Goal: Entertainment & Leisure: Consume media (video, audio)

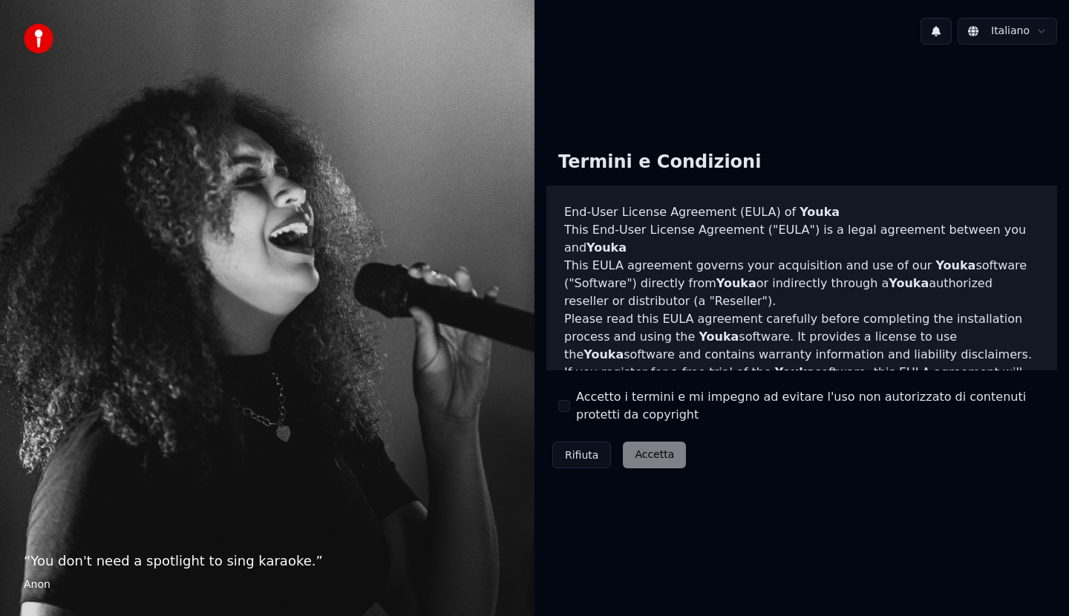
click at [659, 460] on div "Rifiuta Accetta" at bounding box center [619, 455] width 146 height 39
click at [564, 407] on button "Accetto i termini e mi impegno ad evitare l'uso non autorizzato di contenuti pr…" at bounding box center [564, 406] width 12 height 12
click at [651, 459] on button "Accetta" at bounding box center [654, 455] width 63 height 27
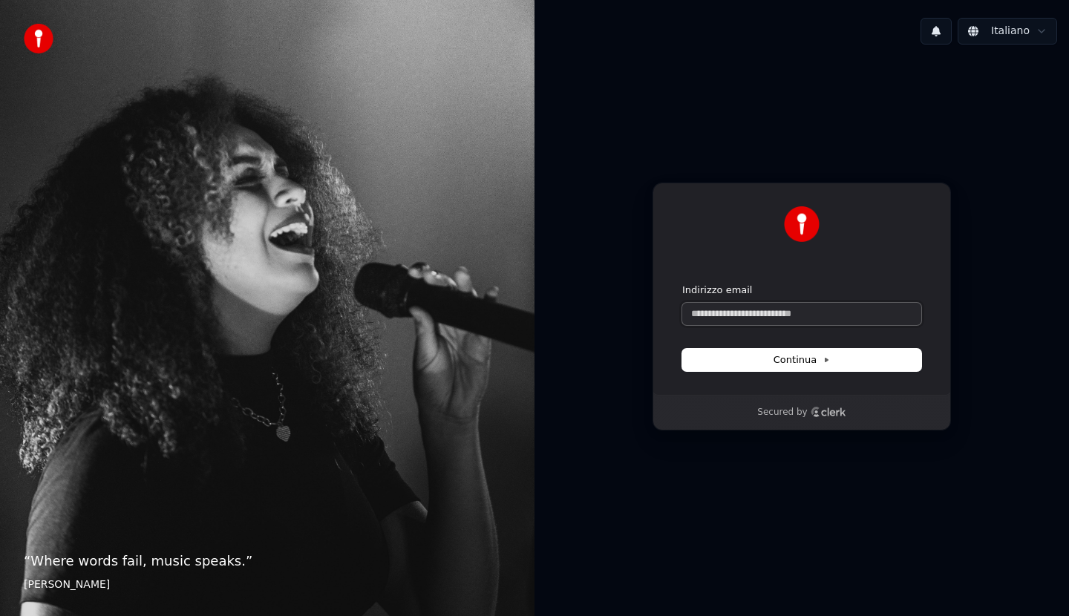
click at [801, 320] on input "Indirizzo email" at bounding box center [801, 314] width 239 height 22
click at [800, 319] on input "Indirizzo email" at bounding box center [801, 314] width 239 height 22
click at [791, 312] on input "Indirizzo email" at bounding box center [801, 314] width 239 height 22
click at [682, 284] on button "submit" at bounding box center [682, 284] width 0 height 0
type input "**********"
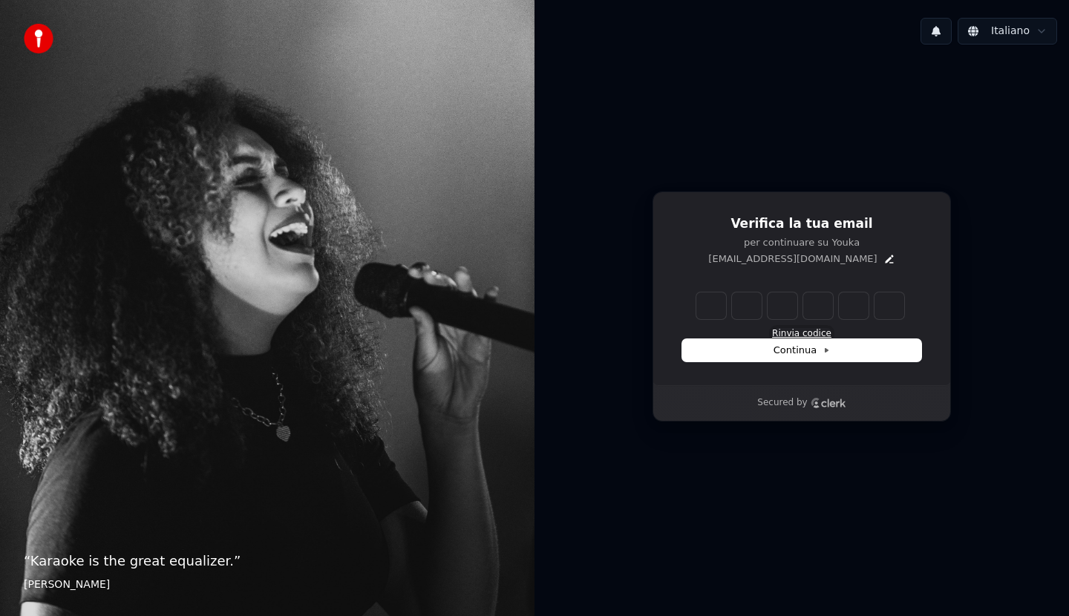
click at [798, 331] on button "Rinvia codice" at bounding box center [801, 334] width 59 height 12
type input "*"
type input "**"
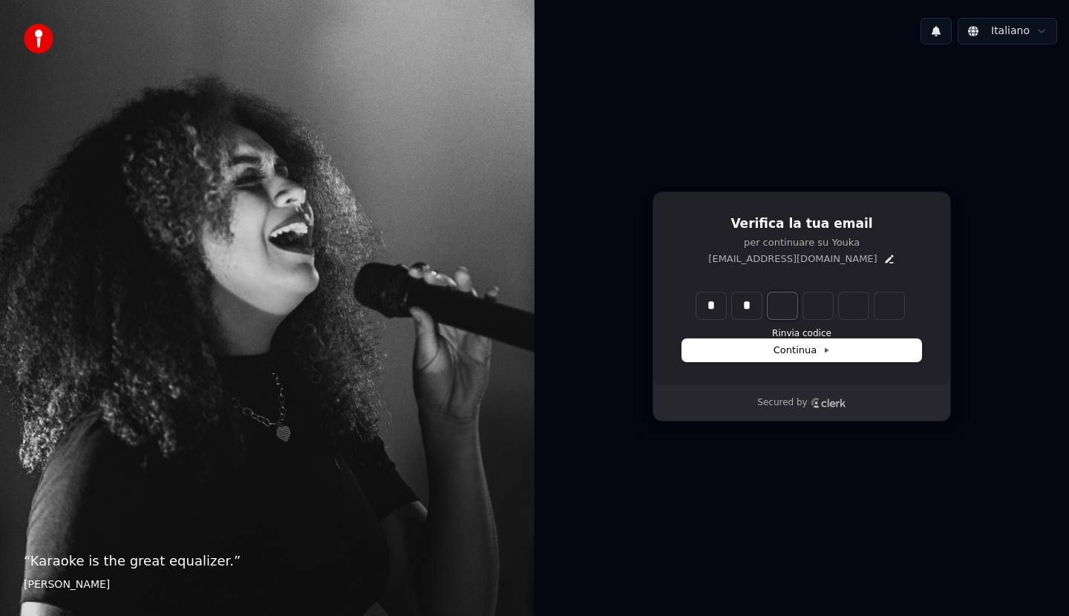
type input "*"
type input "***"
type input "*"
type input "****"
type input "*"
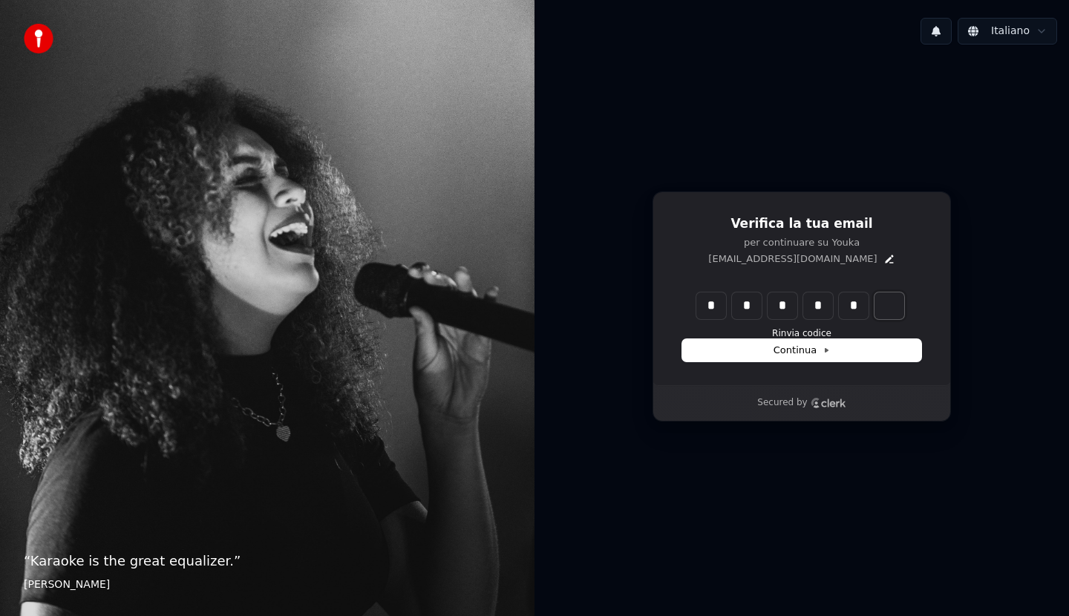
type input "*****"
click at [821, 307] on input "*" at bounding box center [818, 306] width 30 height 27
type input "*"
type input "*****"
type input "*"
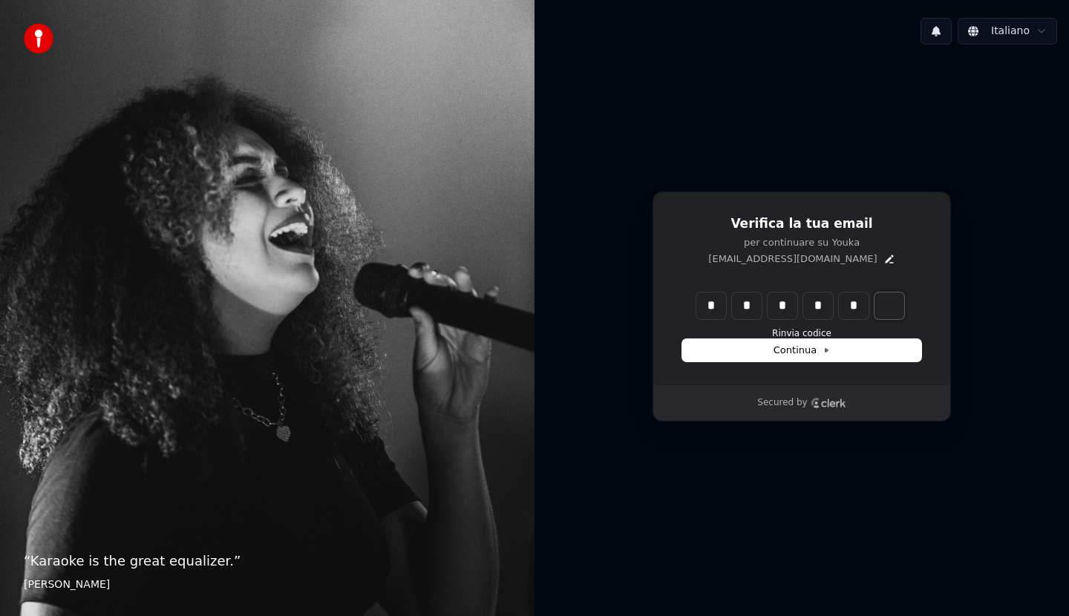
type input "******"
type input "*"
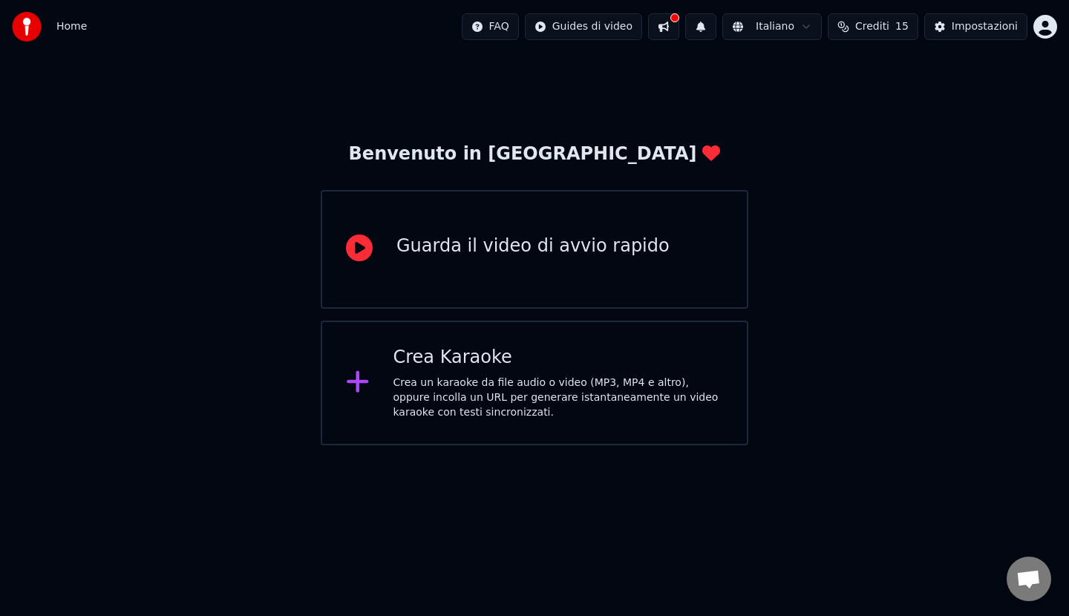
click at [509, 250] on div "Guarda il video di avvio rapido" at bounding box center [532, 247] width 273 height 24
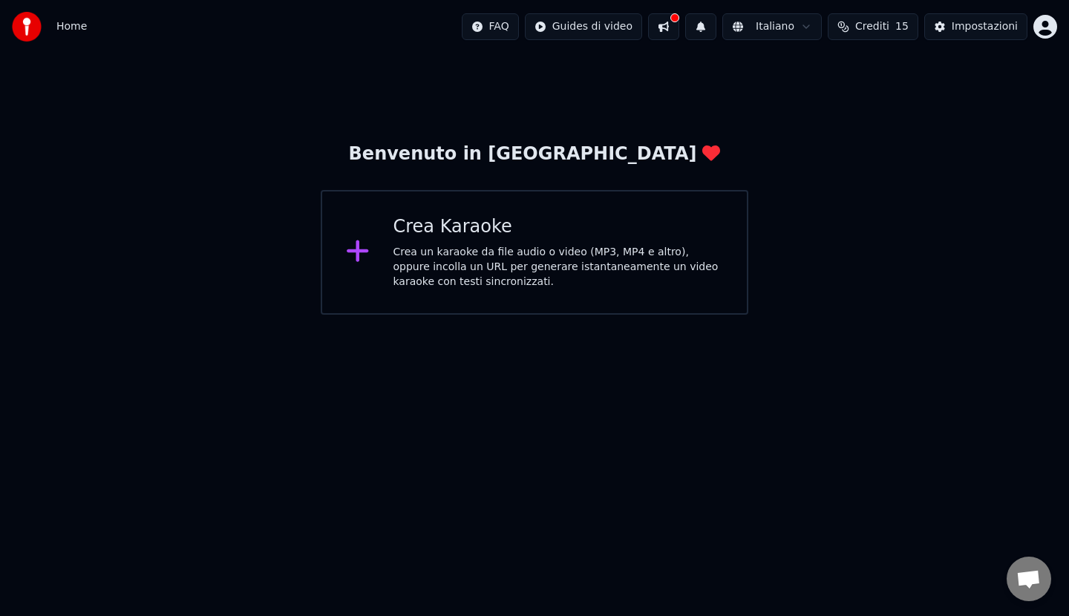
click at [466, 243] on div "Crea Karaoke Crea un karaoke da file audio o video (MP3, MP4 e altro), oppure i…" at bounding box center [559, 252] width 330 height 74
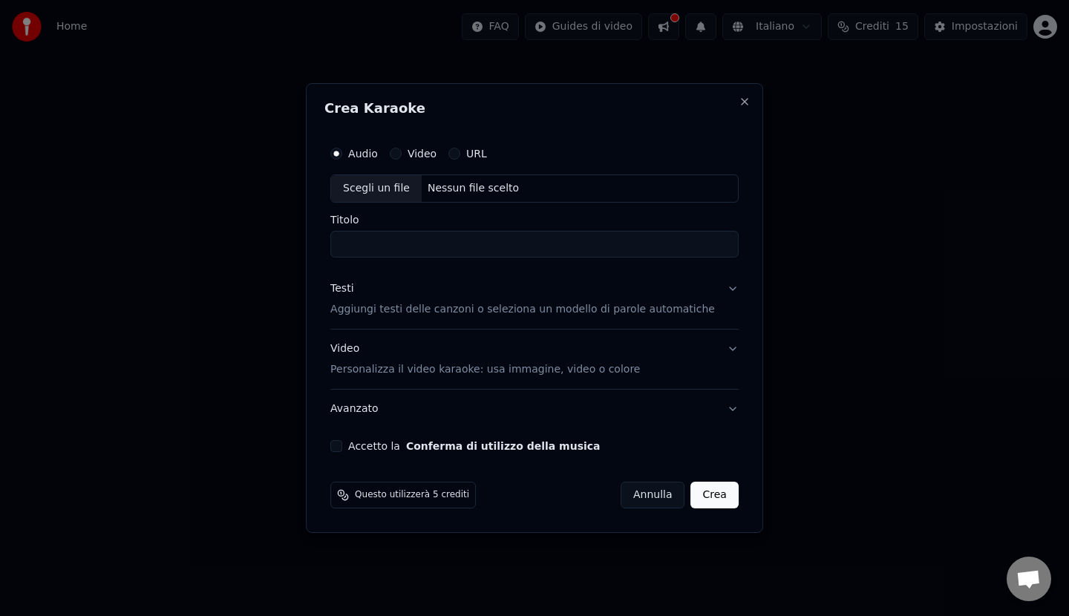
click at [460, 154] on button "URL" at bounding box center [454, 154] width 12 height 12
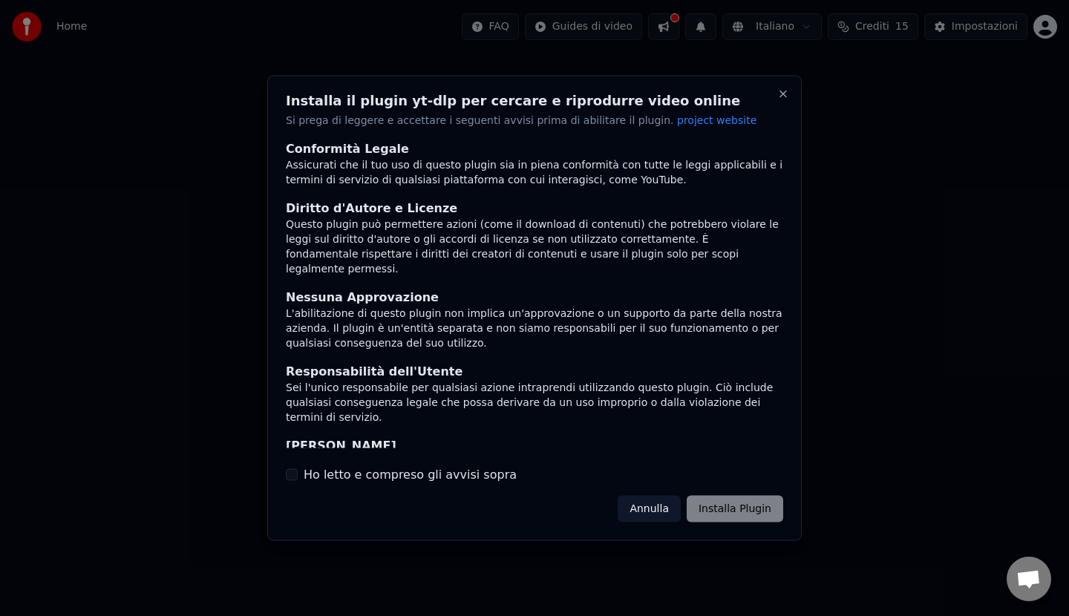
click at [734, 511] on div "Annulla Installa Plugin" at bounding box center [701, 508] width 166 height 27
click at [728, 506] on div "Annulla Installa Plugin" at bounding box center [701, 508] width 166 height 27
click at [290, 479] on button "Ho letto e compreso gli avvisi sopra" at bounding box center [292, 475] width 12 height 12
click at [711, 511] on button "Installa Plugin" at bounding box center [735, 508] width 97 height 27
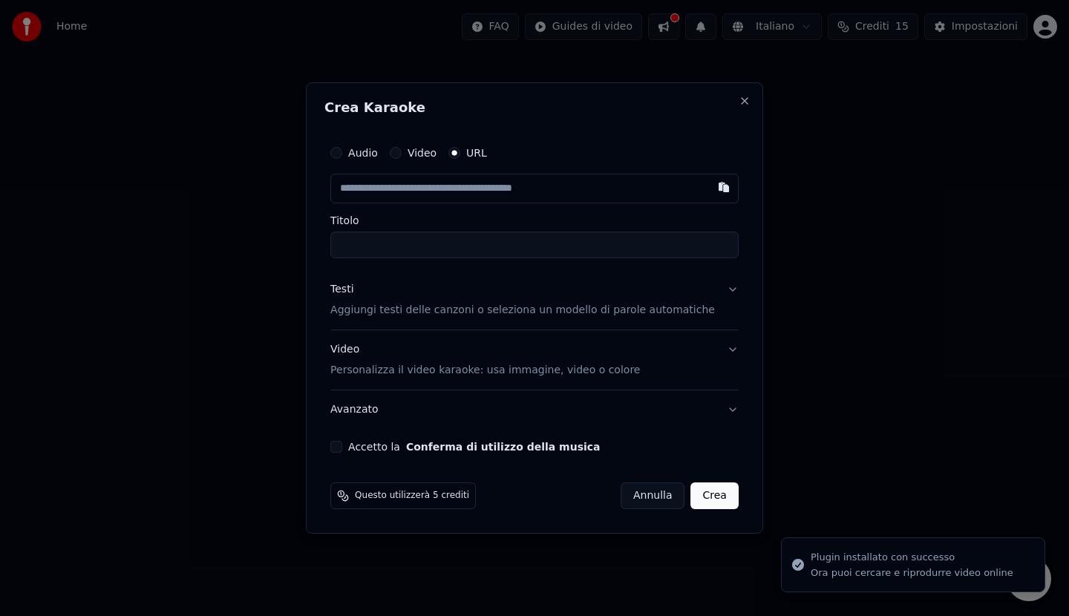
click at [402, 155] on button "Video" at bounding box center [396, 153] width 12 height 12
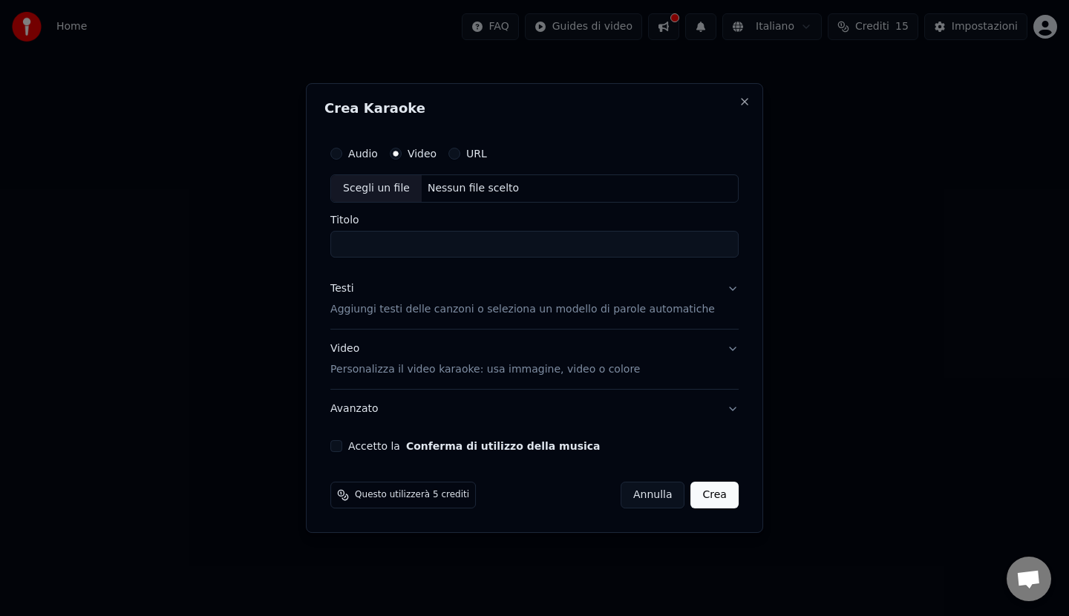
click at [342, 445] on button "Accetto la Conferma di utilizzo della musica" at bounding box center [336, 446] width 12 height 12
click at [702, 497] on button "Crea" at bounding box center [715, 495] width 48 height 27
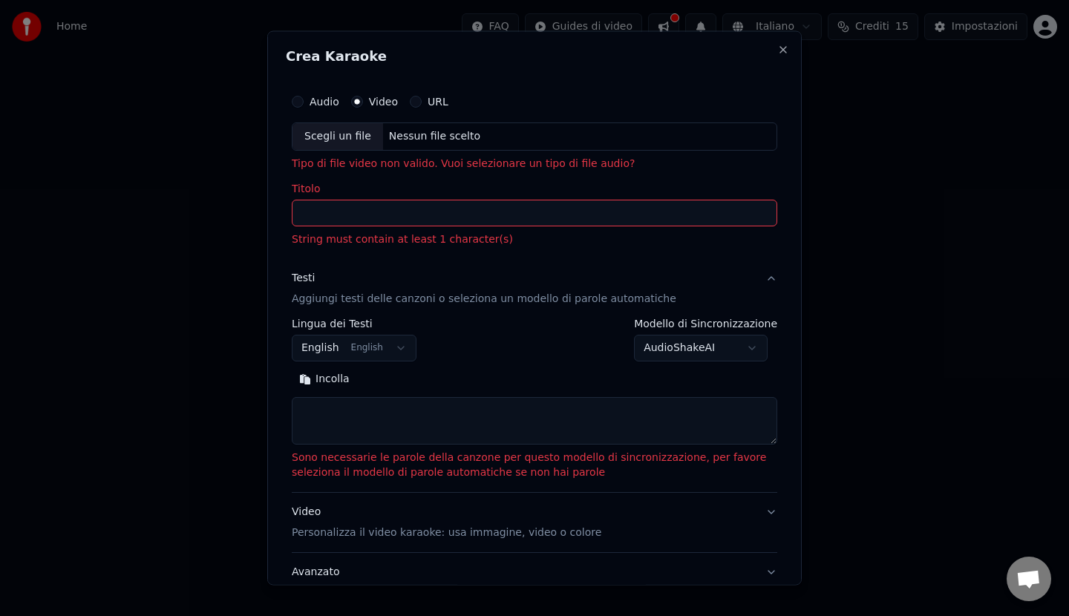
click at [401, 214] on input "Titolo" at bounding box center [535, 212] width 486 height 27
click at [410, 104] on button "URL" at bounding box center [416, 102] width 12 height 12
click at [360, 208] on input "Titolo" at bounding box center [535, 213] width 486 height 27
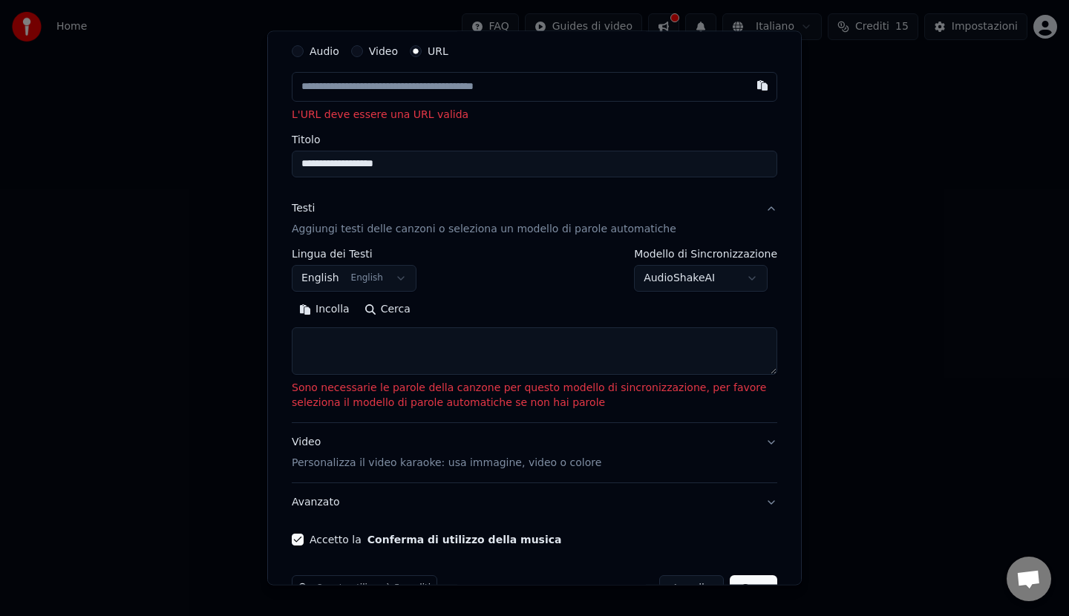
scroll to position [91, 0]
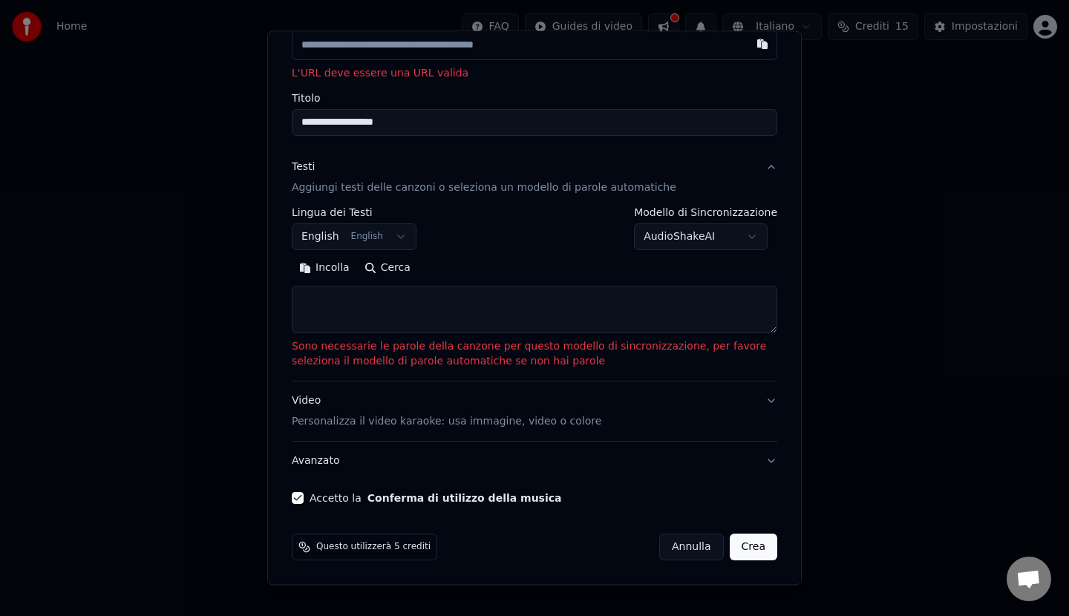
type input "**********"
click at [743, 549] on button "Crea" at bounding box center [754, 547] width 48 height 27
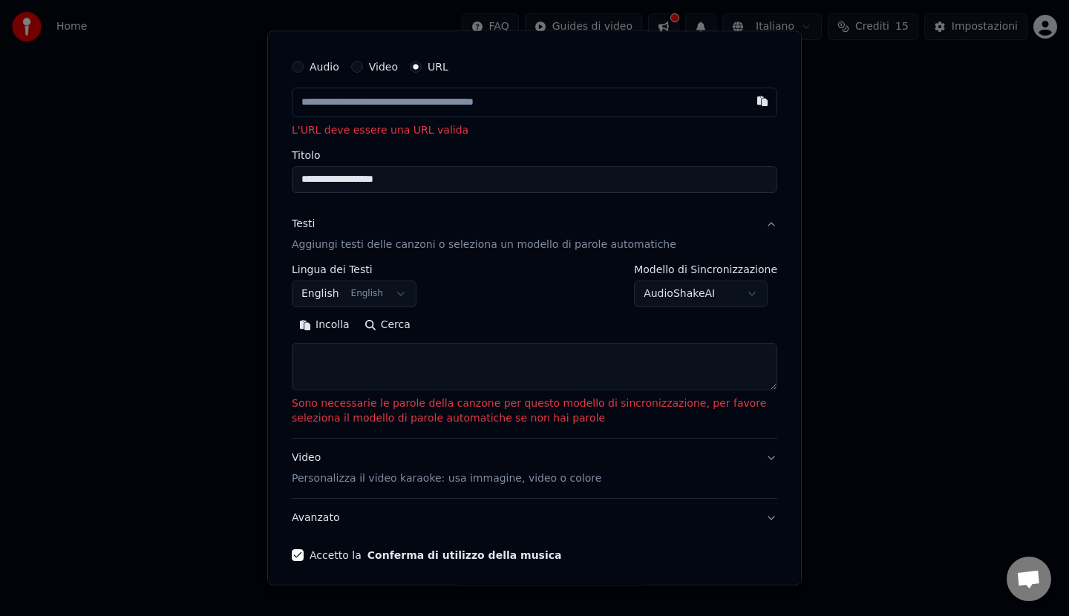
scroll to position [0, 0]
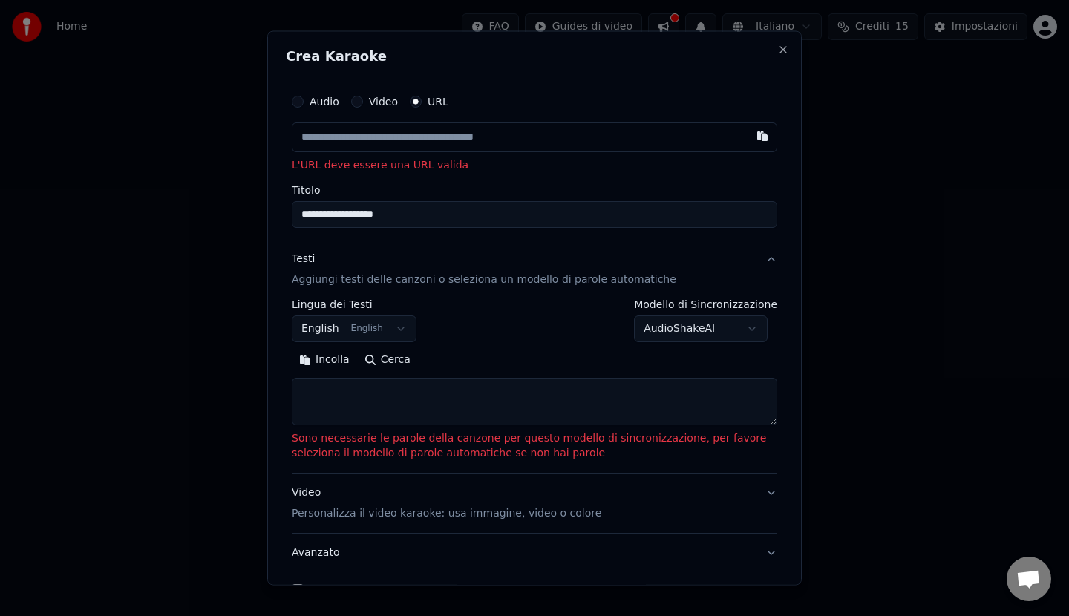
click at [296, 101] on button "Audio" at bounding box center [298, 102] width 12 height 12
click at [418, 101] on button "URL" at bounding box center [416, 102] width 12 height 12
click at [751, 137] on button "button" at bounding box center [763, 136] width 30 height 27
type input "**********"
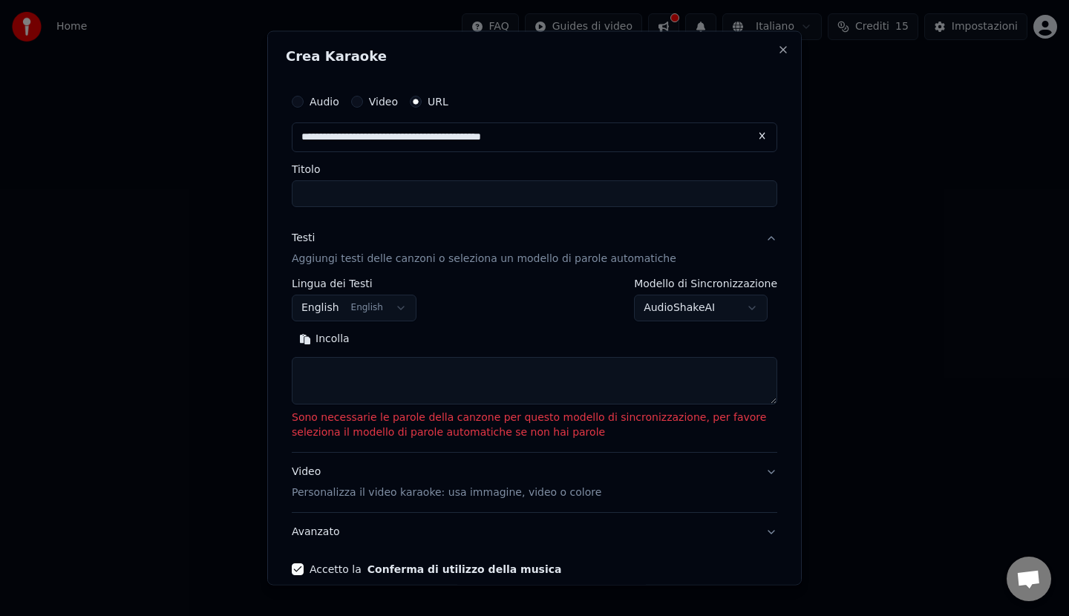
type input "**********"
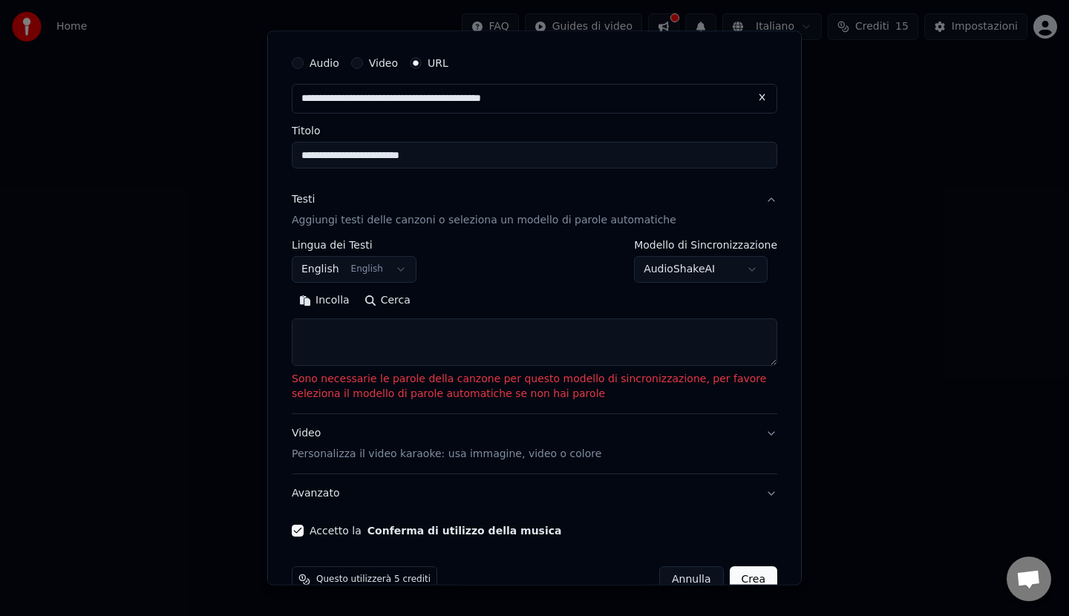
scroll to position [71, 0]
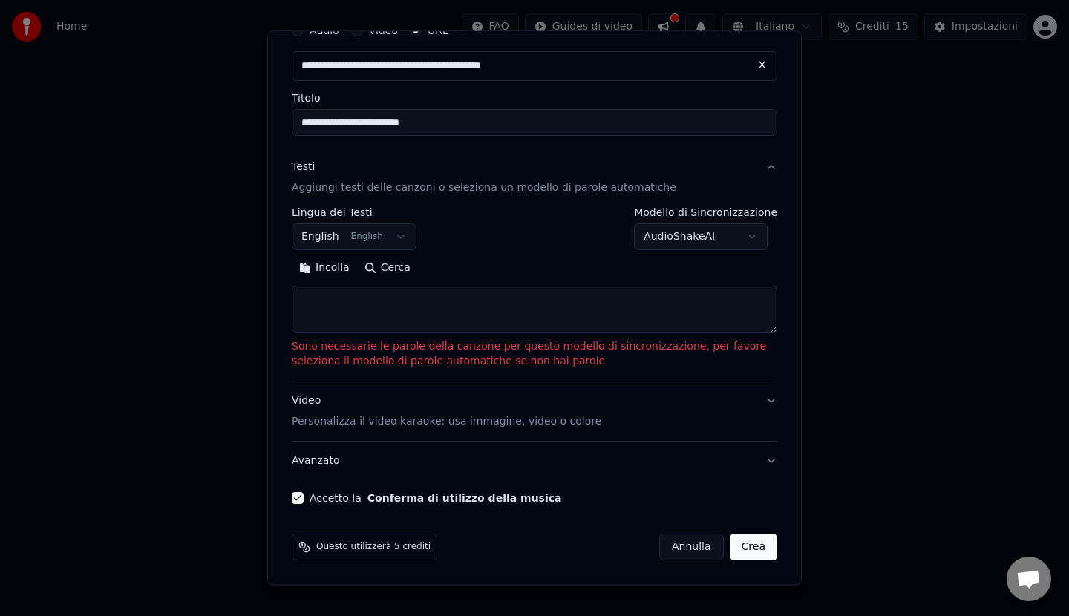
click at [749, 554] on button "Crea" at bounding box center [754, 547] width 48 height 27
click at [386, 234] on body "**********" at bounding box center [534, 157] width 1069 height 315
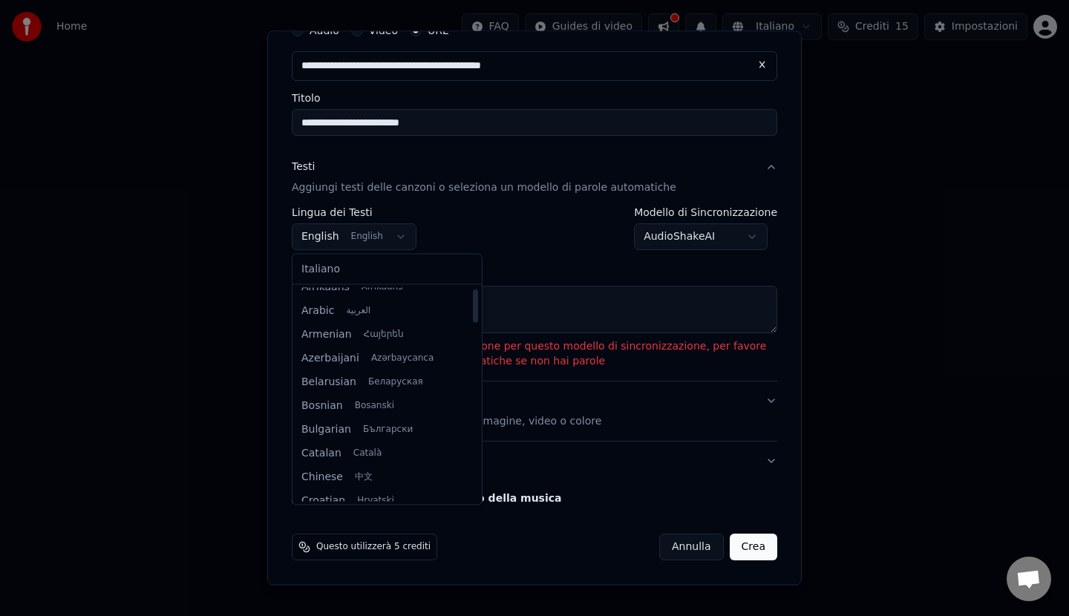
scroll to position [0, 0]
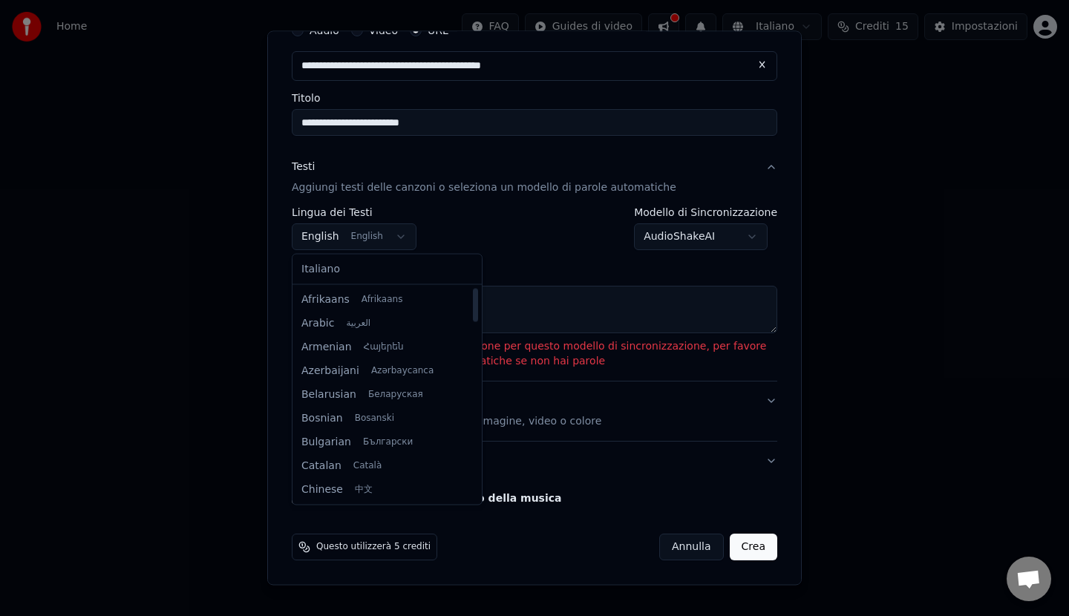
click at [500, 247] on body "**********" at bounding box center [534, 157] width 1069 height 315
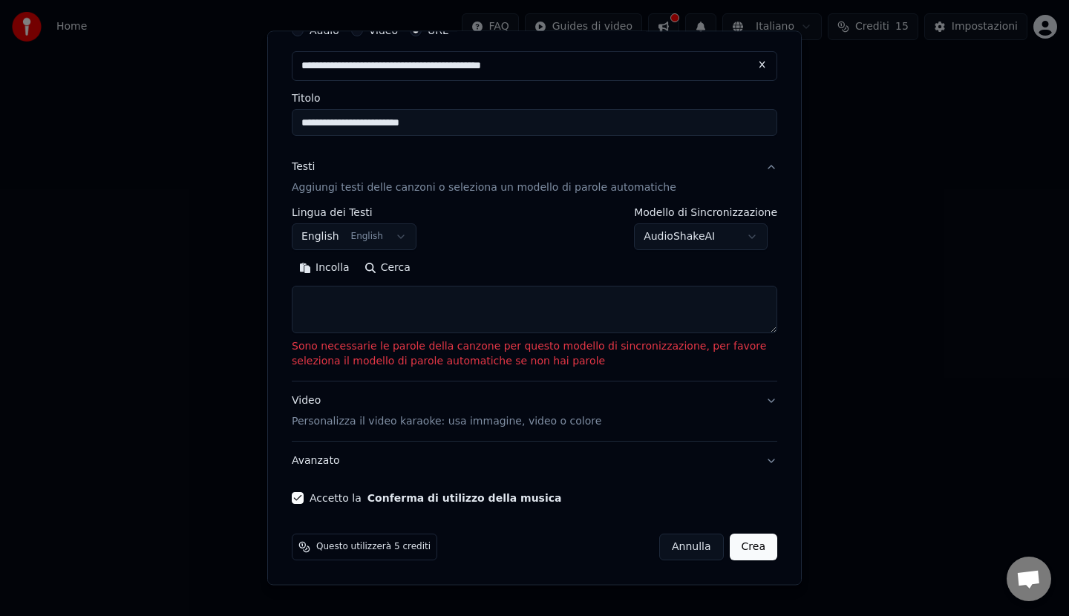
click at [745, 543] on button "Crea" at bounding box center [754, 547] width 48 height 27
click at [744, 546] on button "Crea" at bounding box center [754, 547] width 48 height 27
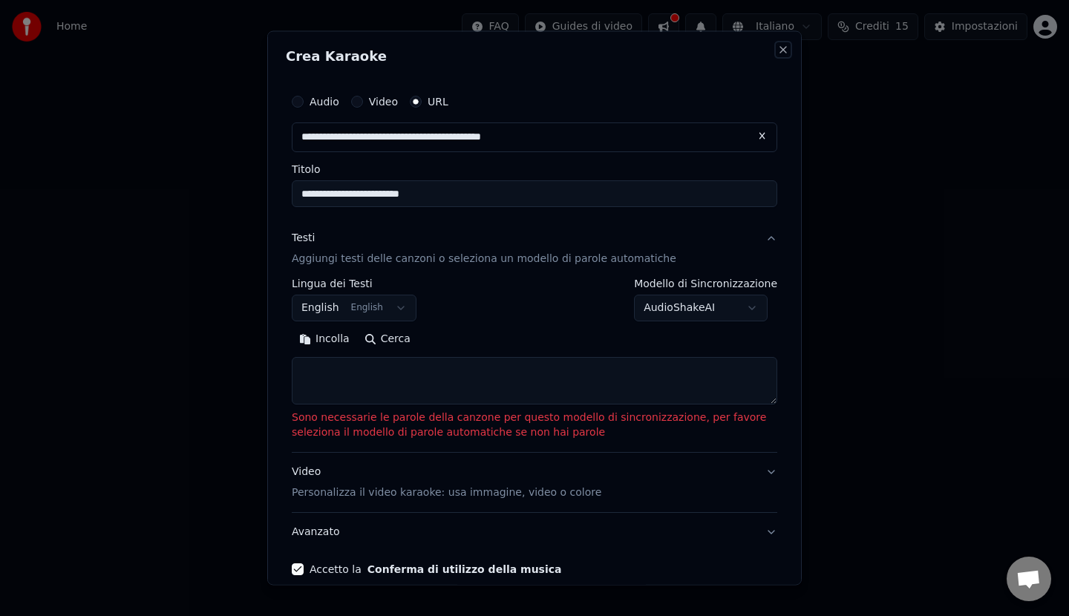
click at [777, 51] on button "Close" at bounding box center [783, 50] width 12 height 12
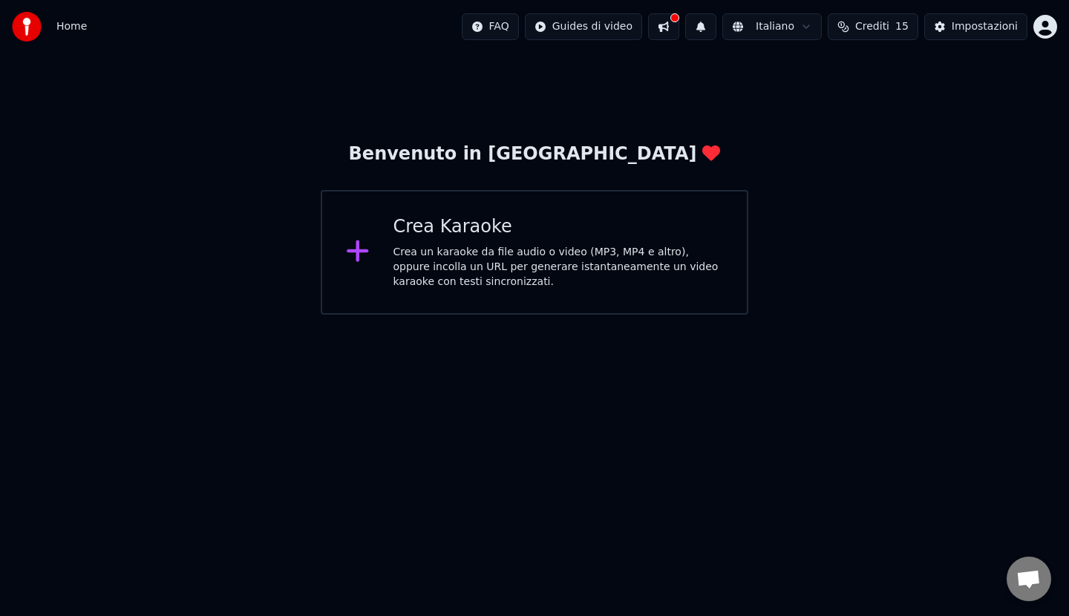
click at [1028, 573] on span "Aprire la chat" at bounding box center [1028, 580] width 25 height 21
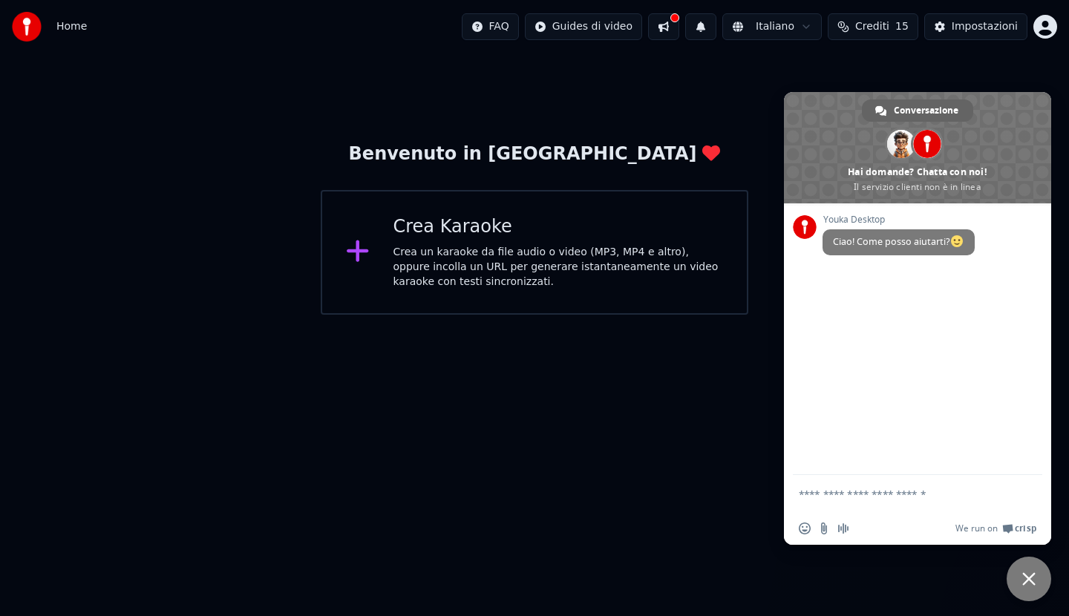
click at [711, 315] on html "Home FAQ Guides di video Italiano Crediti 15 Impostazioni Benvenuto in Youka Cr…" at bounding box center [534, 157] width 1069 height 315
click at [466, 253] on div "Crea un karaoke da file audio o video (MP3, MP4 e altro), oppure incolla un URL…" at bounding box center [559, 267] width 330 height 45
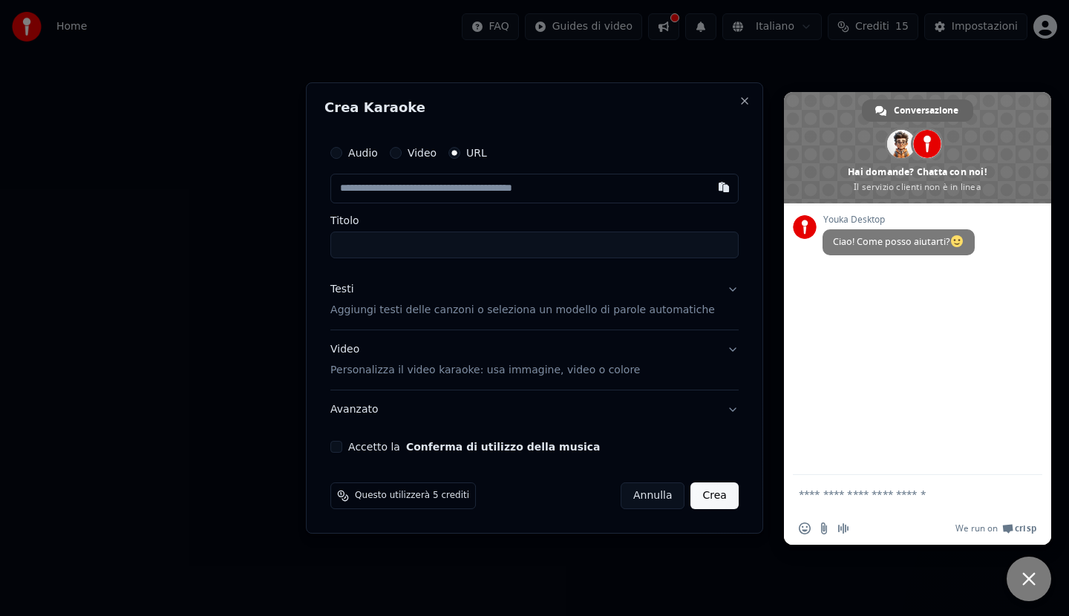
click at [552, 186] on input "text" at bounding box center [534, 189] width 408 height 30
click at [709, 183] on button "button" at bounding box center [724, 187] width 30 height 27
type input "**********"
click at [706, 501] on button "Crea" at bounding box center [715, 496] width 48 height 27
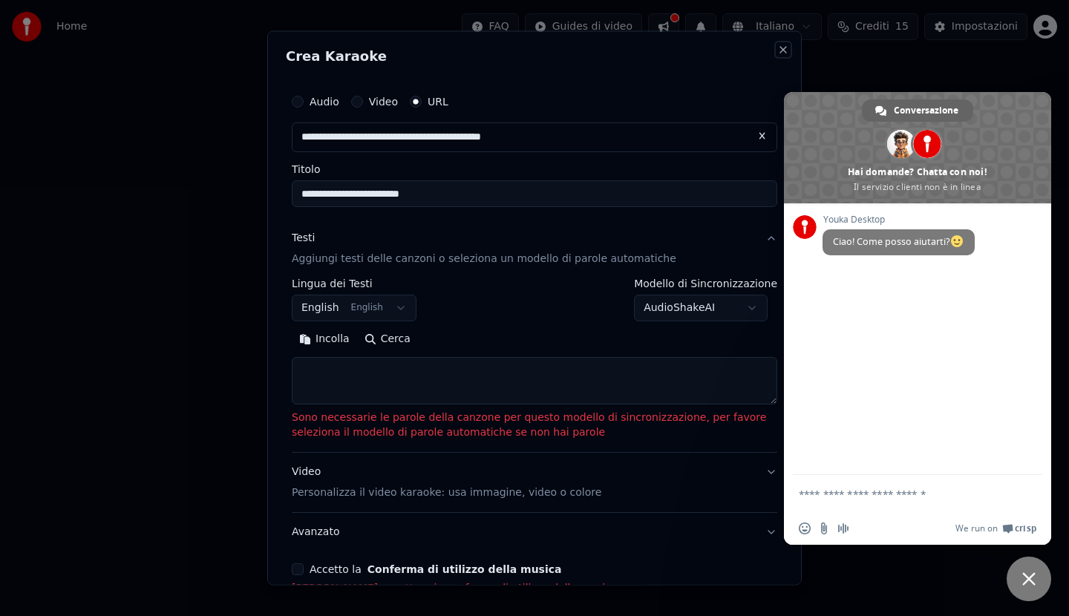
click at [777, 48] on button "Close" at bounding box center [783, 50] width 12 height 12
select select
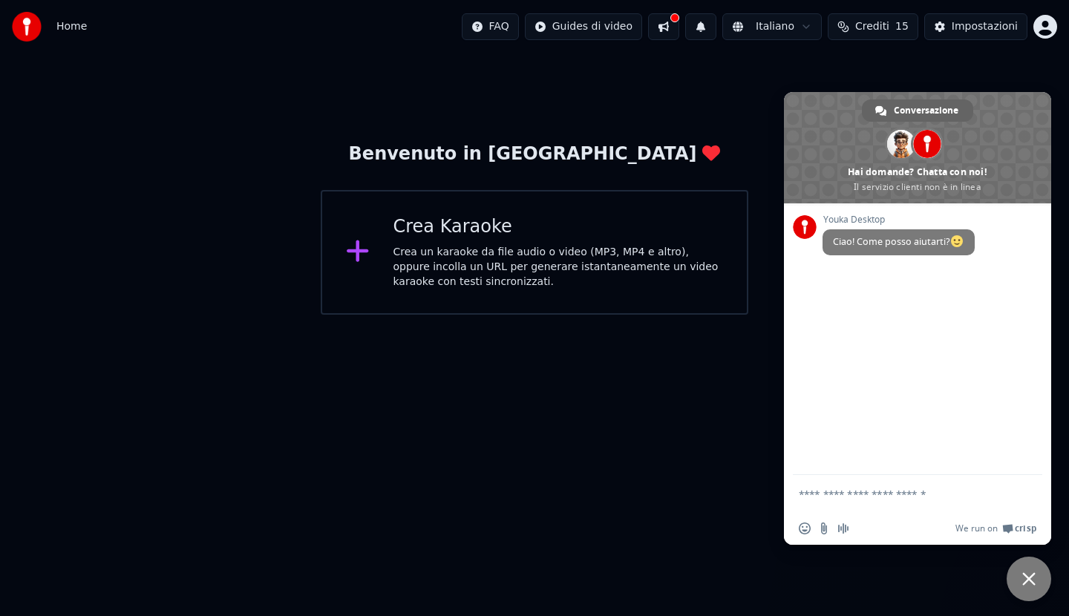
click at [477, 238] on div "Crea Karaoke" at bounding box center [559, 227] width 330 height 24
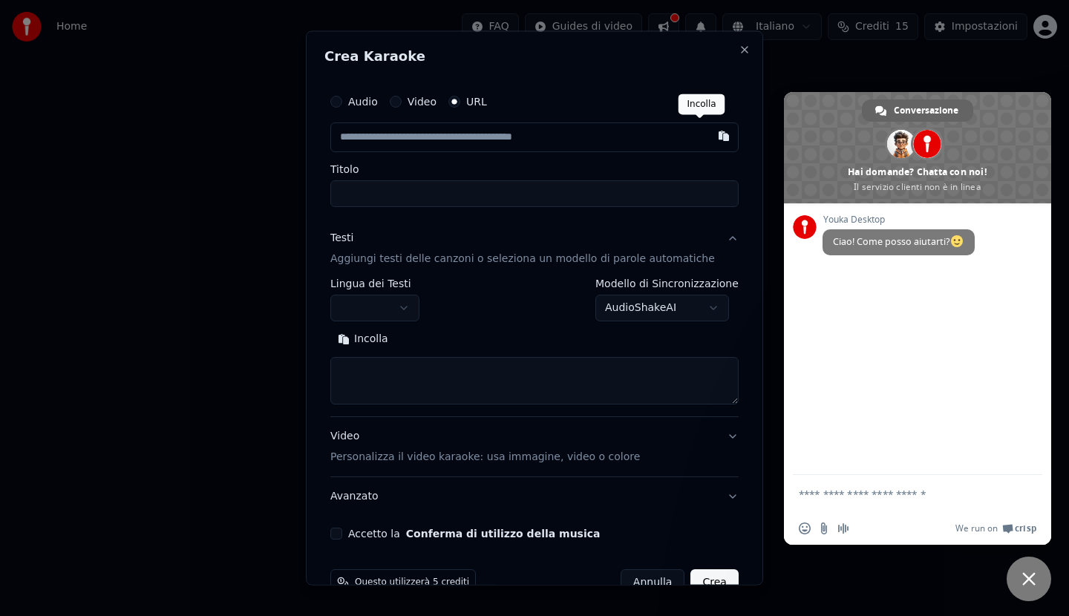
click at [709, 133] on button "button" at bounding box center [724, 136] width 30 height 27
type input "**********"
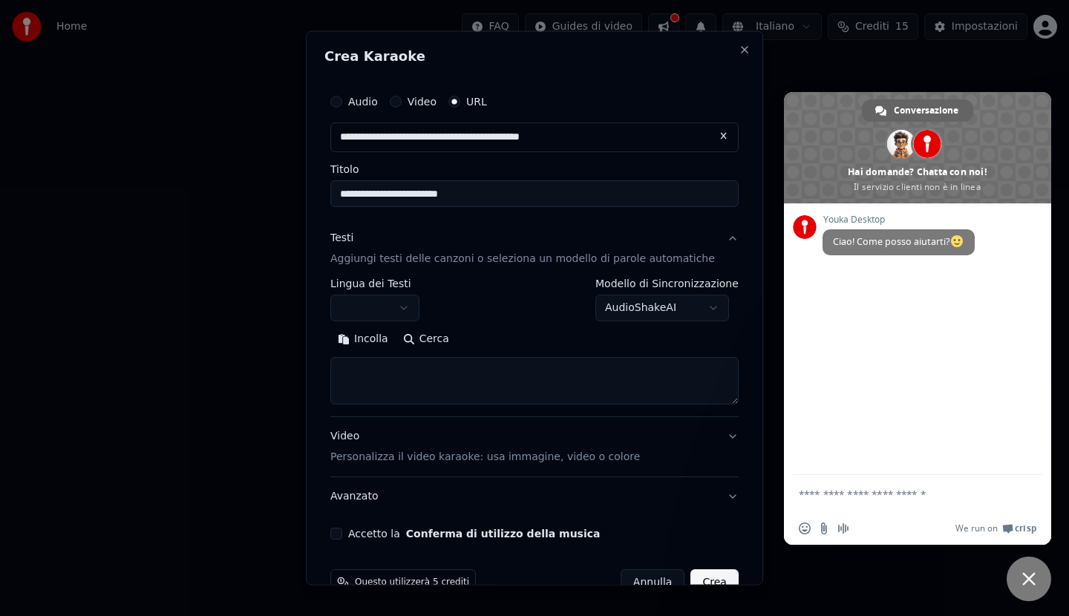
click at [387, 342] on button "Incolla" at bounding box center [362, 339] width 65 height 24
type textarea "**********"
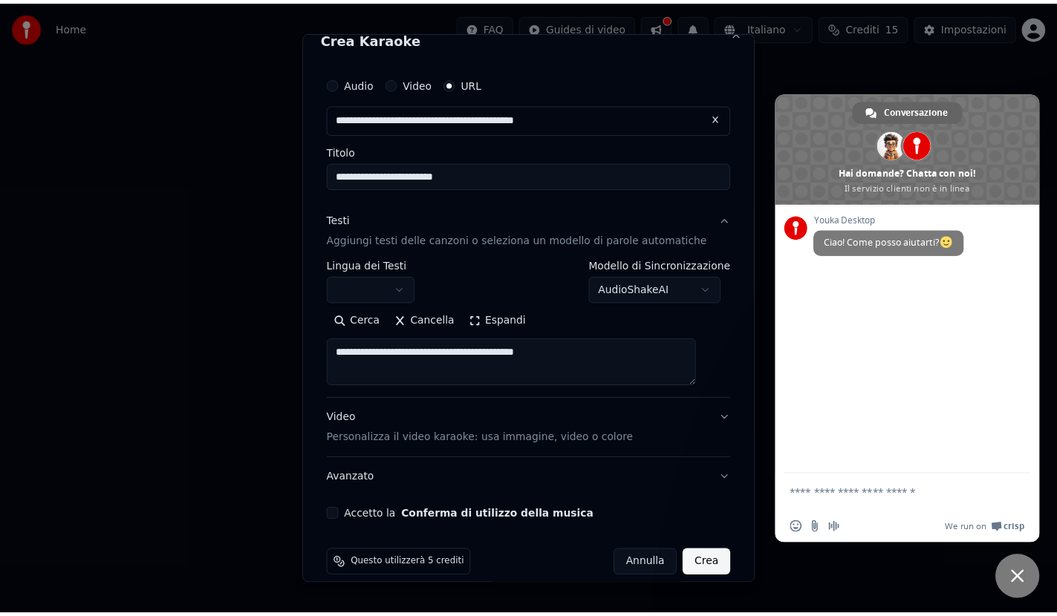
scroll to position [35, 0]
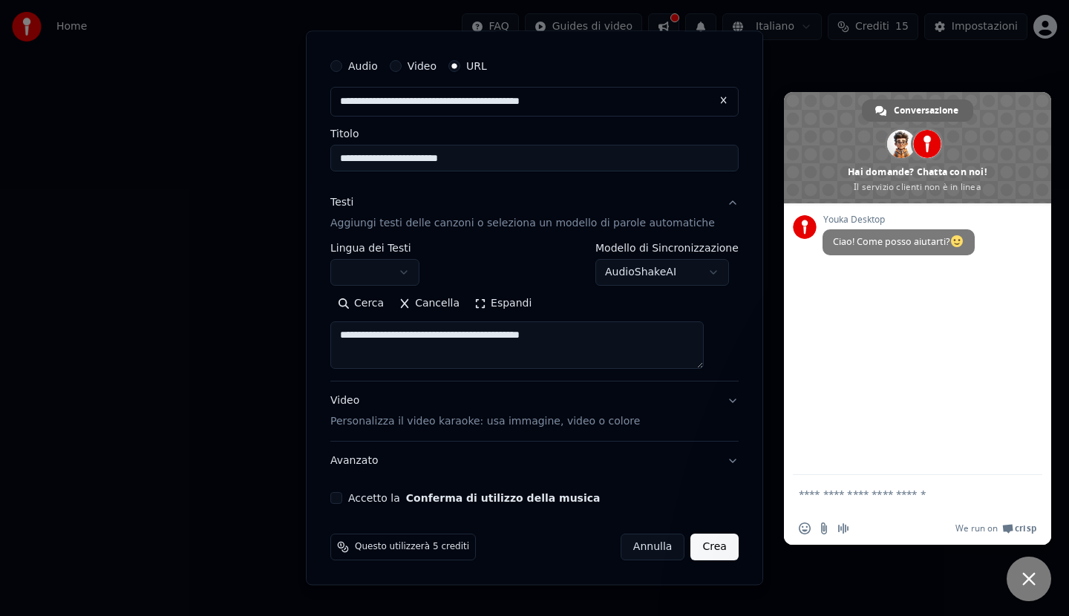
click at [342, 503] on button "Accetto la Conferma di utilizzo della musica" at bounding box center [336, 498] width 12 height 12
click at [696, 552] on button "Crea" at bounding box center [715, 547] width 48 height 27
select select "**"
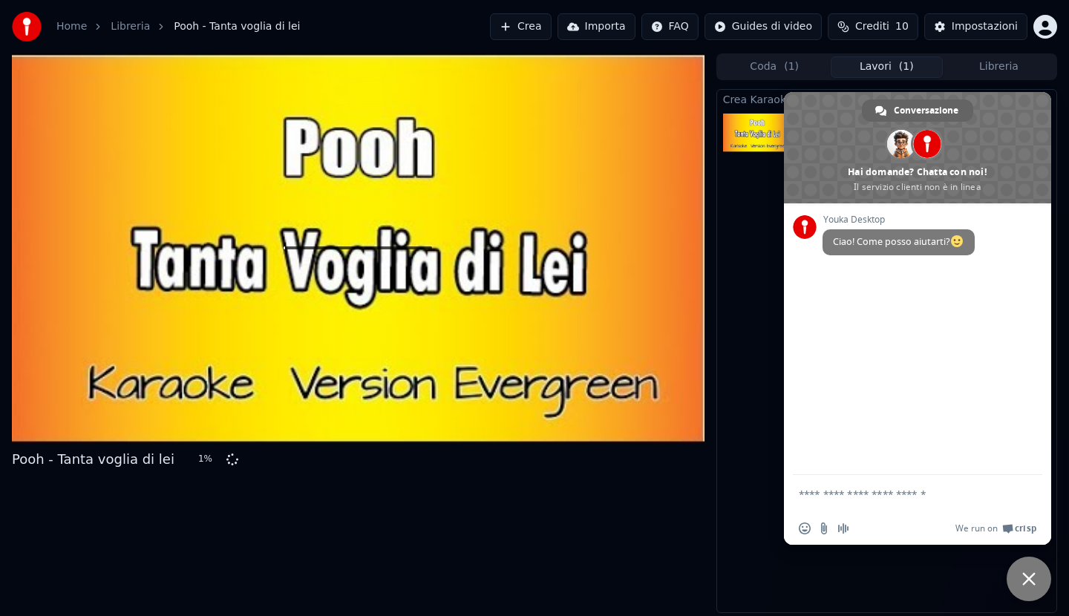
click at [1030, 575] on span "Chiudere la chat" at bounding box center [1028, 578] width 13 height 13
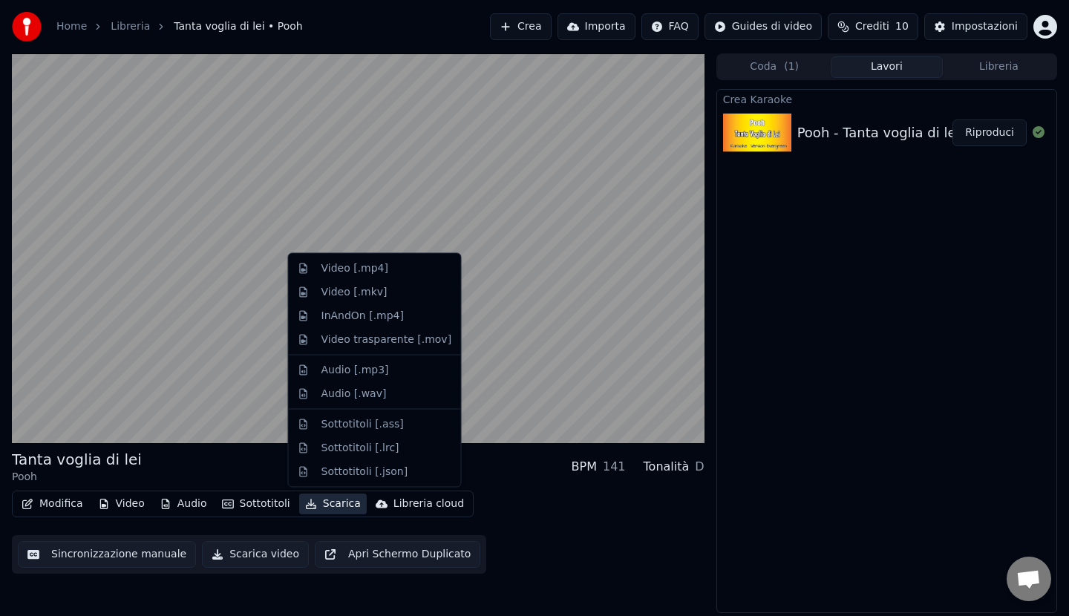
click at [319, 506] on button "Scarica" at bounding box center [333, 504] width 68 height 21
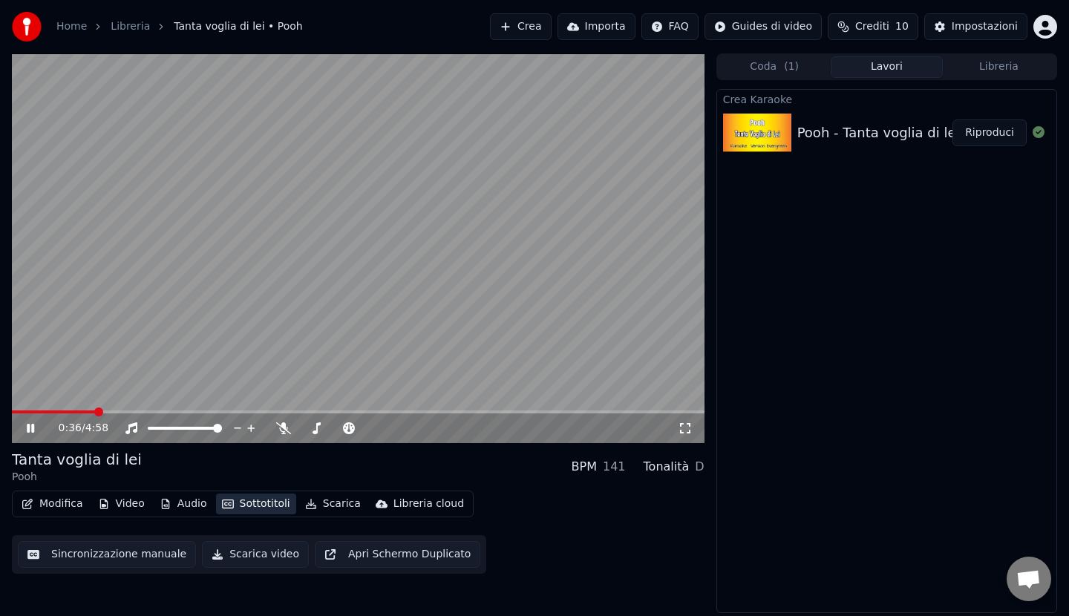
click at [262, 510] on button "Sottotitoli" at bounding box center [256, 504] width 80 height 21
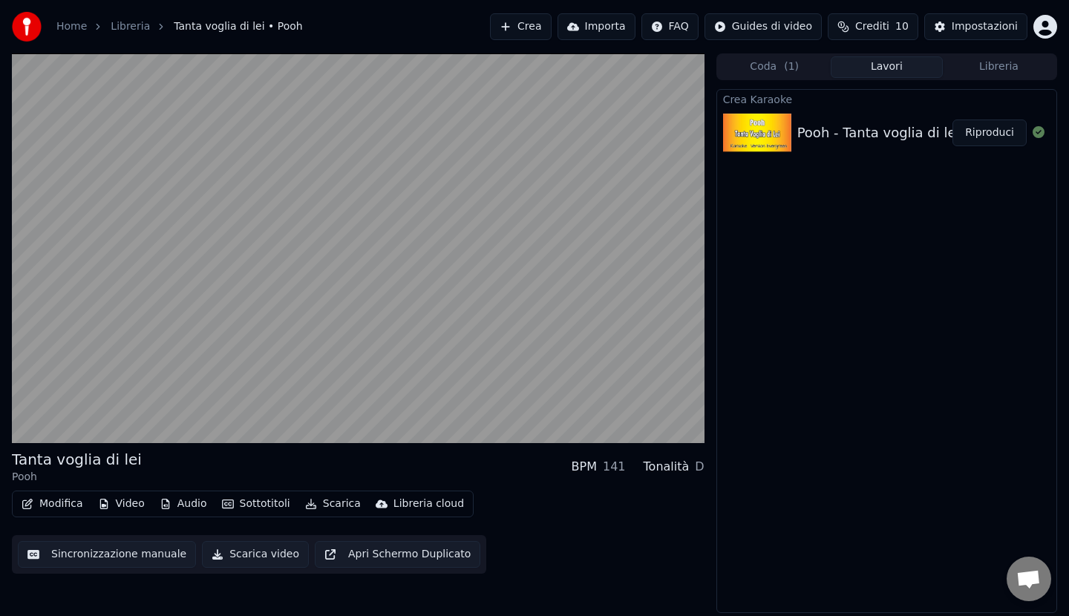
click at [182, 503] on button "Audio" at bounding box center [183, 504] width 59 height 21
click at [129, 500] on button "Video" at bounding box center [121, 504] width 59 height 21
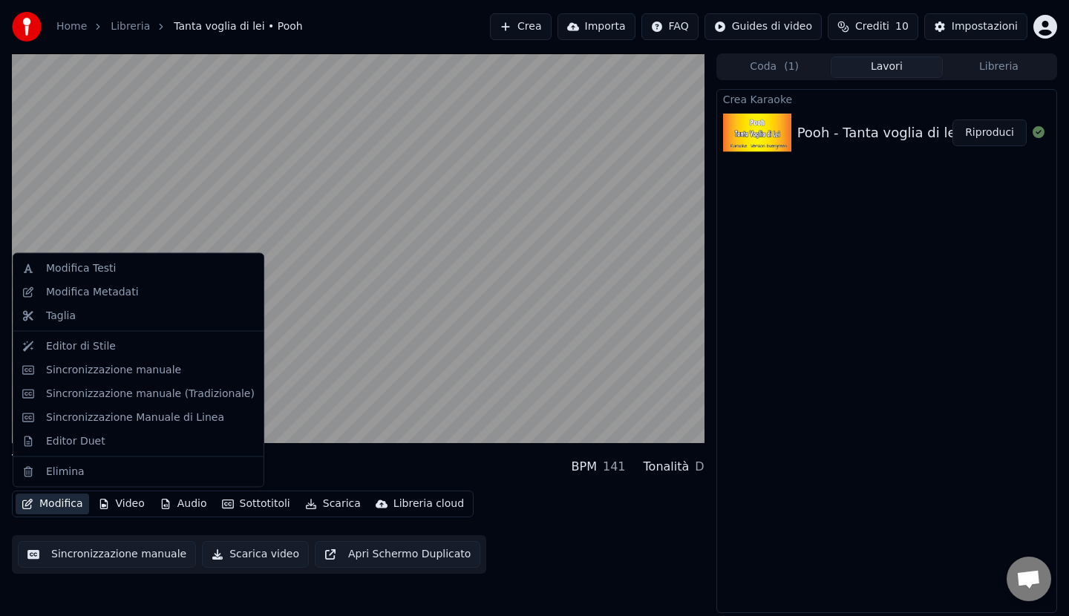
click at [65, 502] on button "Modifica" at bounding box center [53, 504] width 74 height 21
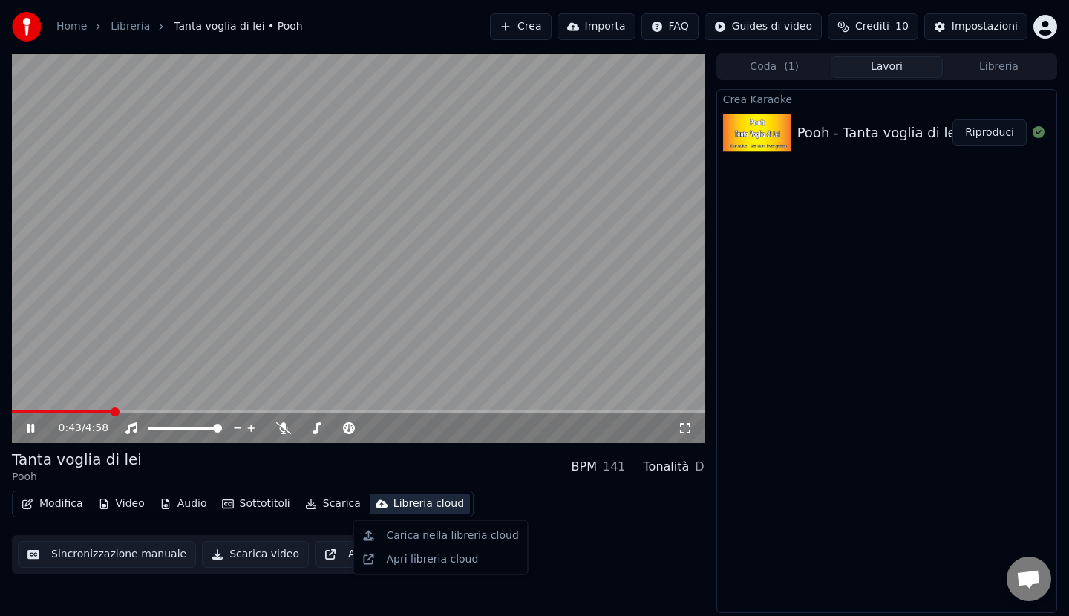
click at [597, 518] on div "Modifica Video Audio Sottotitoli Scarica Libreria cloud Sincronizzazione manual…" at bounding box center [358, 532] width 693 height 83
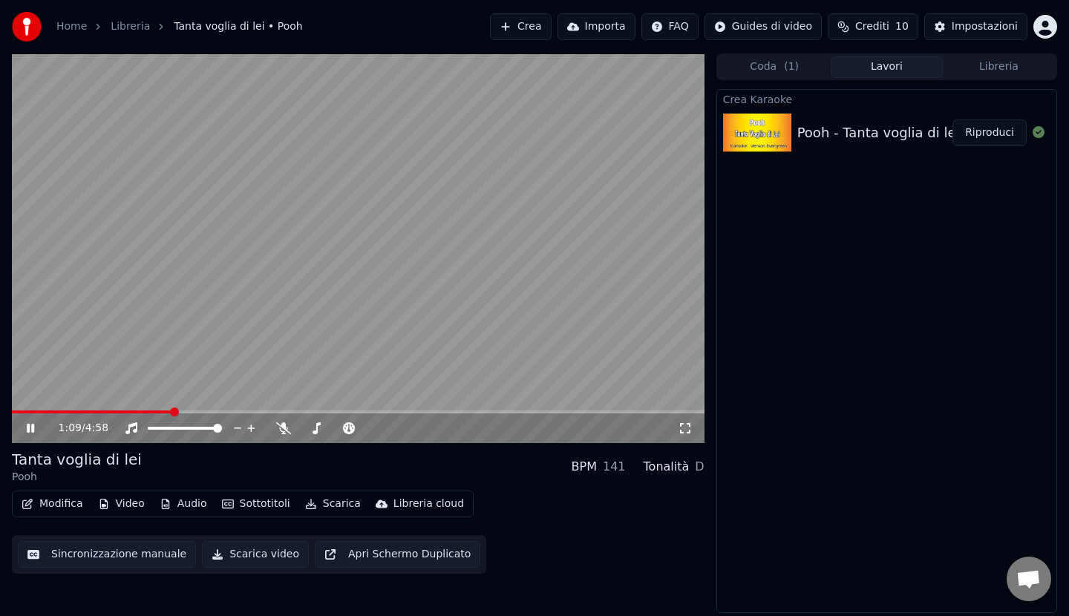
drag, startPoint x: 688, startPoint y: 431, endPoint x: 688, endPoint y: 447, distance: 16.3
click at [688, 431] on icon at bounding box center [685, 428] width 15 height 12
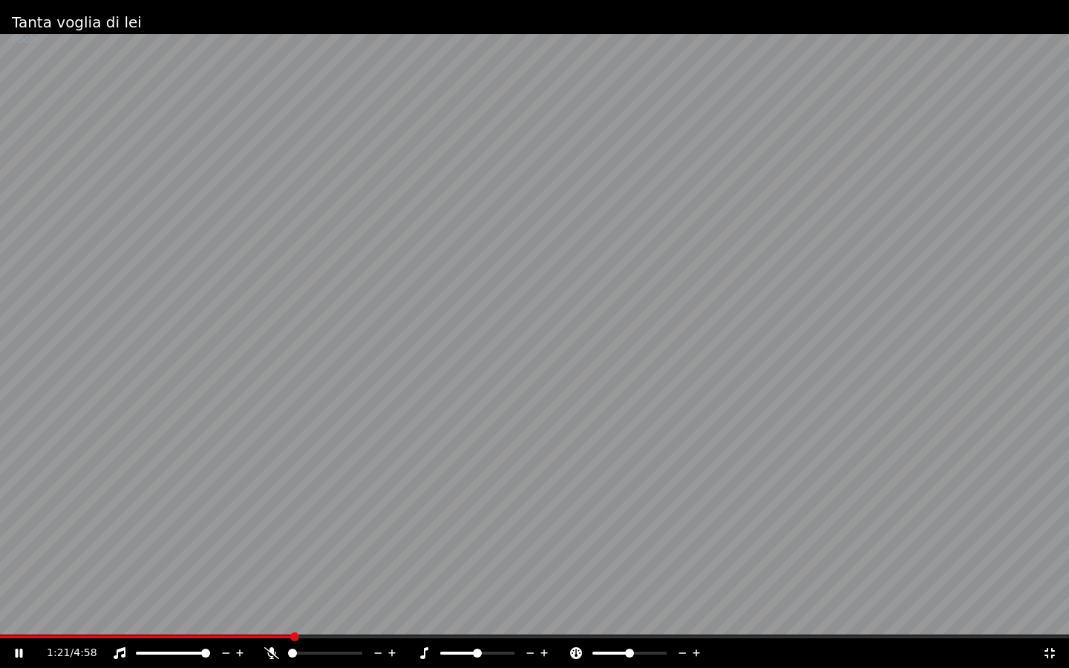
click at [883, 301] on video at bounding box center [534, 334] width 1069 height 668
click at [885, 302] on video at bounding box center [534, 334] width 1069 height 668
click at [885, 303] on video at bounding box center [534, 334] width 1069 height 668
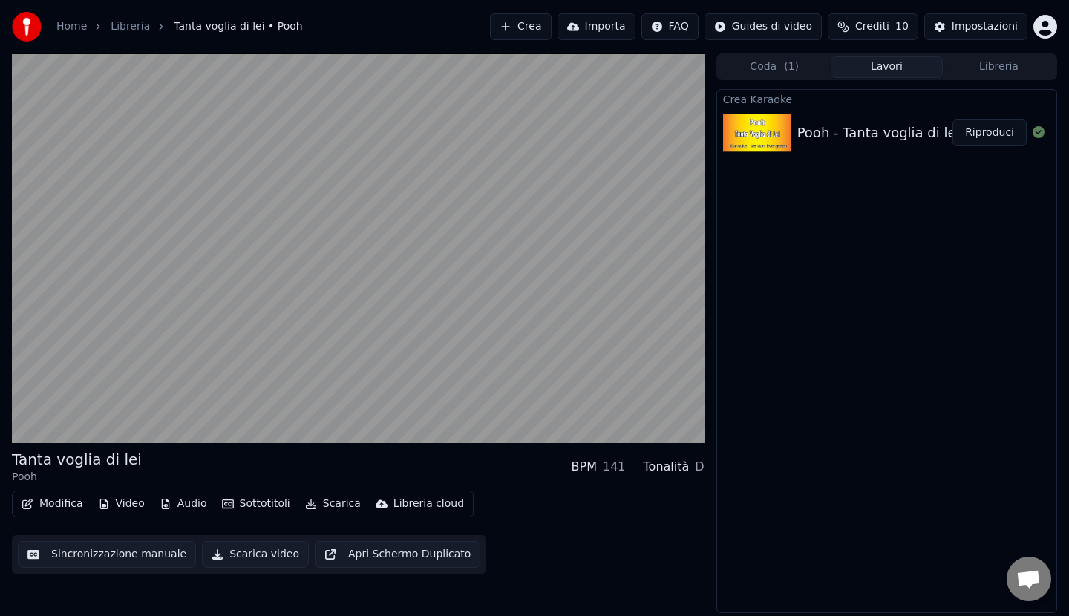
click at [394, 555] on button "Apri Schermo Duplicato" at bounding box center [398, 554] width 166 height 27
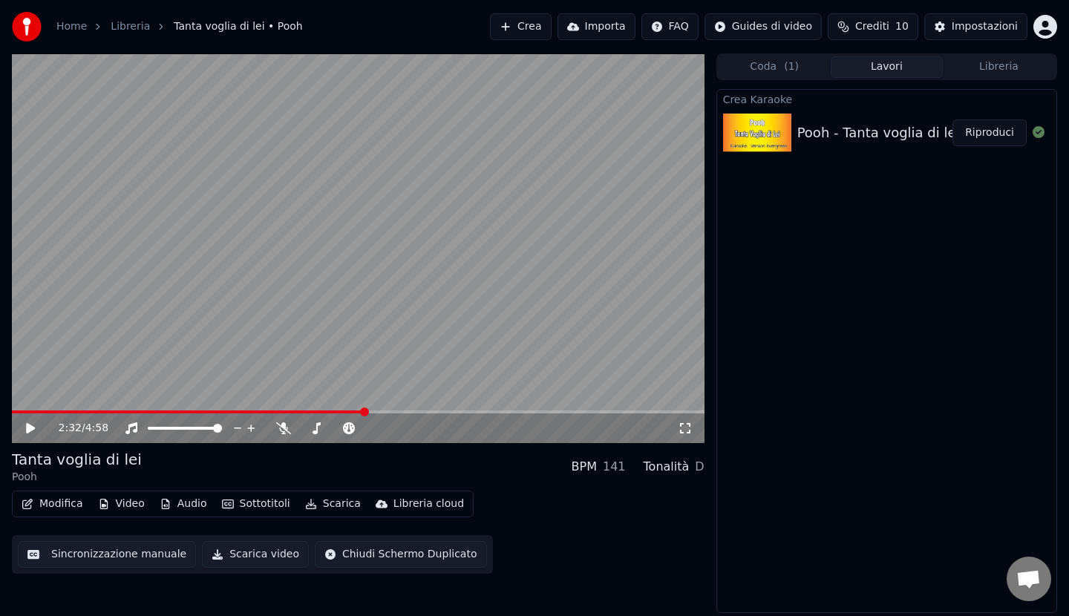
click at [394, 555] on button "Chiudi Schermo Duplicato" at bounding box center [401, 554] width 172 height 27
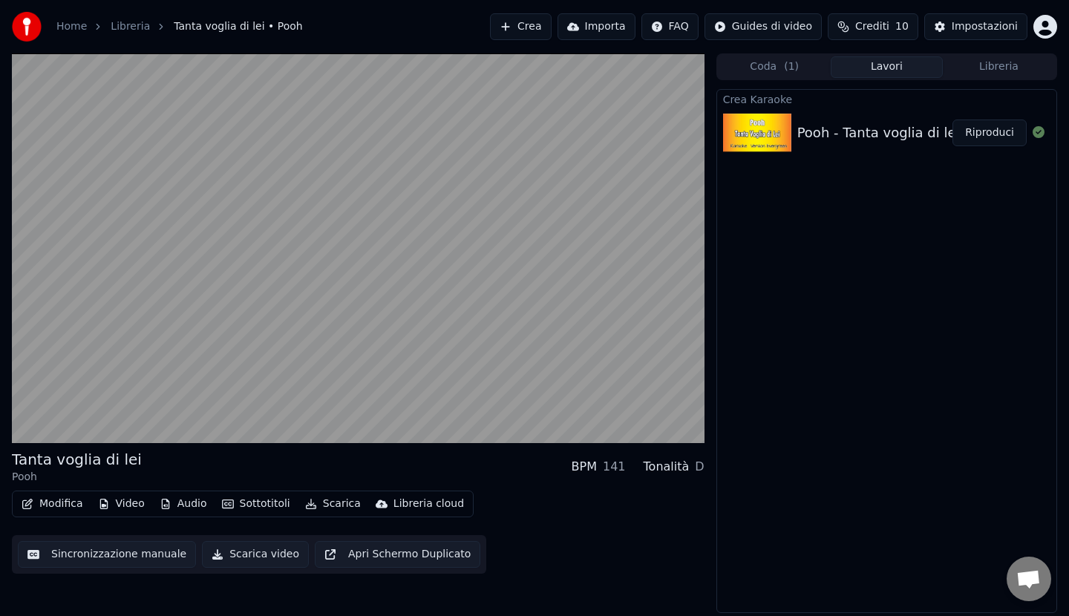
click at [117, 552] on button "Sincronizzazione manuale" at bounding box center [107, 554] width 178 height 27
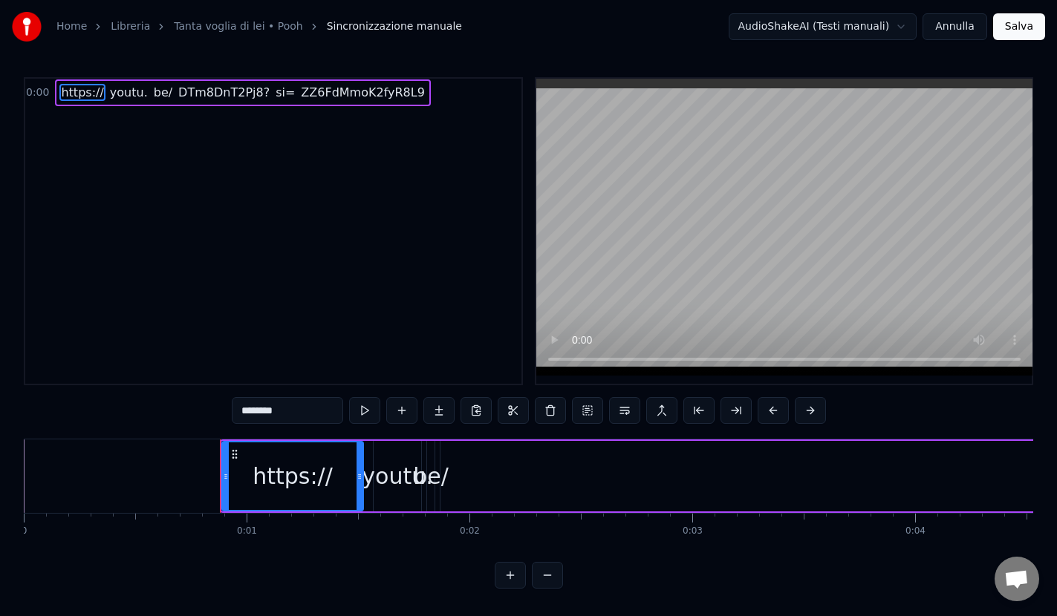
click at [212, 99] on span "DTm8DnT2Pj8?" at bounding box center [224, 92] width 94 height 17
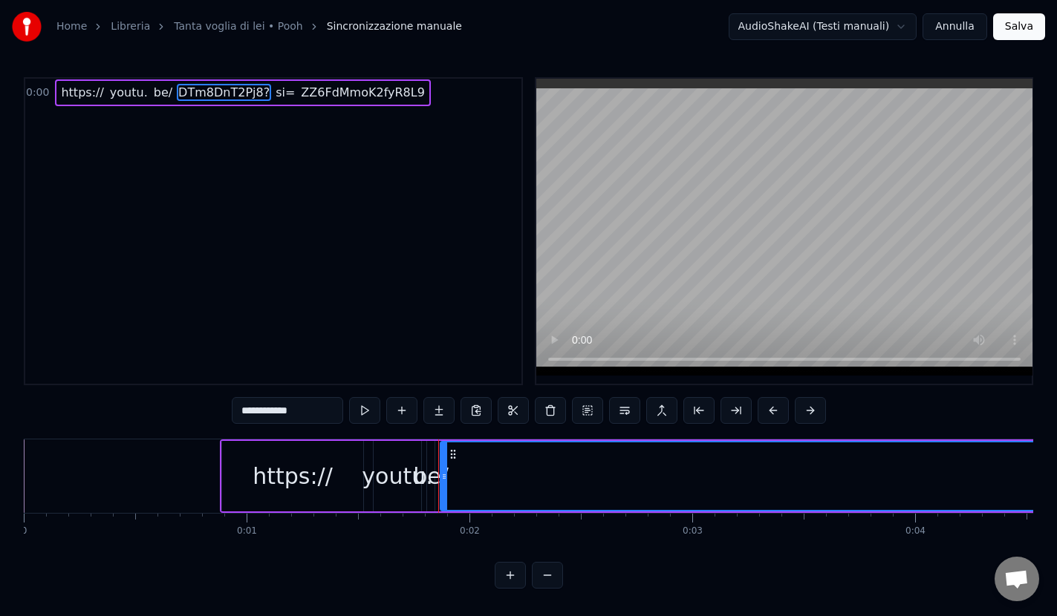
type input "**********"
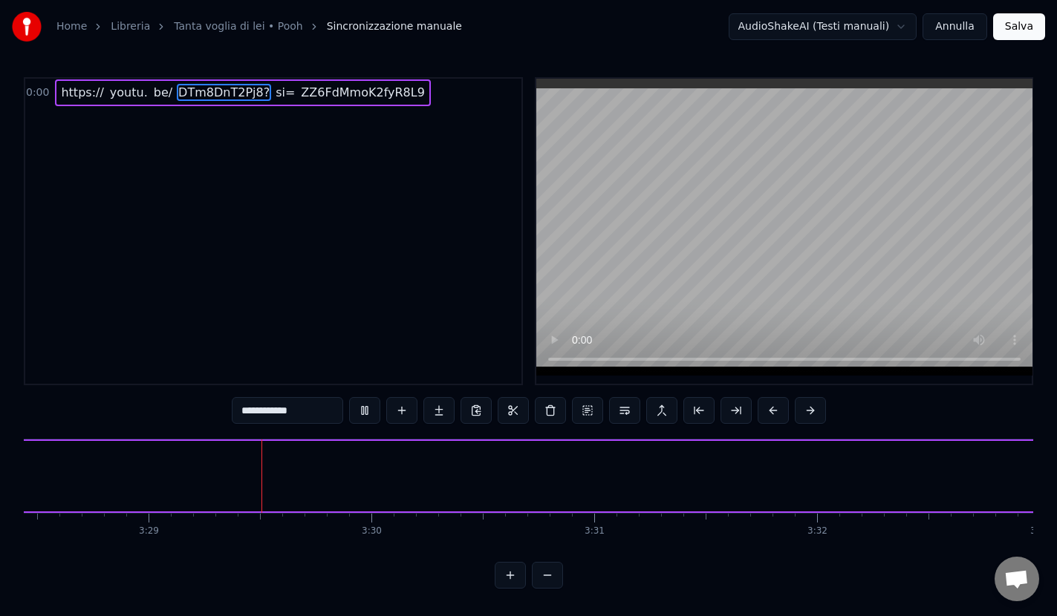
scroll to position [0, 46431]
click at [368, 417] on button at bounding box center [364, 410] width 31 height 27
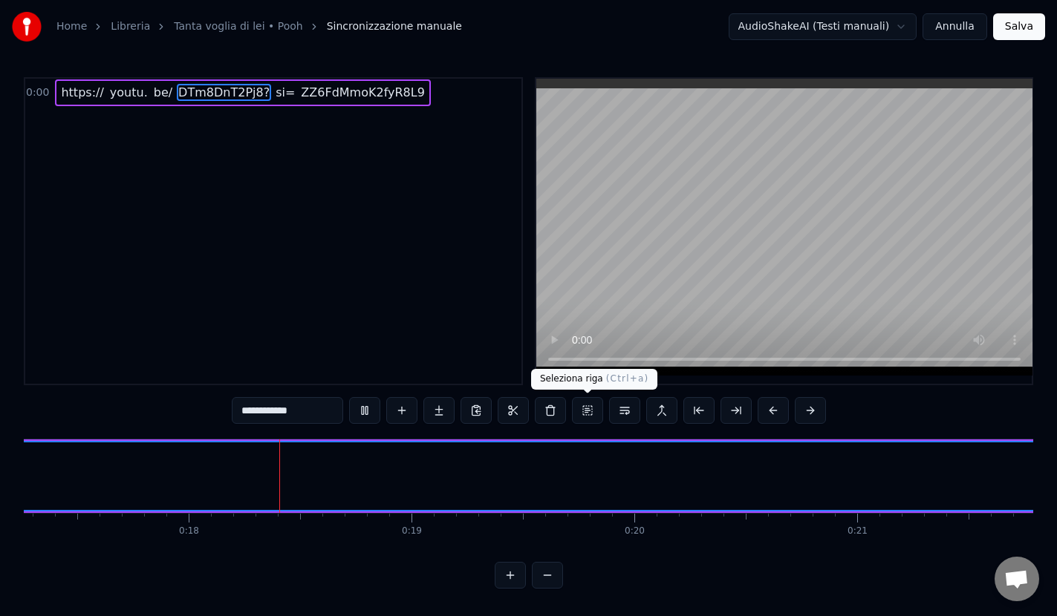
scroll to position [0, 3867]
click at [591, 410] on button at bounding box center [587, 410] width 31 height 27
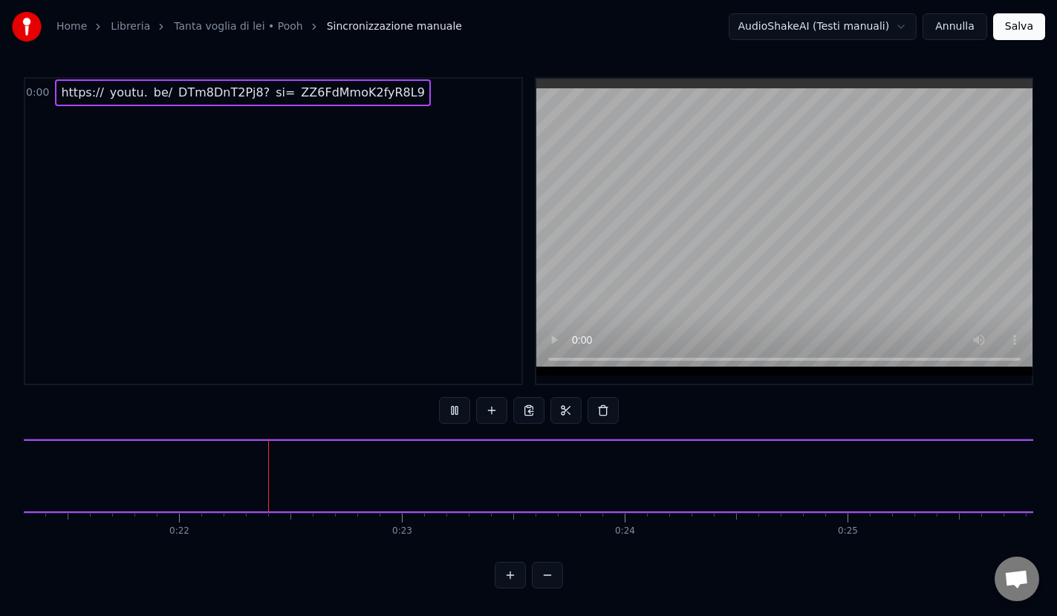
scroll to position [0, 4756]
click at [591, 410] on button at bounding box center [602, 410] width 31 height 27
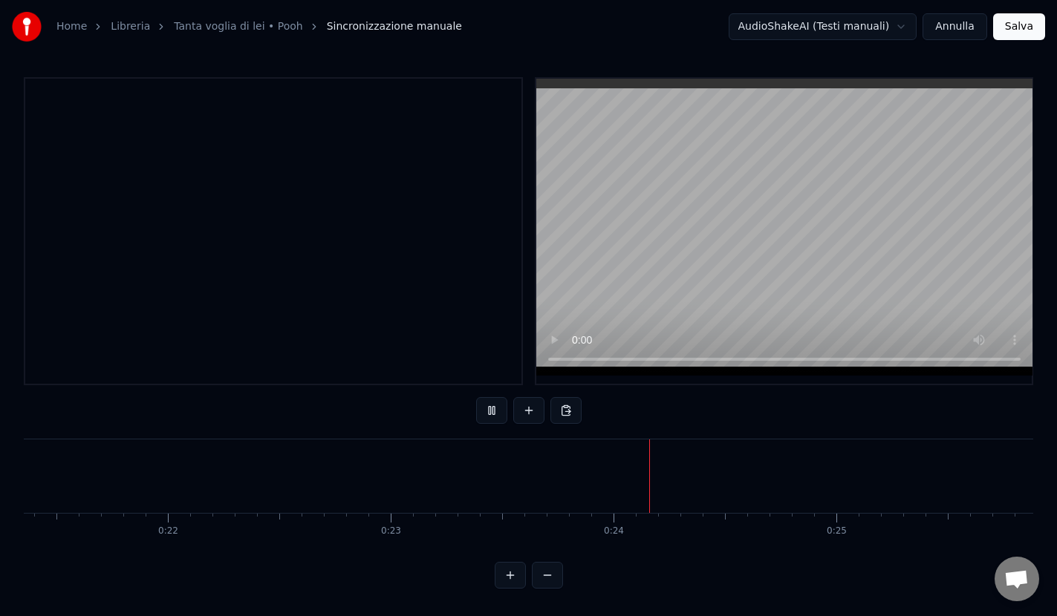
click at [591, 410] on div "To pick up a draggable item, press the space bar. While dragging, use the arrow…" at bounding box center [528, 333] width 1009 height 512
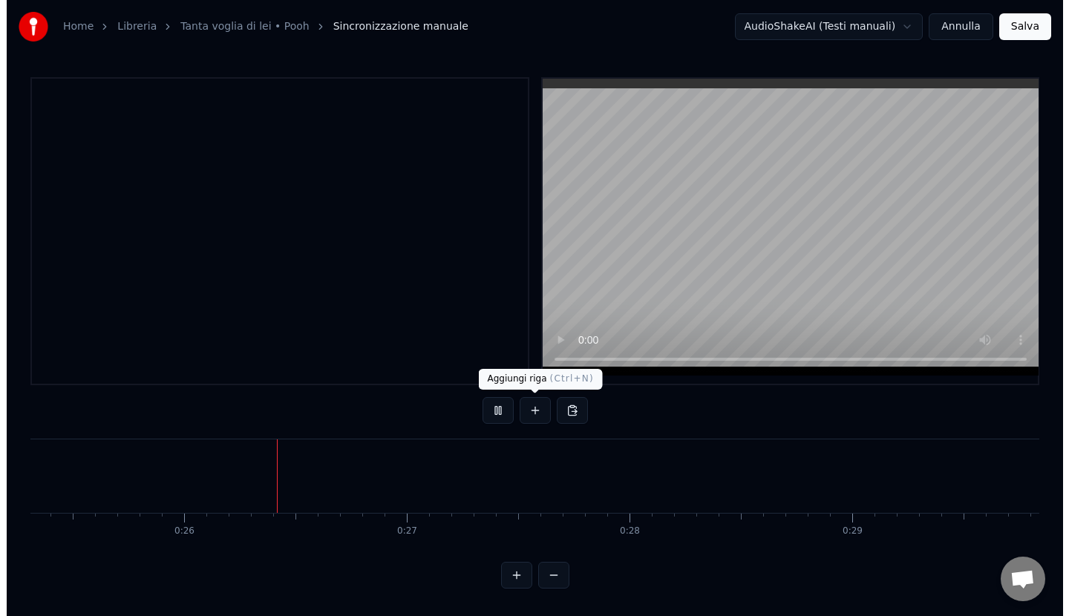
scroll to position [0, 5649]
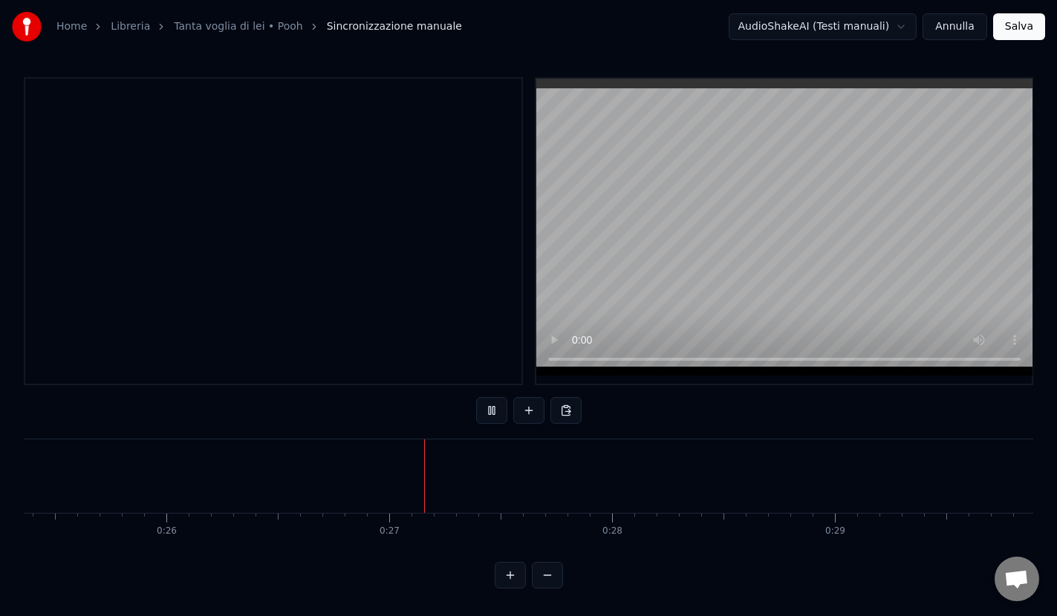
click at [439, 309] on div at bounding box center [273, 231] width 499 height 308
click at [424, 301] on div at bounding box center [273, 231] width 499 height 308
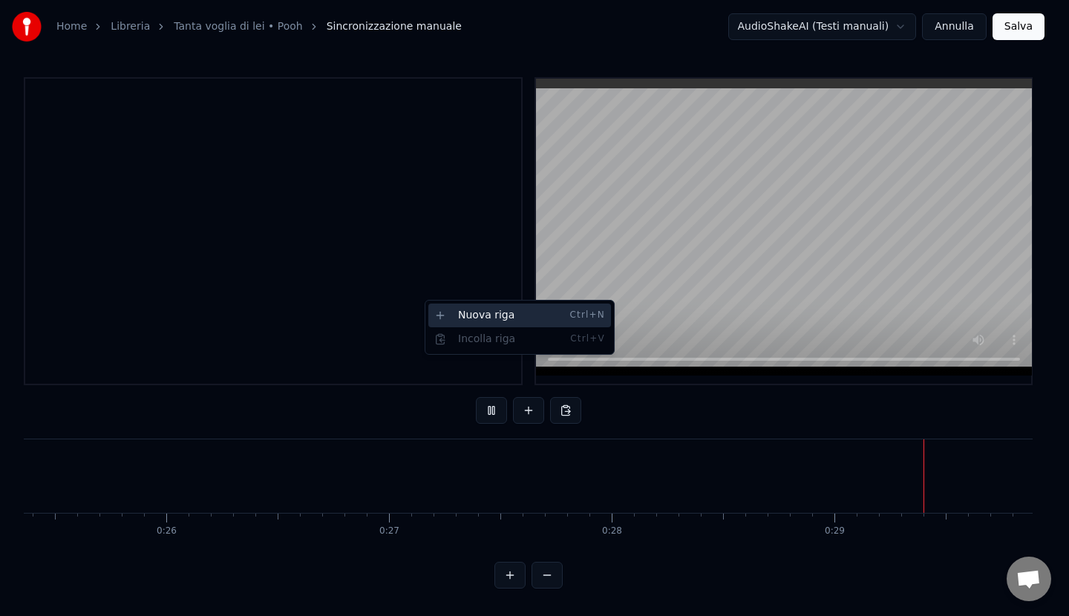
click at [454, 318] on div "Nuova riga Ctrl+N" at bounding box center [519, 316] width 183 height 24
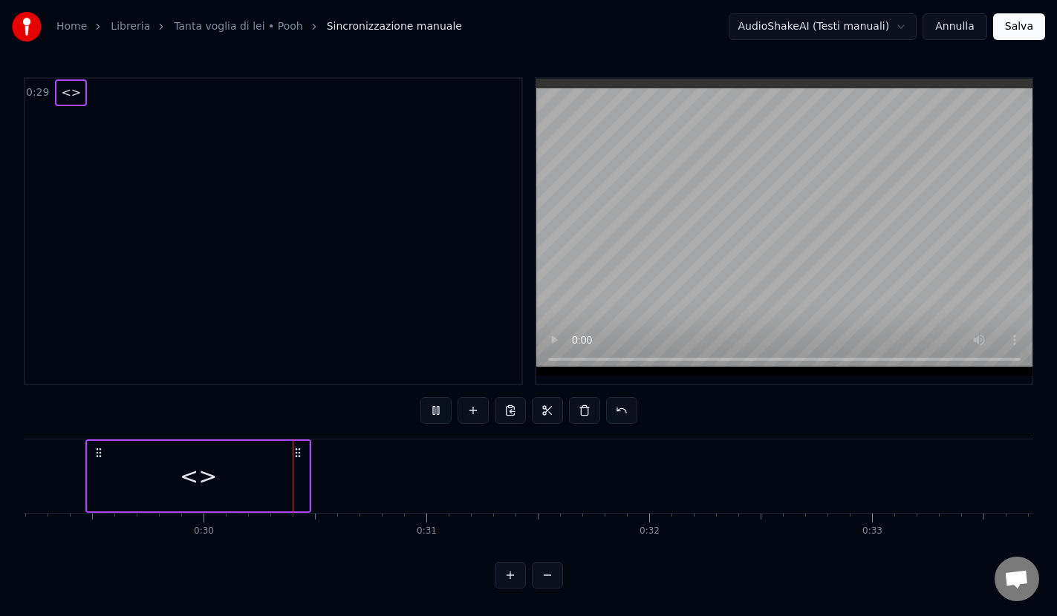
scroll to position [0, 6559]
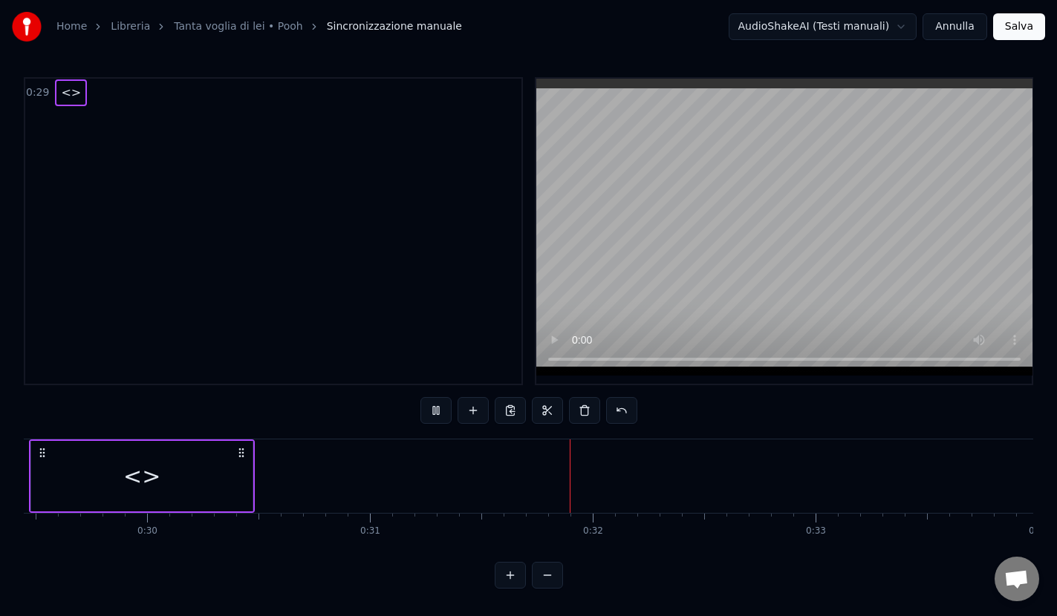
click at [71, 95] on span "<>" at bounding box center [70, 92] width 23 height 17
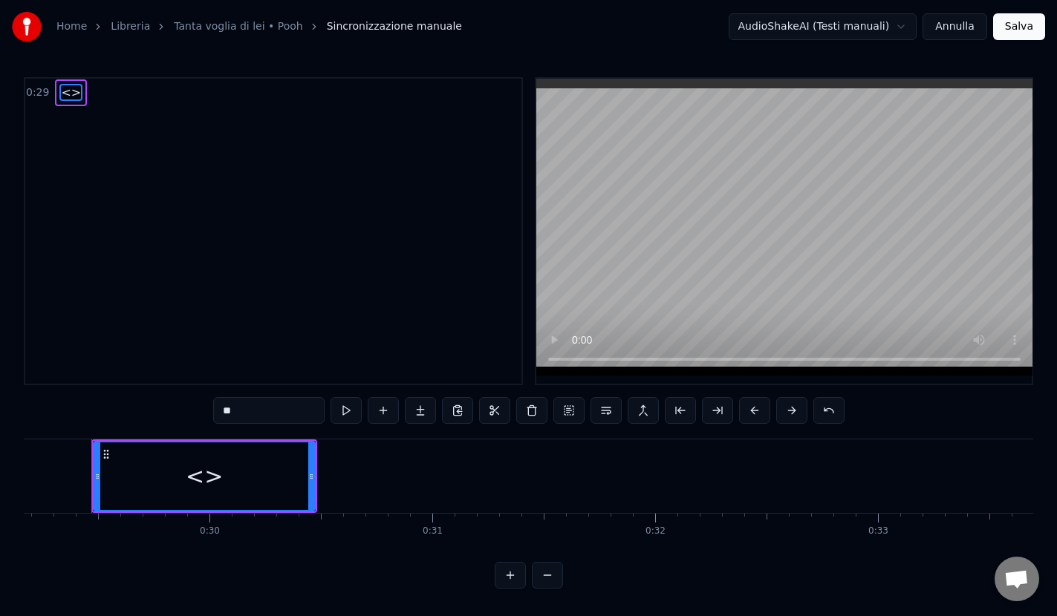
scroll to position [0, 6490]
click at [64, 95] on span "<>" at bounding box center [70, 92] width 23 height 17
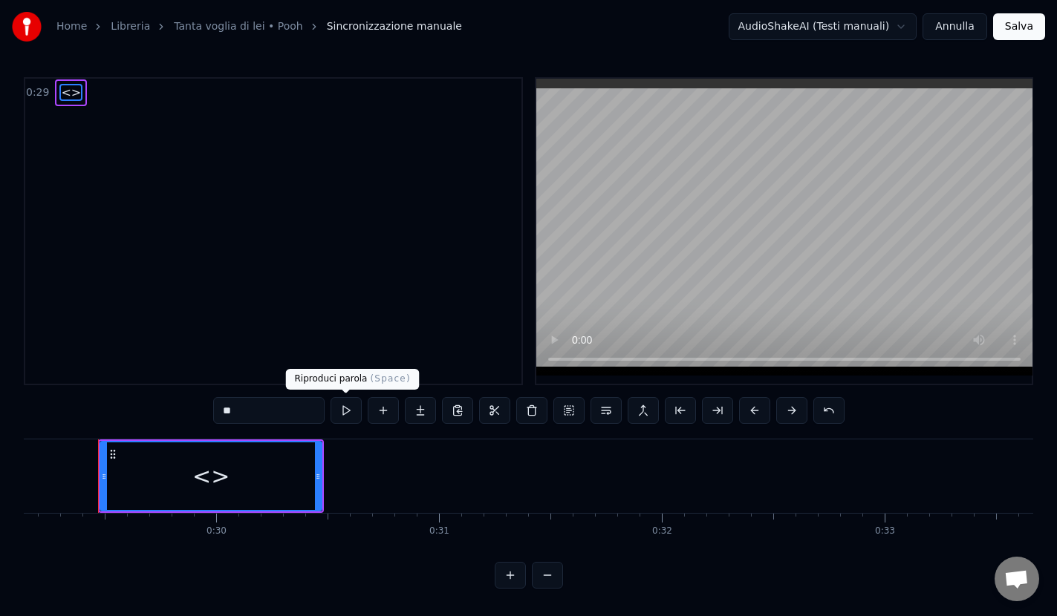
click at [345, 414] on button at bounding box center [345, 410] width 31 height 27
drag, startPoint x: 233, startPoint y: 412, endPoint x: 242, endPoint y: 415, distance: 9.4
click at [234, 412] on input "**" at bounding box center [268, 410] width 111 height 27
drag, startPoint x: 221, startPoint y: 411, endPoint x: 233, endPoint y: 413, distance: 12.8
click at [233, 413] on input "**" at bounding box center [268, 410] width 111 height 27
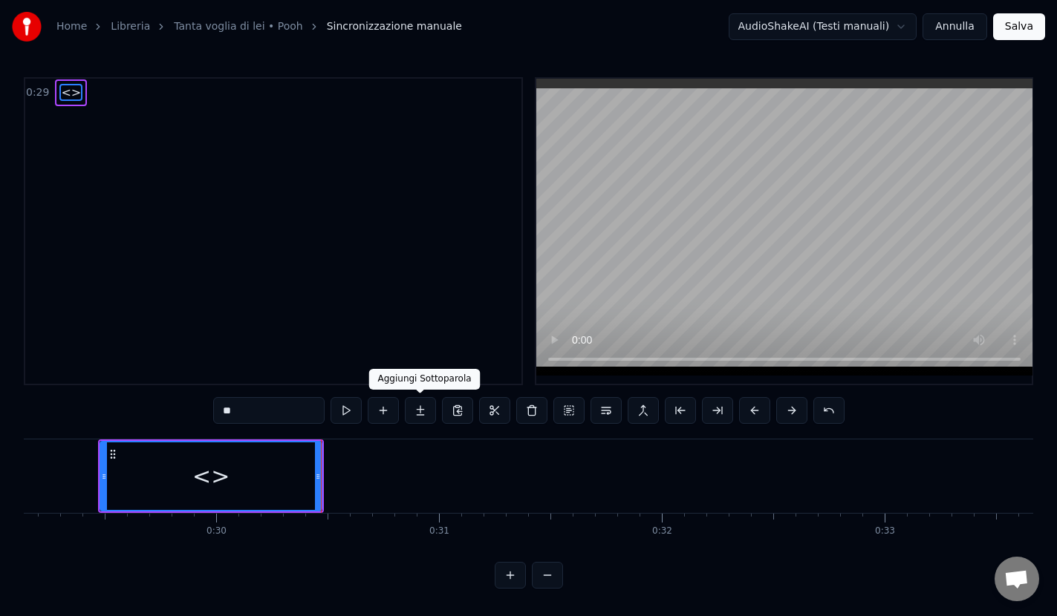
click at [415, 414] on button at bounding box center [420, 410] width 31 height 27
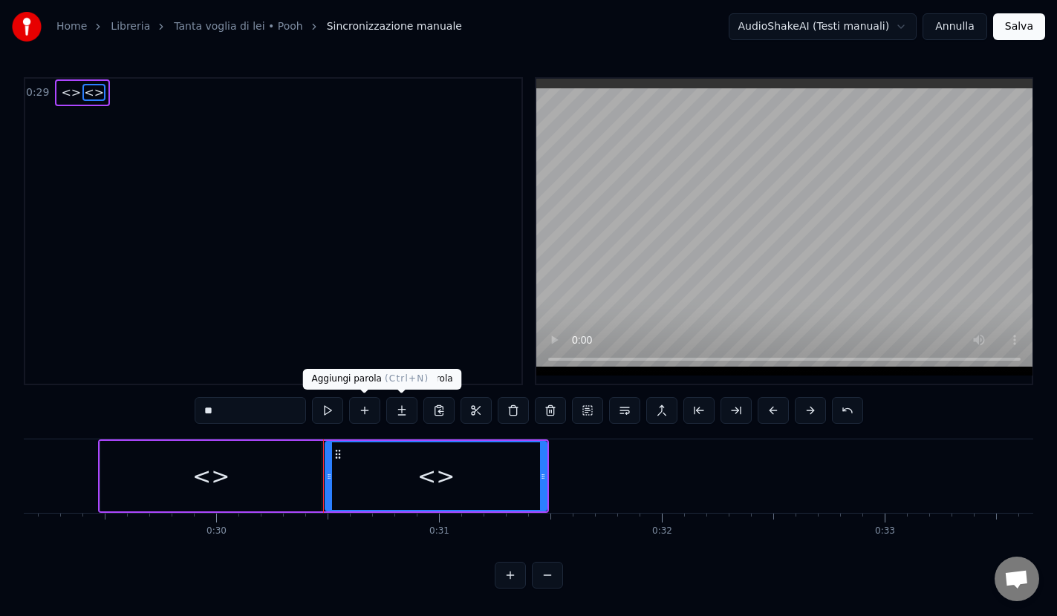
click at [362, 410] on button at bounding box center [364, 410] width 31 height 27
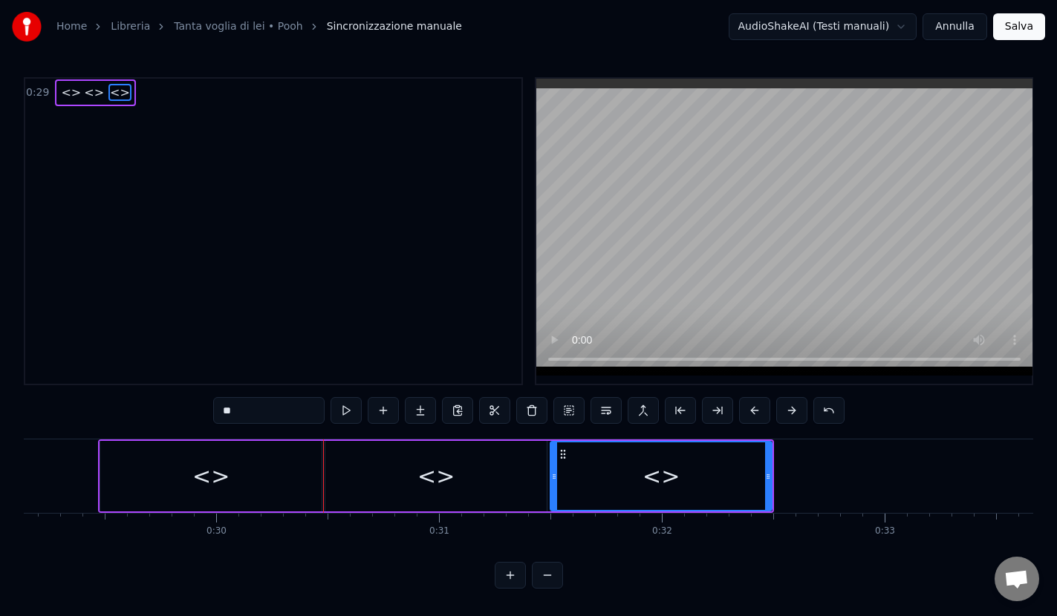
click at [278, 477] on div "<>" at bounding box center [210, 476] width 221 height 71
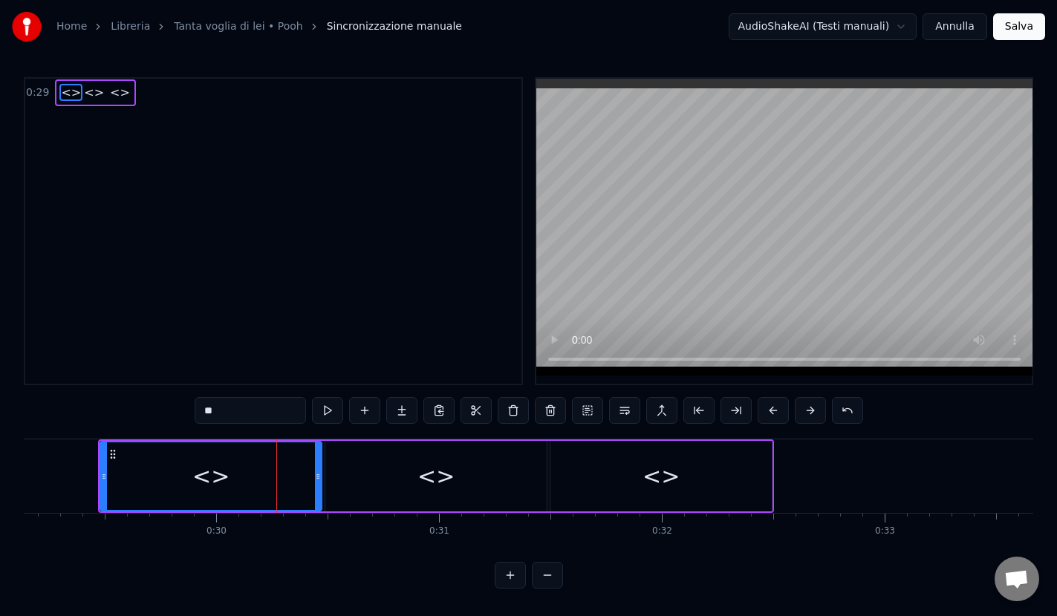
click at [408, 480] on div "<>" at bounding box center [435, 476] width 221 height 71
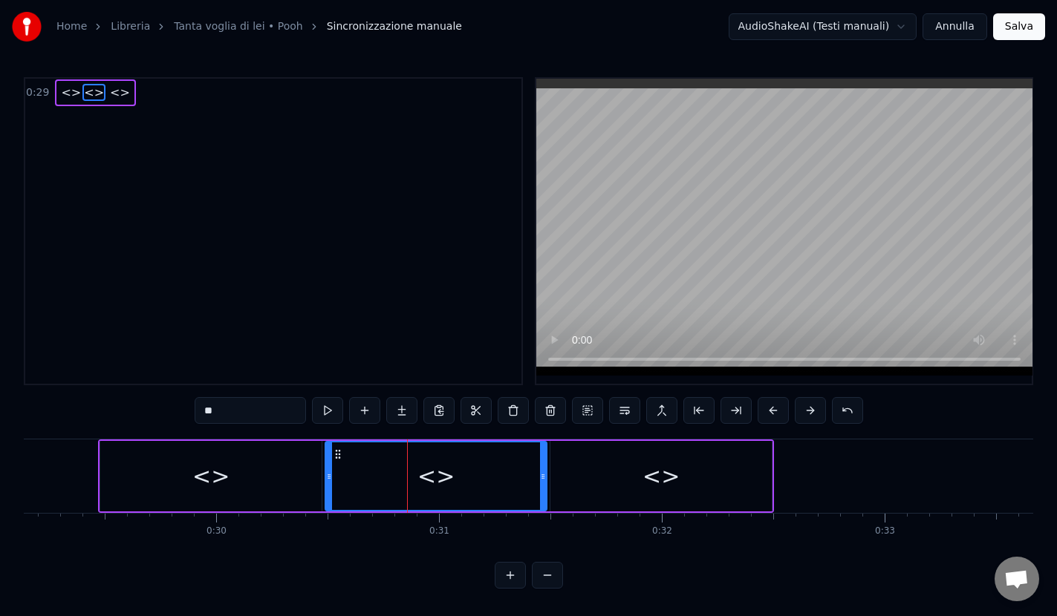
click at [575, 479] on div "<>" at bounding box center [660, 476] width 221 height 71
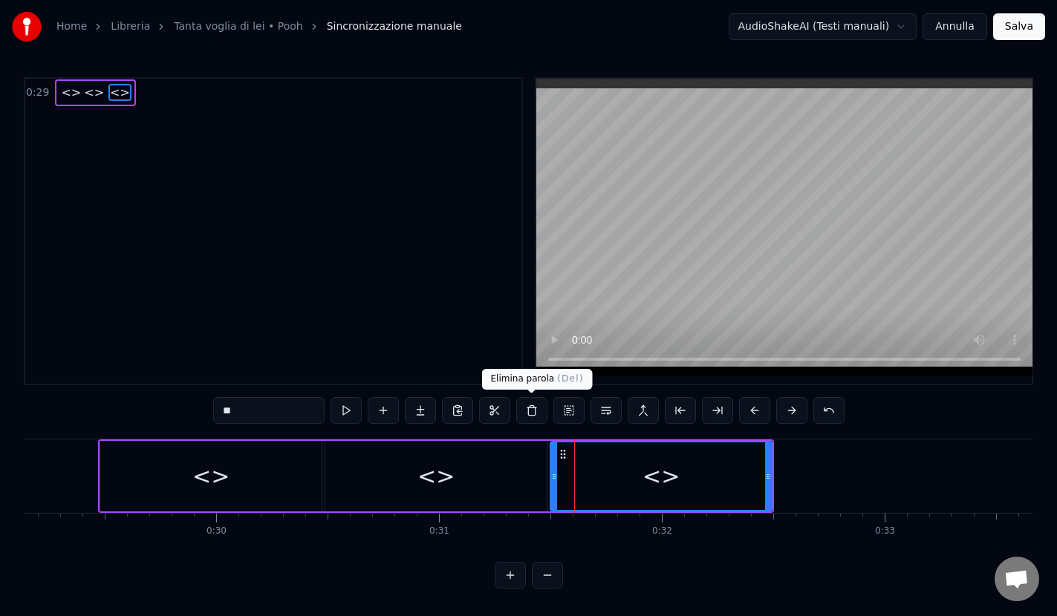
click at [529, 411] on button at bounding box center [531, 410] width 31 height 27
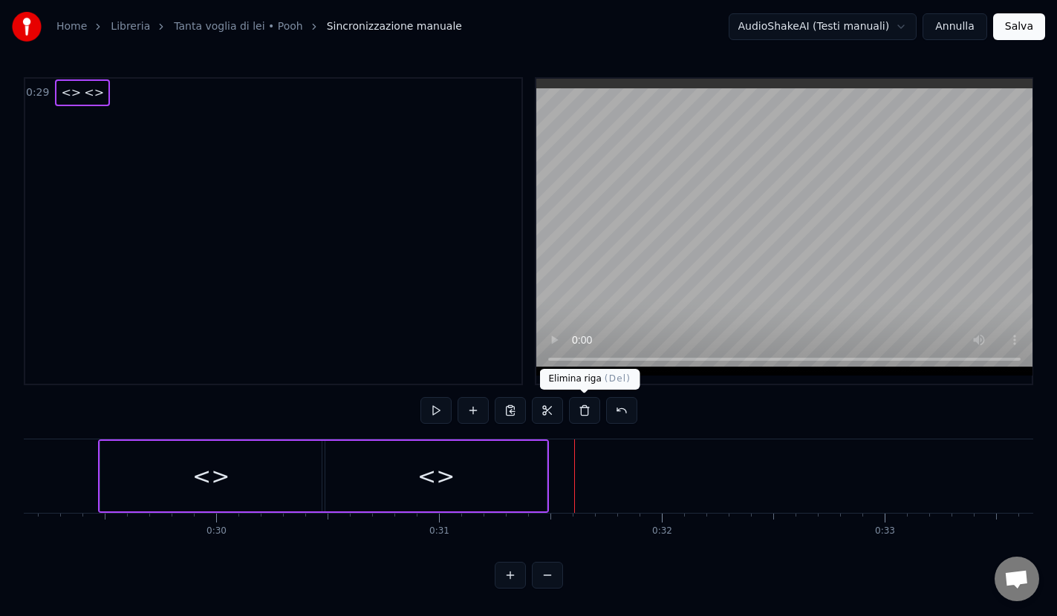
click at [581, 411] on button at bounding box center [584, 410] width 31 height 27
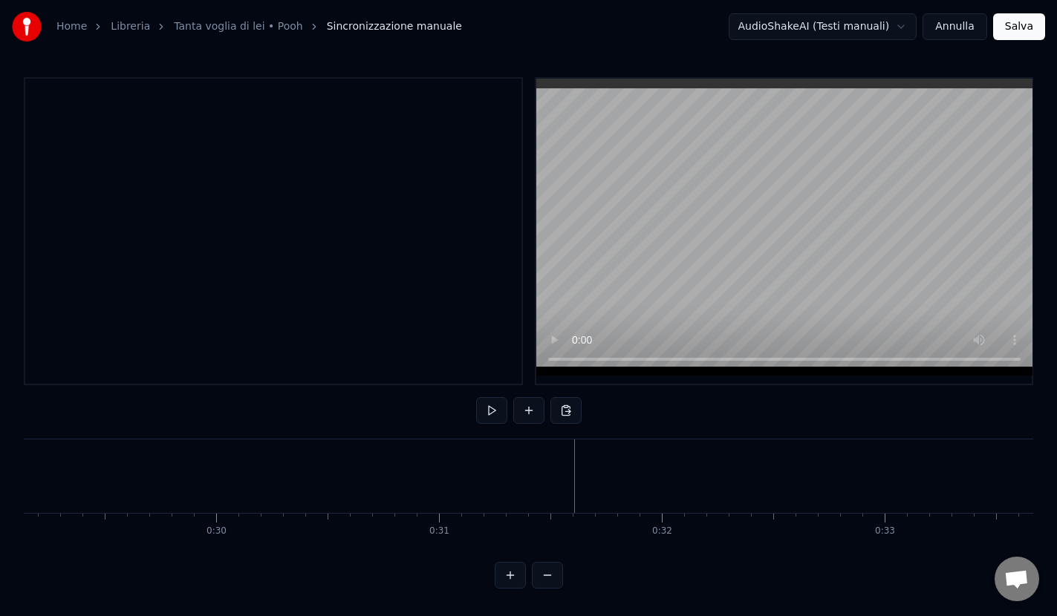
click at [728, 281] on video at bounding box center [784, 227] width 496 height 297
click at [963, 27] on button "Annulla" at bounding box center [954, 26] width 65 height 27
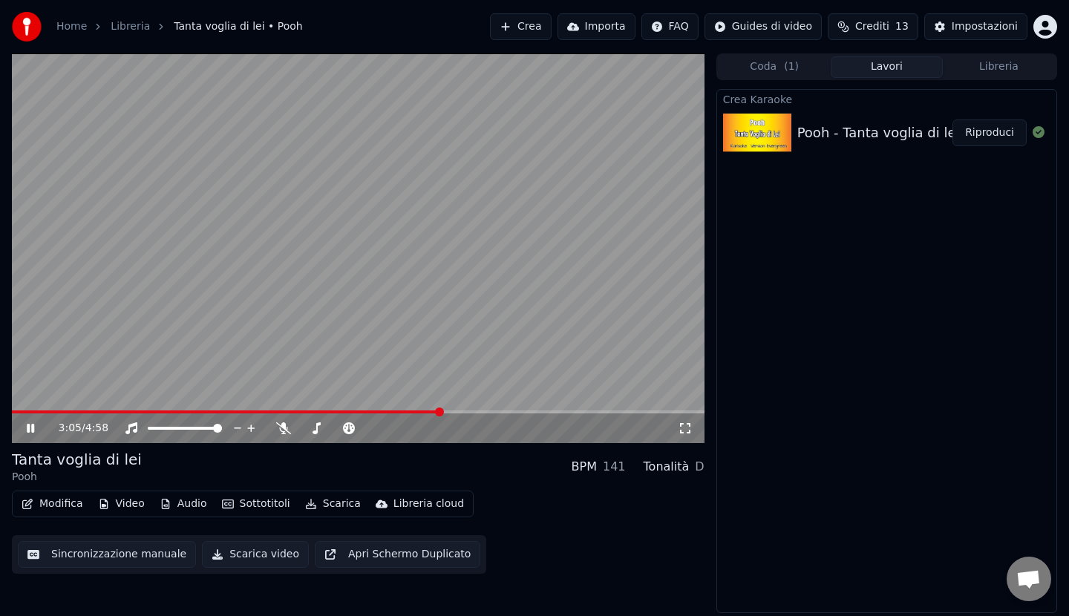
click at [440, 414] on span at bounding box center [439, 412] width 9 height 9
click at [526, 414] on span at bounding box center [524, 412] width 9 height 9
click at [616, 417] on span at bounding box center [613, 412] width 9 height 9
click at [673, 414] on span at bounding box center [668, 412] width 9 height 9
click at [828, 144] on div "Pooh - Tanta voglia di lei Riproduci" at bounding box center [886, 133] width 339 height 50
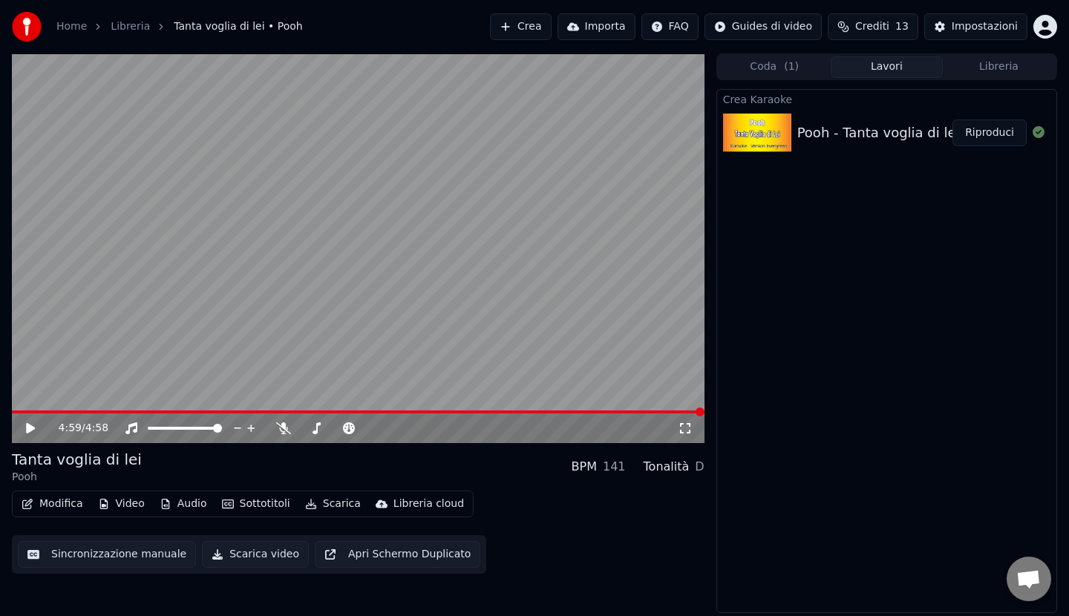
click at [808, 131] on div "Pooh - Tanta voglia di lei" at bounding box center [878, 133] width 163 height 21
click at [984, 133] on button "Riproduci" at bounding box center [990, 133] width 74 height 27
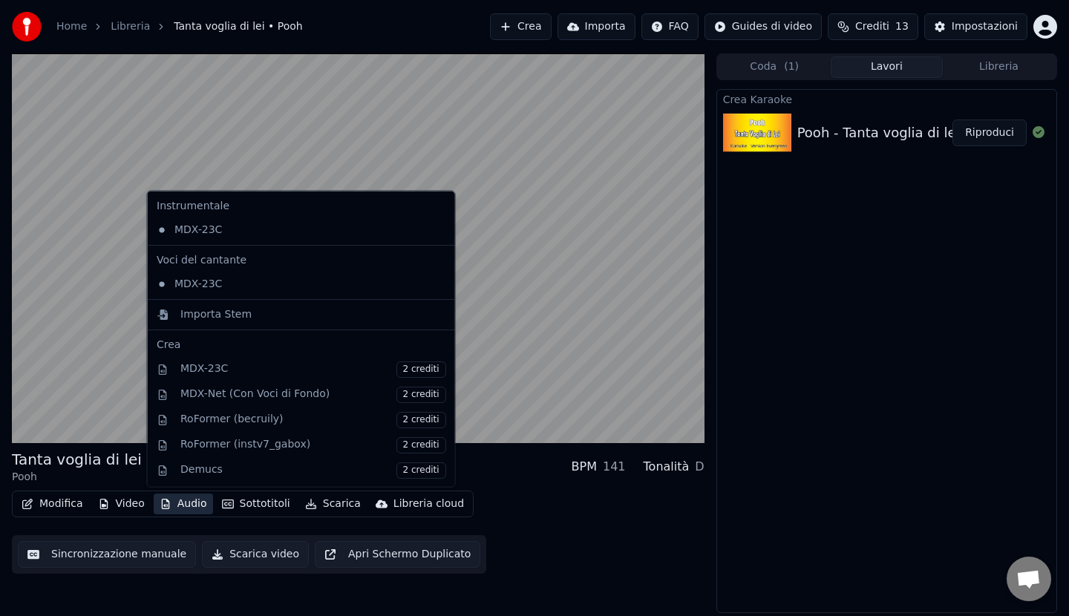
click at [186, 503] on button "Audio" at bounding box center [183, 504] width 59 height 21
click at [200, 233] on div "MDX-23C" at bounding box center [290, 230] width 279 height 24
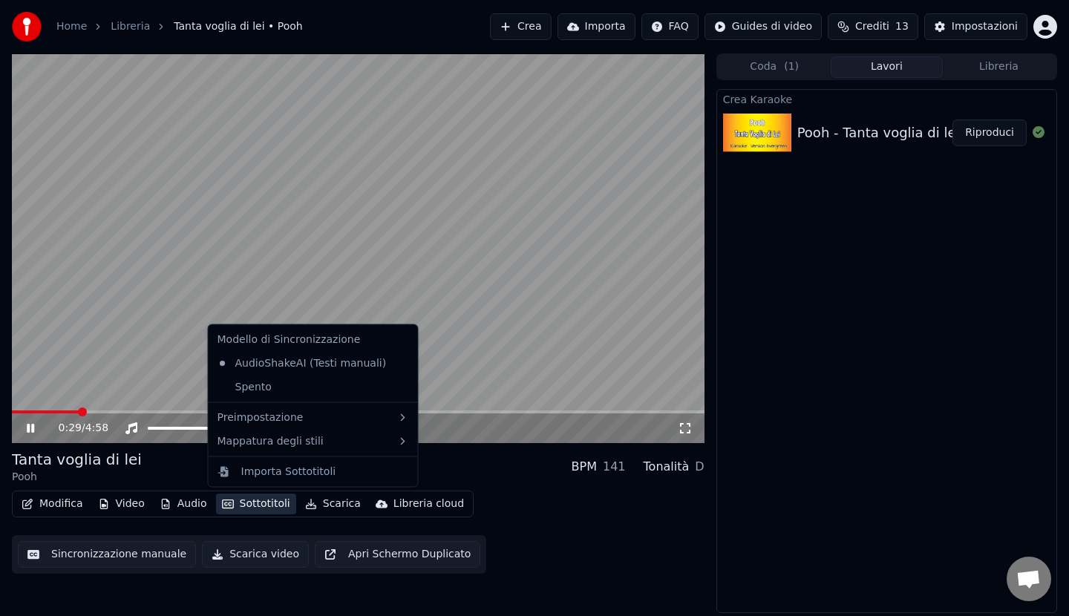
click at [241, 506] on button "Sottotitoli" at bounding box center [256, 504] width 80 height 21
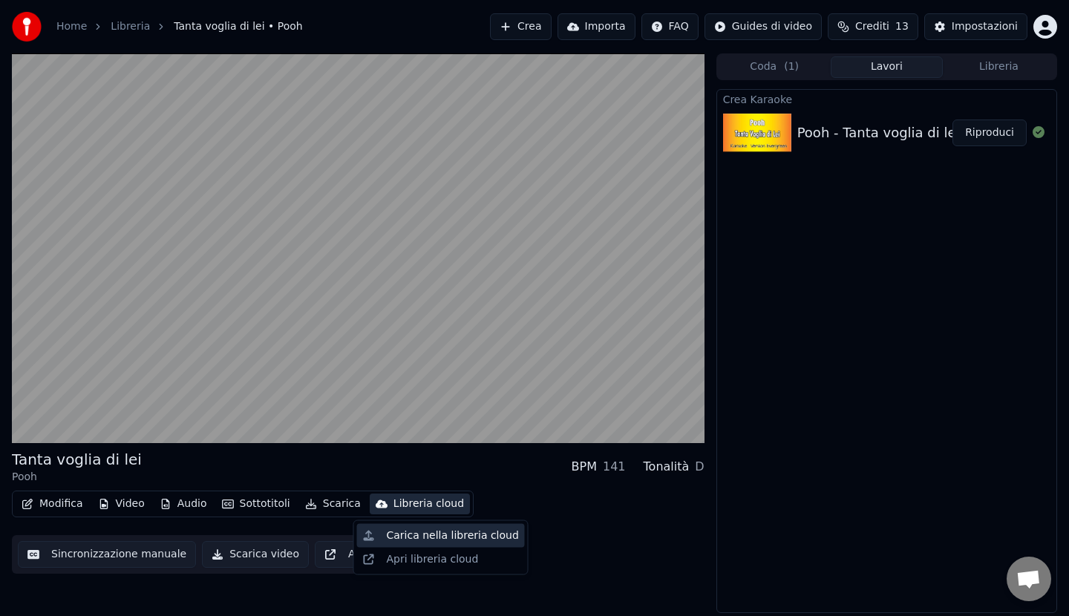
click at [408, 535] on div "Carica nella libreria cloud" at bounding box center [453, 536] width 132 height 15
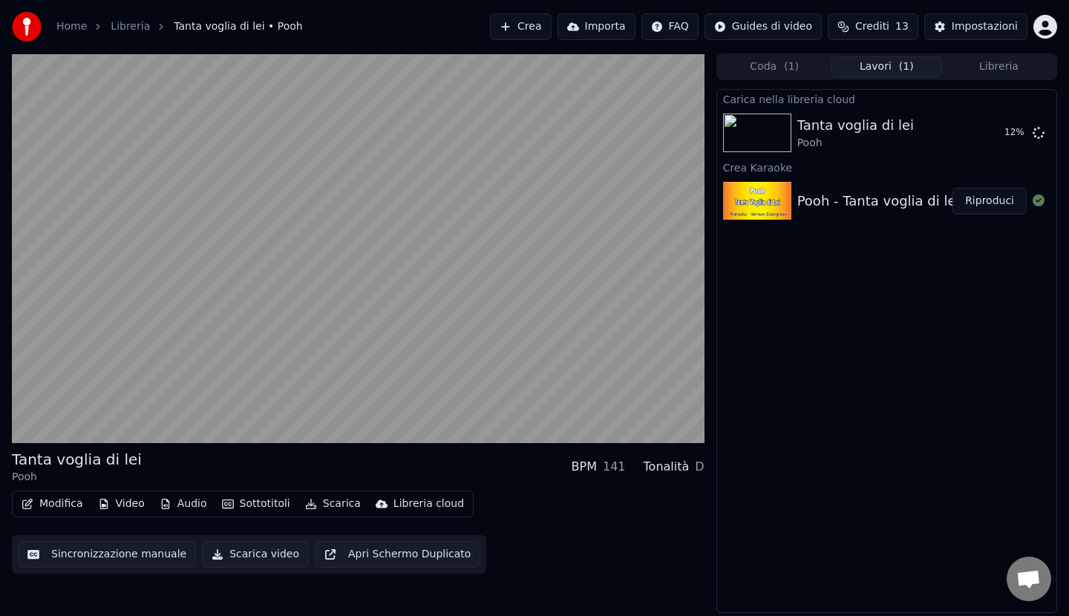
click at [402, 500] on div "Libreria cloud" at bounding box center [429, 504] width 71 height 15
click at [402, 559] on div "Apri libreria cloud" at bounding box center [433, 559] width 92 height 15
click at [787, 126] on img at bounding box center [757, 133] width 68 height 39
click at [1051, 25] on html "Home Libreria Tanta voglia di lei • Pooh Crea Importa FAQ Guides di video Credi…" at bounding box center [534, 308] width 1069 height 616
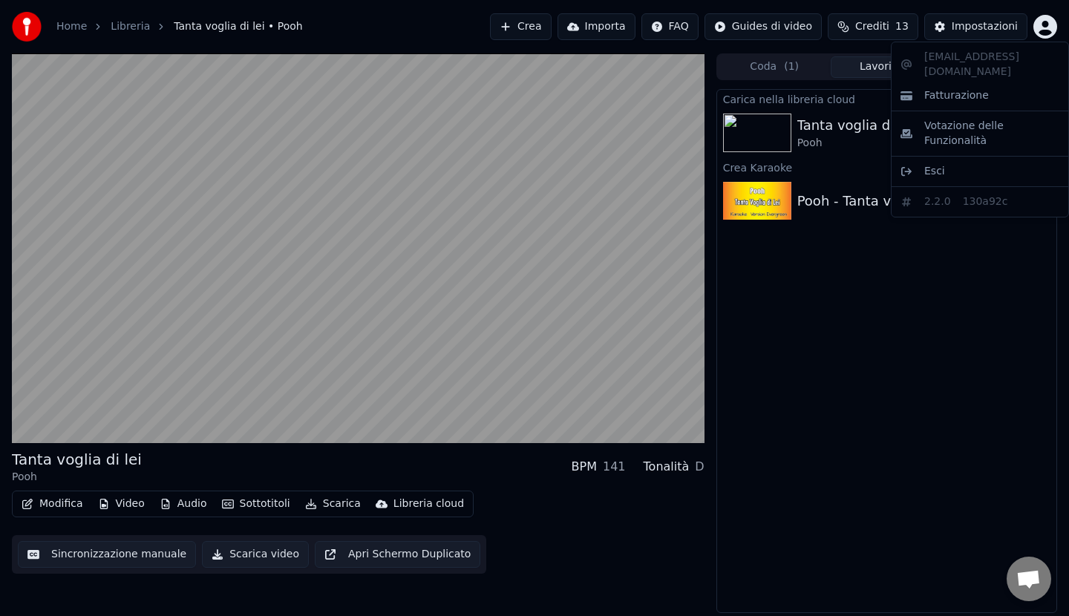
click at [866, 282] on html "Home Libreria Tanta voglia di lei • Pooh Crea Importa FAQ Guides di video Credi…" at bounding box center [534, 308] width 1069 height 616
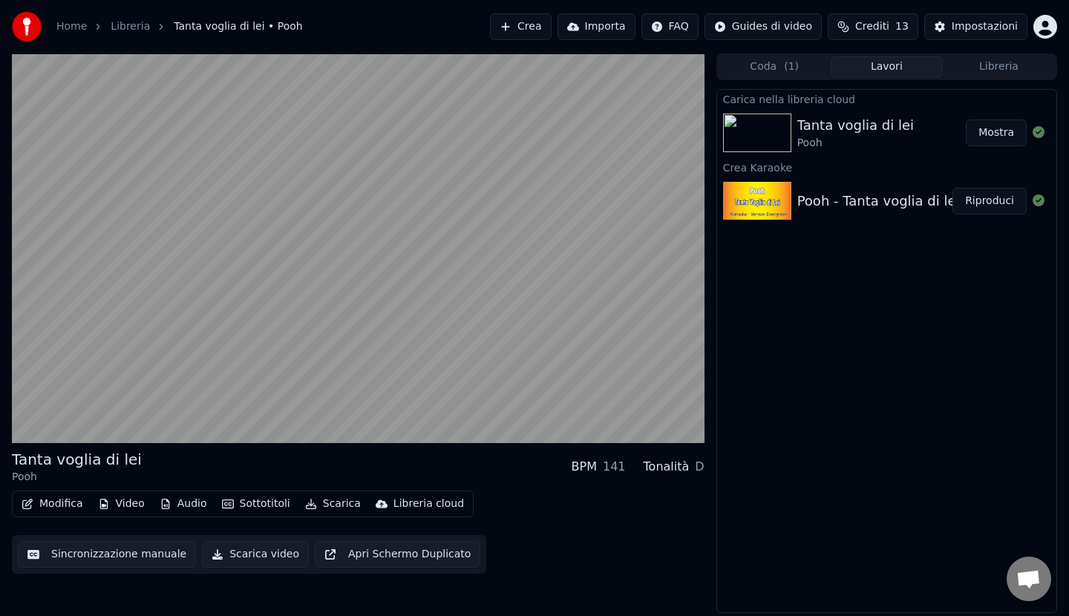
click at [988, 130] on button "Mostra" at bounding box center [996, 133] width 61 height 27
click at [1038, 134] on icon at bounding box center [1039, 132] width 12 height 12
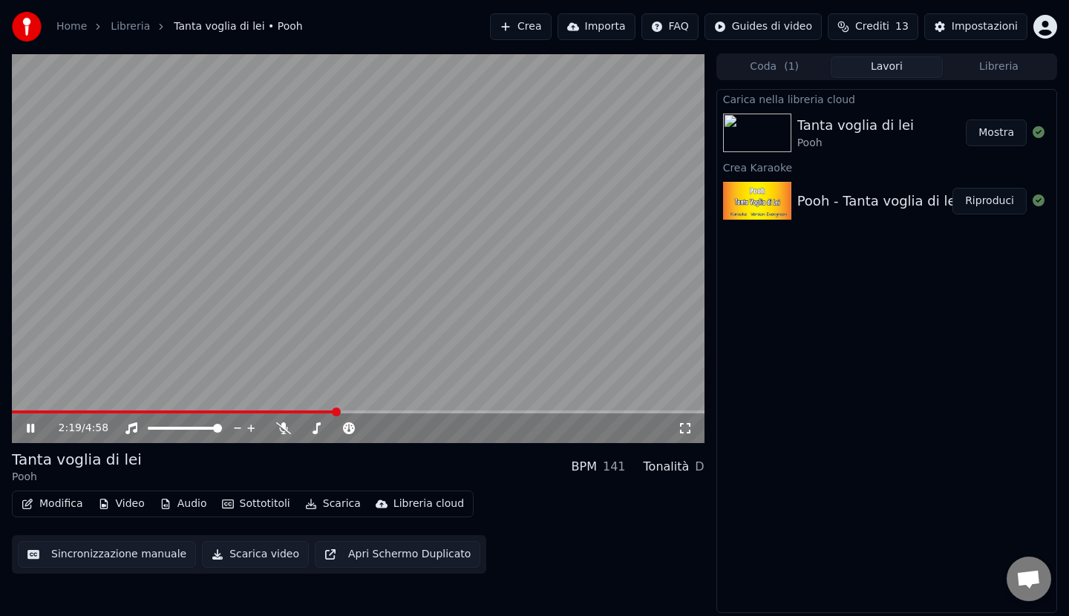
click at [799, 65] on button "Coda ( 1 )" at bounding box center [775, 67] width 112 height 22
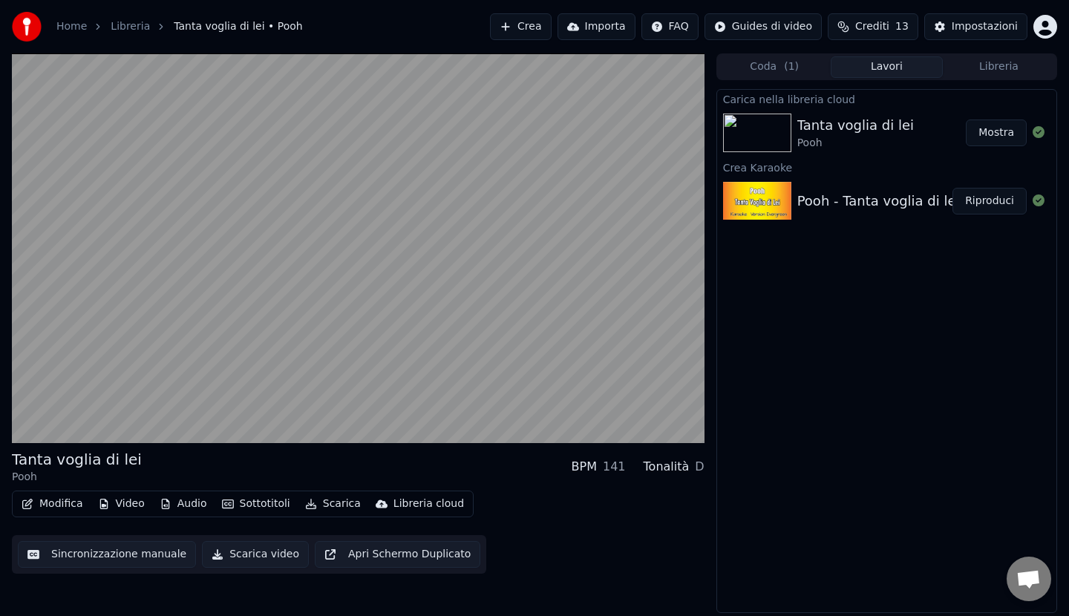
click at [860, 65] on button "Lavori" at bounding box center [887, 67] width 112 height 22
click at [803, 64] on button "Coda ( 1 )" at bounding box center [775, 67] width 112 height 22
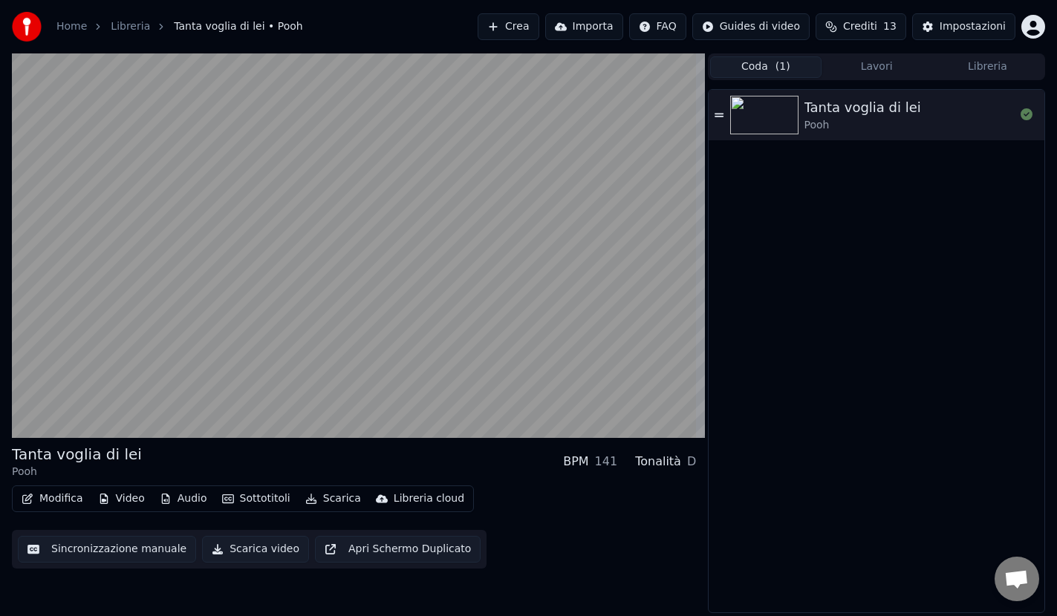
click at [996, 65] on button "Libreria" at bounding box center [987, 67] width 111 height 22
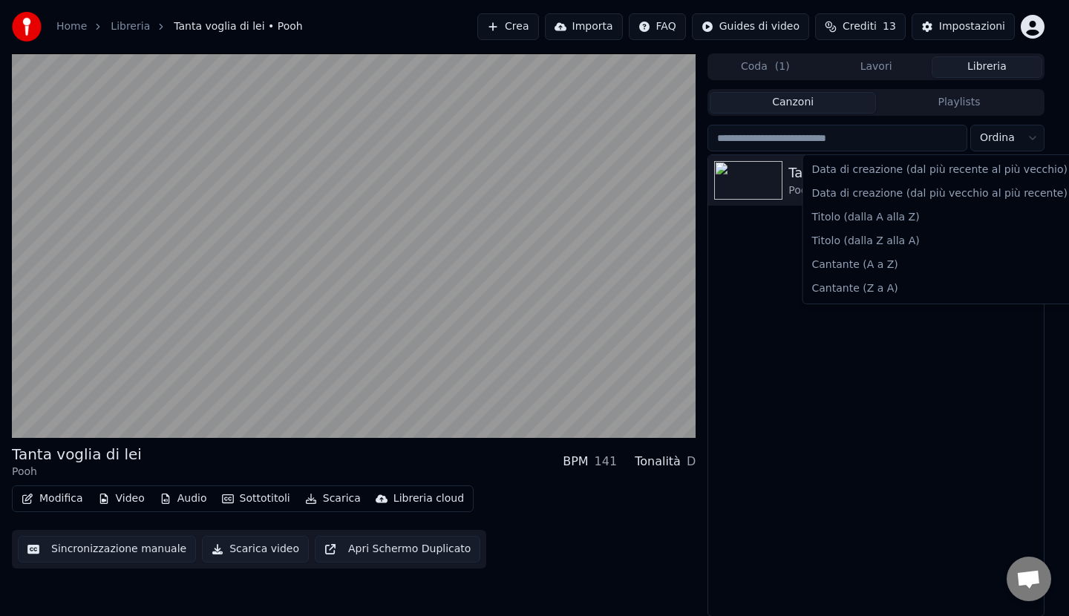
click at [1032, 141] on html "Home Libreria Tanta voglia di lei • Pooh Crea Importa FAQ Guides di video Credi…" at bounding box center [534, 308] width 1069 height 616
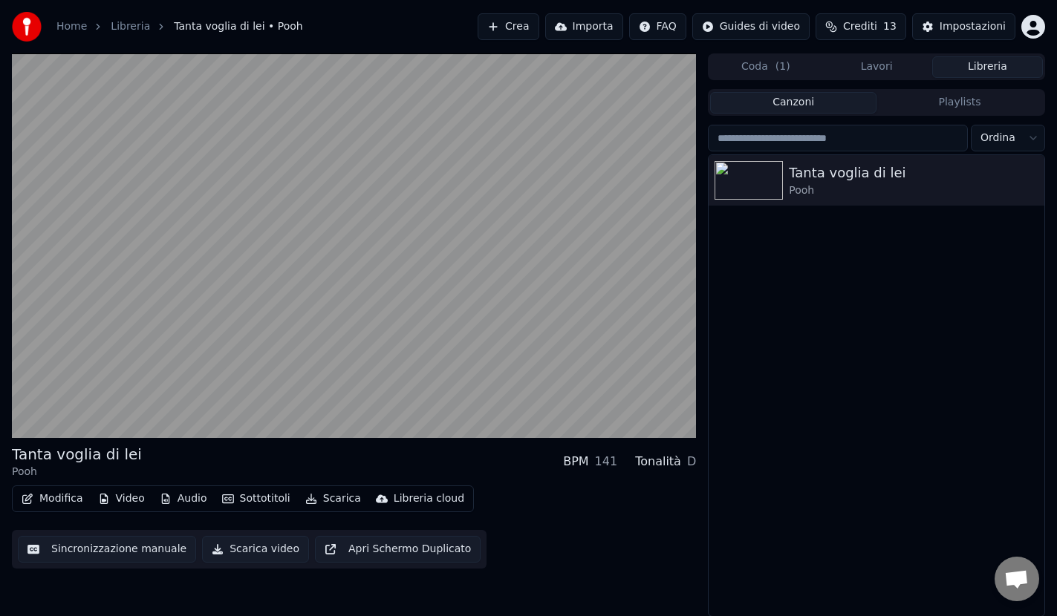
click at [780, 137] on html "Home Libreria Tanta voglia di lei • Pooh Crea Importa FAQ Guides di video Credi…" at bounding box center [528, 308] width 1057 height 616
click at [818, 138] on input "search" at bounding box center [838, 138] width 260 height 27
type input "****"
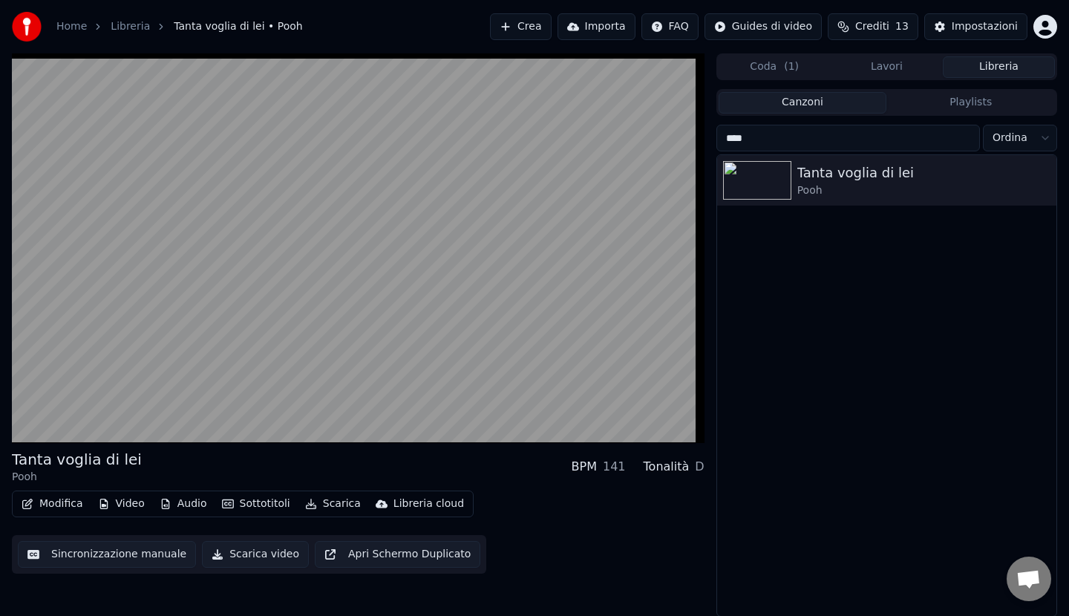
click at [1009, 138] on html "Home Libreria Tanta voglia di lei • Pooh Crea Importa FAQ Guides di video Credi…" at bounding box center [534, 308] width 1069 height 616
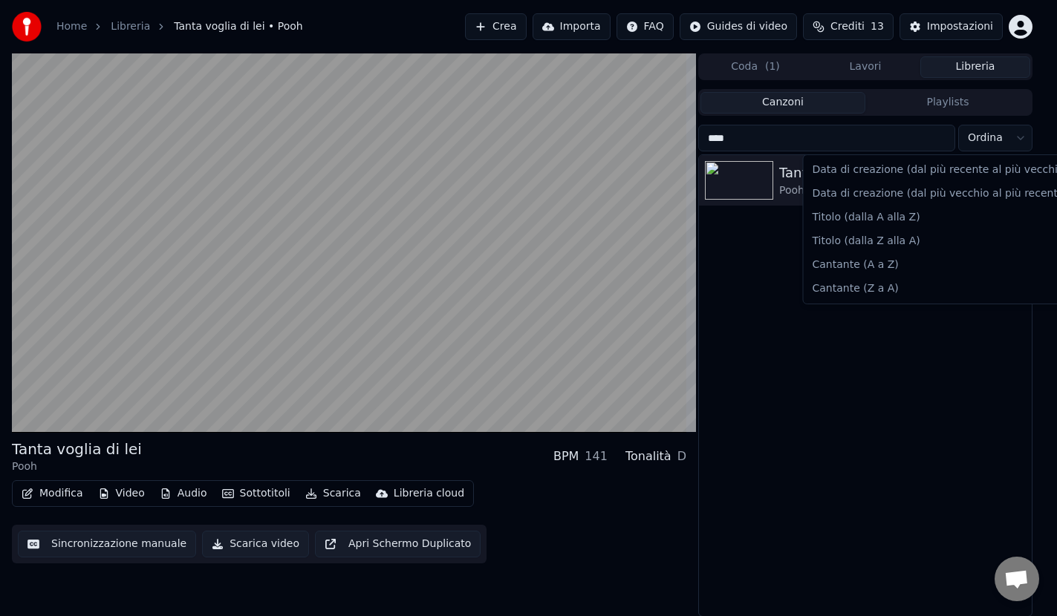
click at [766, 65] on html "Home Libreria Tanta voglia di lei • Pooh Crea Importa FAQ Guides di video Credi…" at bounding box center [528, 308] width 1057 height 616
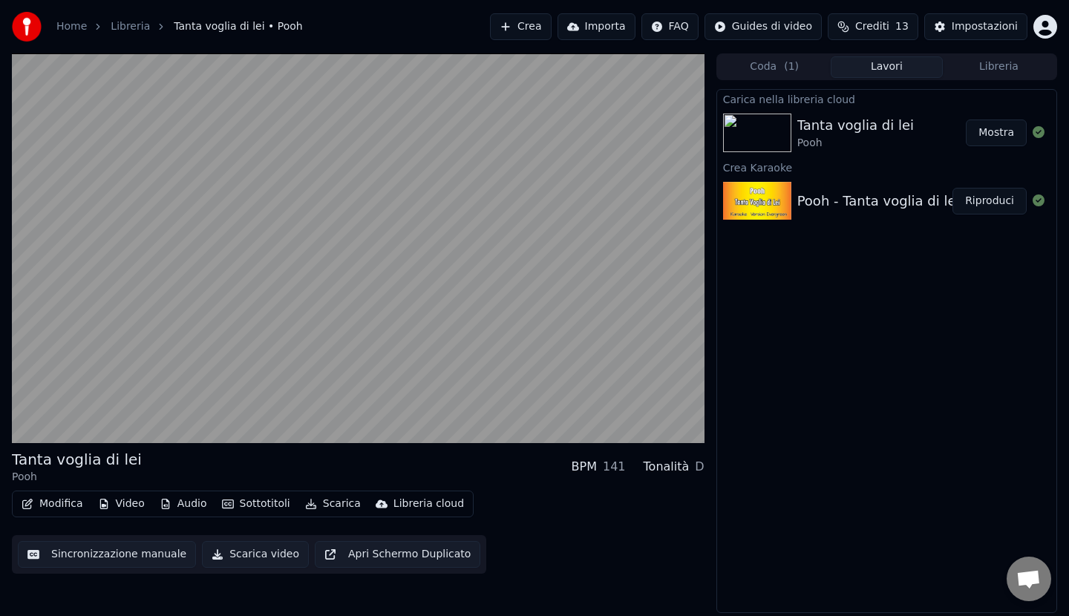
click at [878, 68] on button "Lavori" at bounding box center [887, 67] width 112 height 22
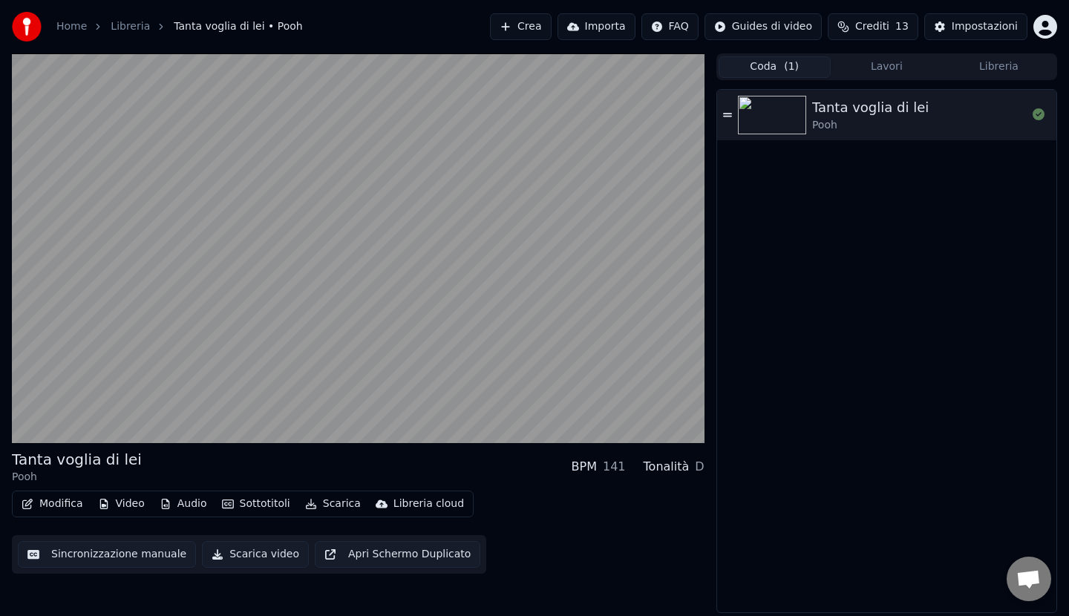
click at [777, 67] on button "Coda ( 1 )" at bounding box center [775, 67] width 112 height 22
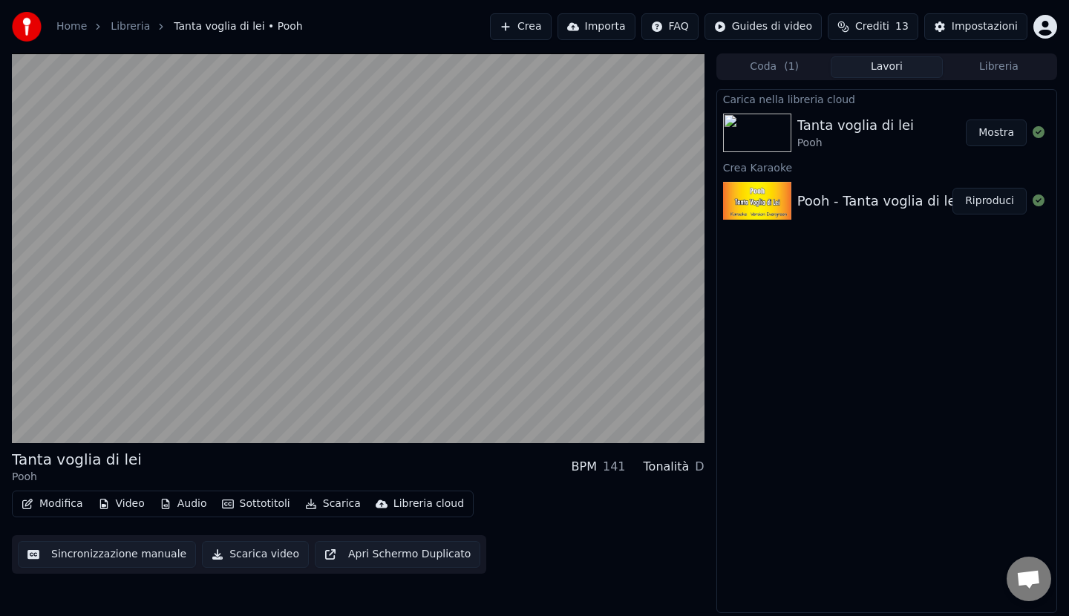
click at [870, 68] on button "Lavori" at bounding box center [887, 67] width 112 height 22
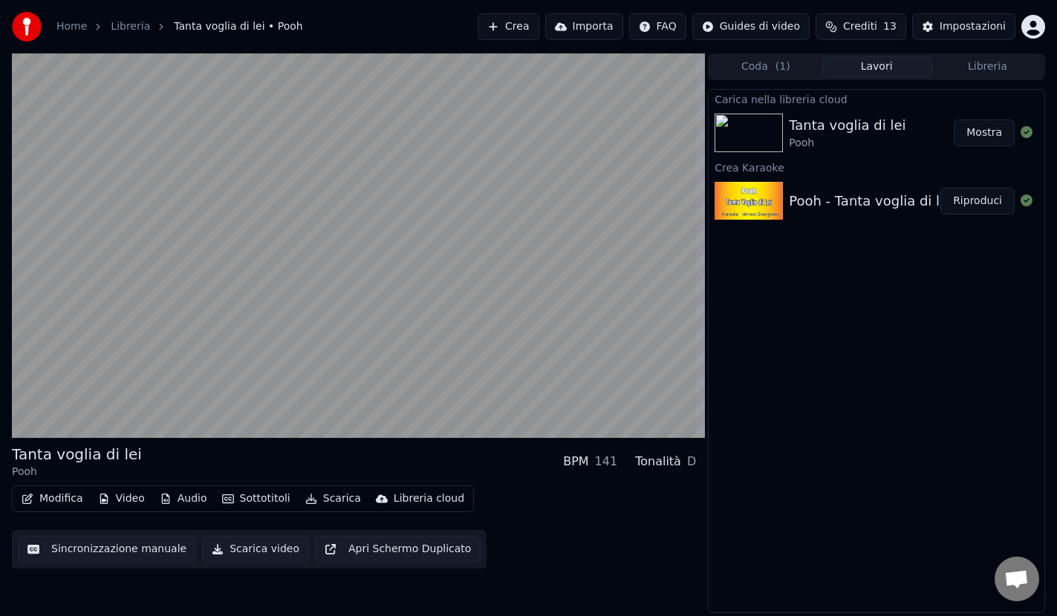
click at [999, 68] on button "Libreria" at bounding box center [987, 67] width 111 height 22
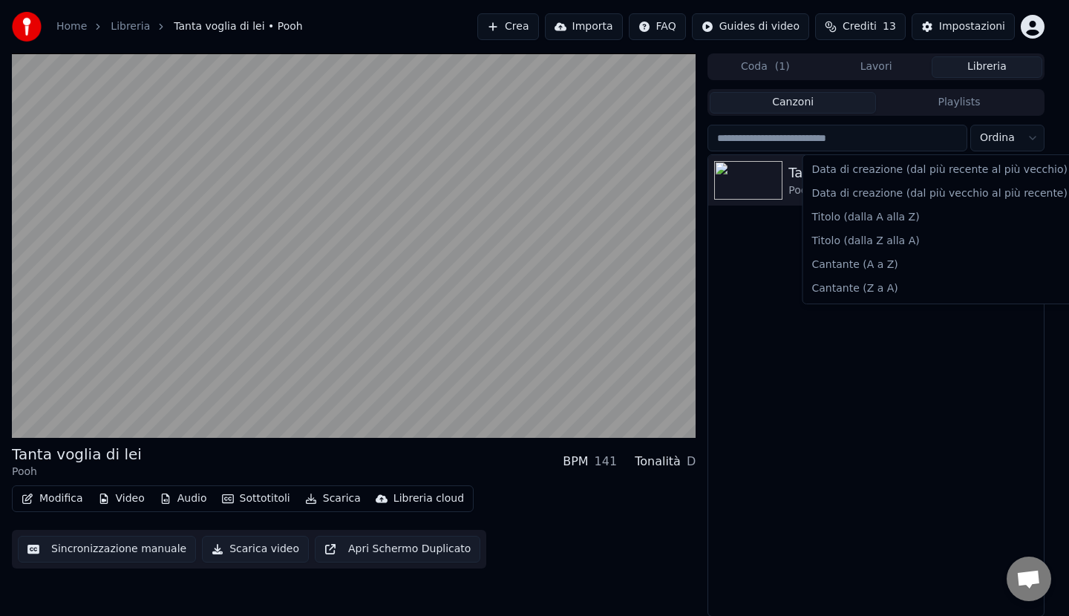
click at [1026, 135] on html "Home Libreria Tanta voglia di lei • Pooh Crea Importa FAQ Guides di video Credi…" at bounding box center [534, 308] width 1069 height 616
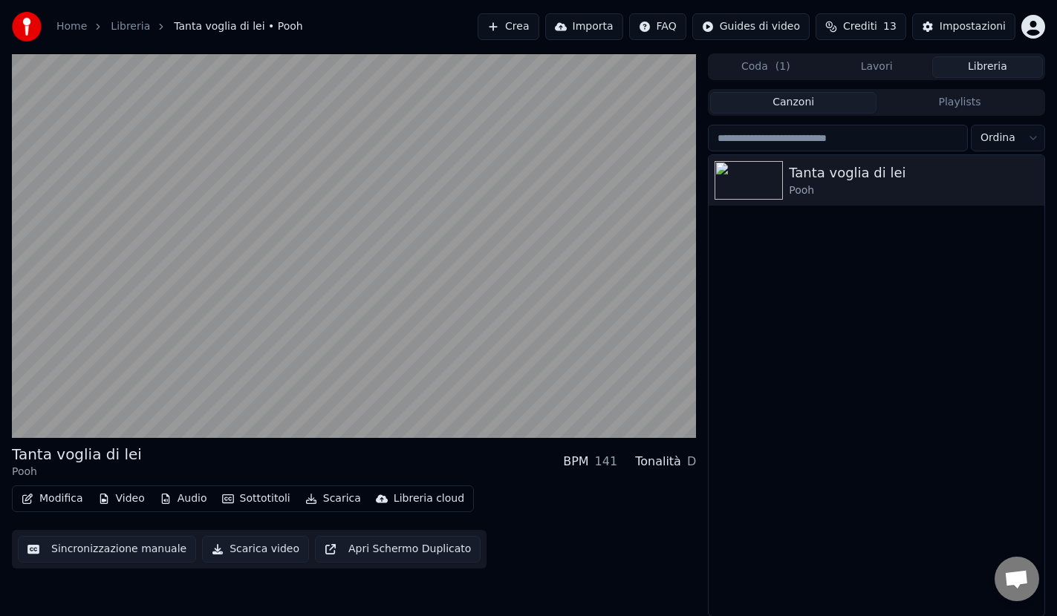
click at [807, 102] on button "Canzoni" at bounding box center [793, 103] width 166 height 22
click at [941, 103] on button "Playlists" at bounding box center [959, 103] width 166 height 22
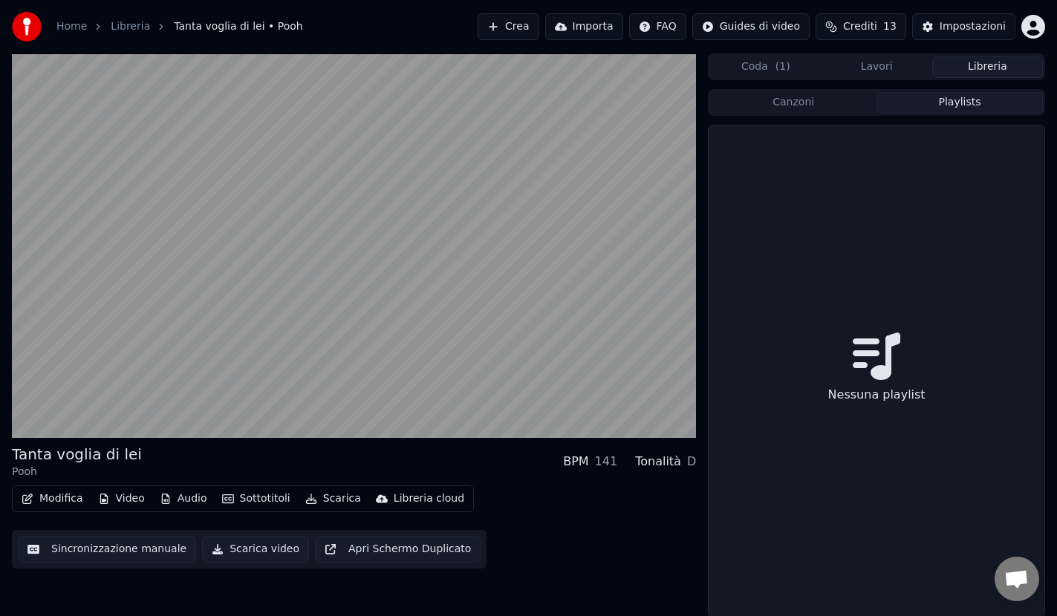
click at [879, 394] on div "Nessuna playlist" at bounding box center [876, 395] width 109 height 30
click at [970, 105] on button "Playlists" at bounding box center [959, 103] width 166 height 22
click at [956, 102] on button "Playlists" at bounding box center [959, 103] width 166 height 22
click at [843, 373] on div "Nessuna playlist" at bounding box center [876, 371] width 336 height 492
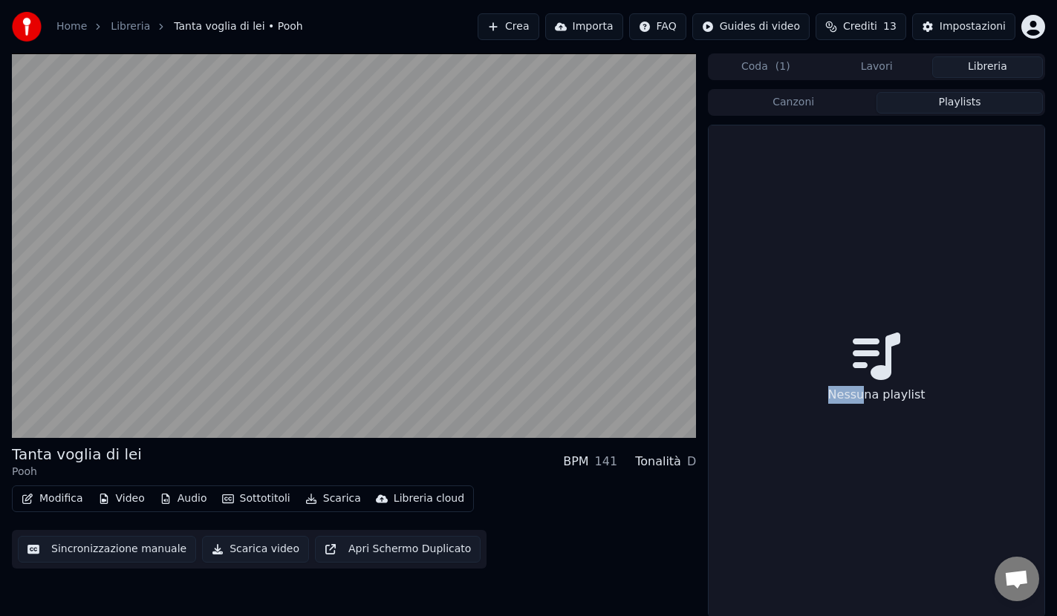
drag, startPoint x: 864, startPoint y: 393, endPoint x: 857, endPoint y: 264, distance: 128.7
click at [857, 264] on div "Nessuna playlist" at bounding box center [876, 371] width 336 height 492
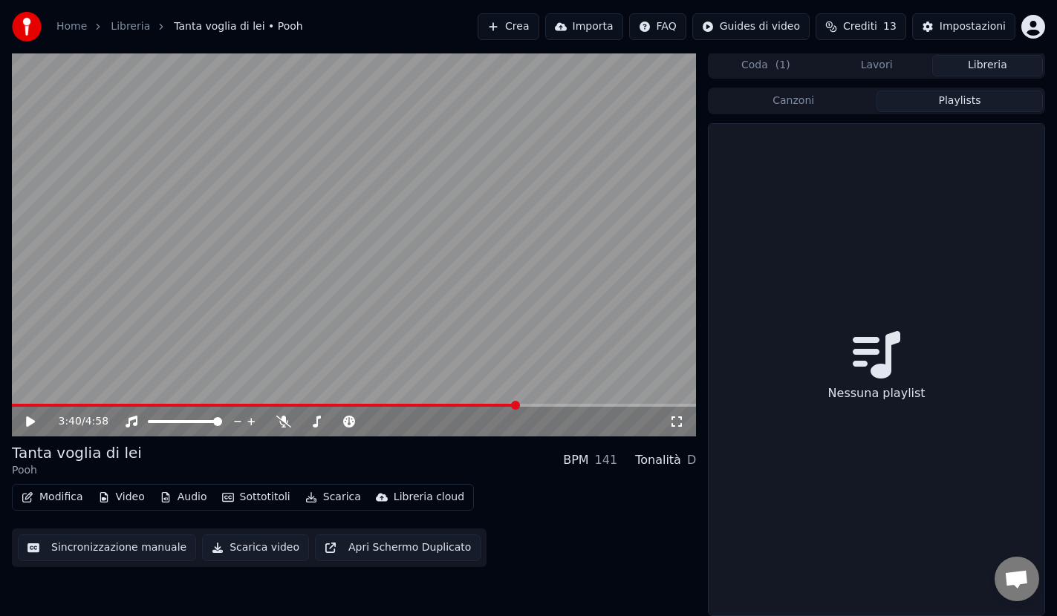
click at [28, 419] on icon at bounding box center [30, 422] width 9 height 10
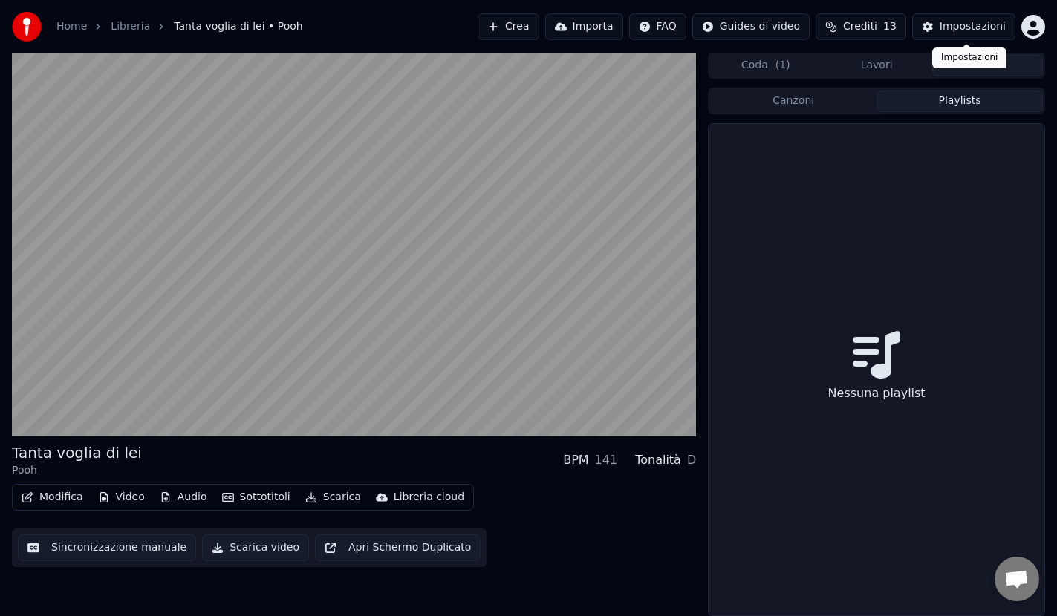
click at [953, 25] on div "Impostazioni" at bounding box center [972, 26] width 66 height 15
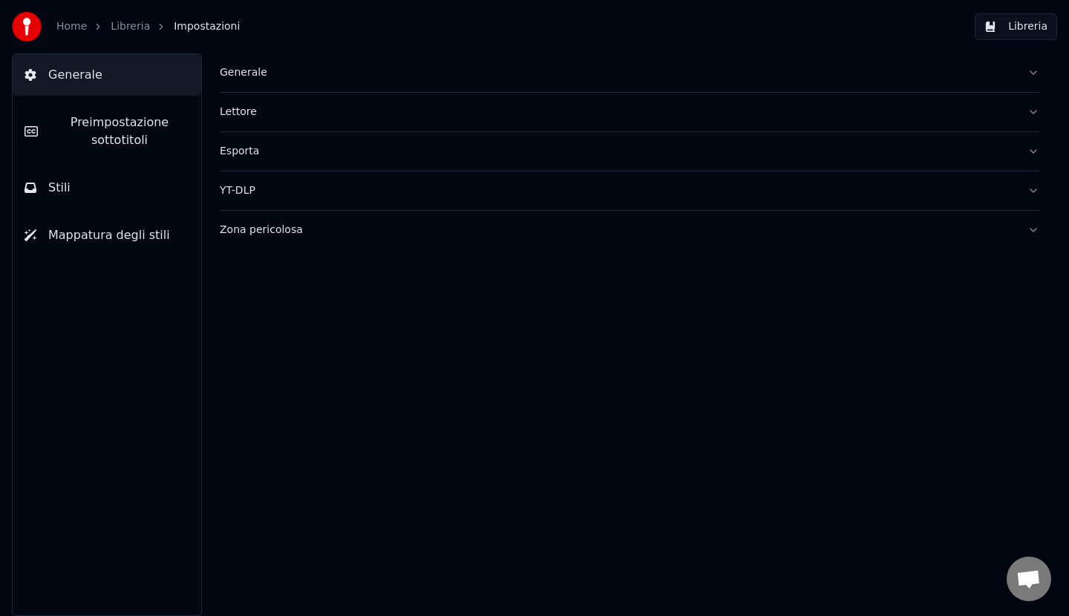
click at [1032, 74] on button "Generale" at bounding box center [630, 72] width 820 height 39
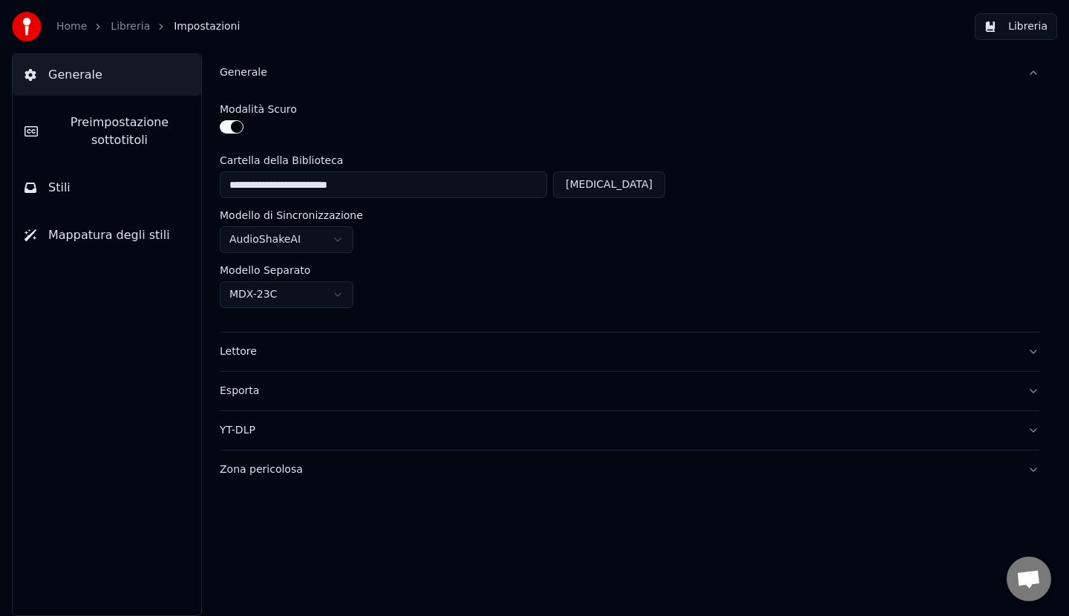
click at [1032, 74] on button "Generale" at bounding box center [630, 72] width 820 height 39
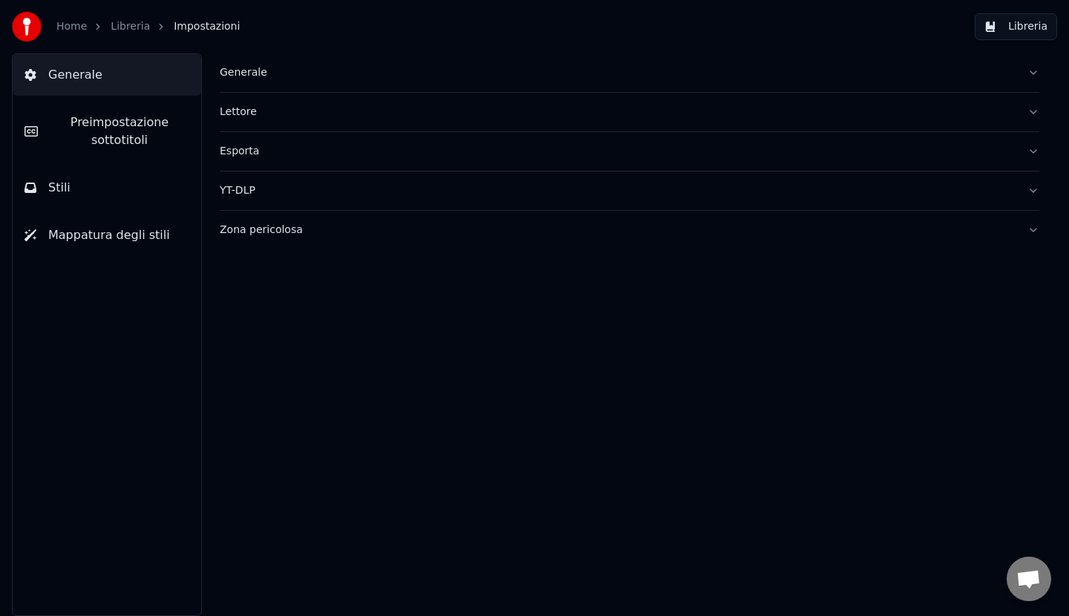
click at [1034, 111] on button "Lettore" at bounding box center [630, 112] width 820 height 39
click at [1032, 149] on button "Esporta" at bounding box center [630, 151] width 820 height 39
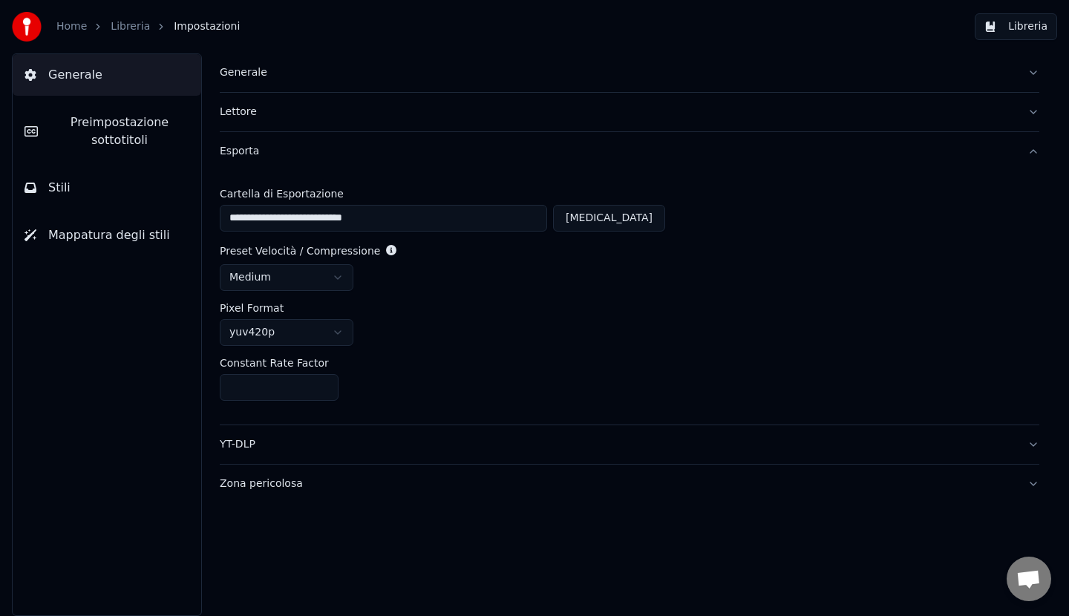
click at [1032, 149] on button "Esporta" at bounding box center [630, 151] width 820 height 39
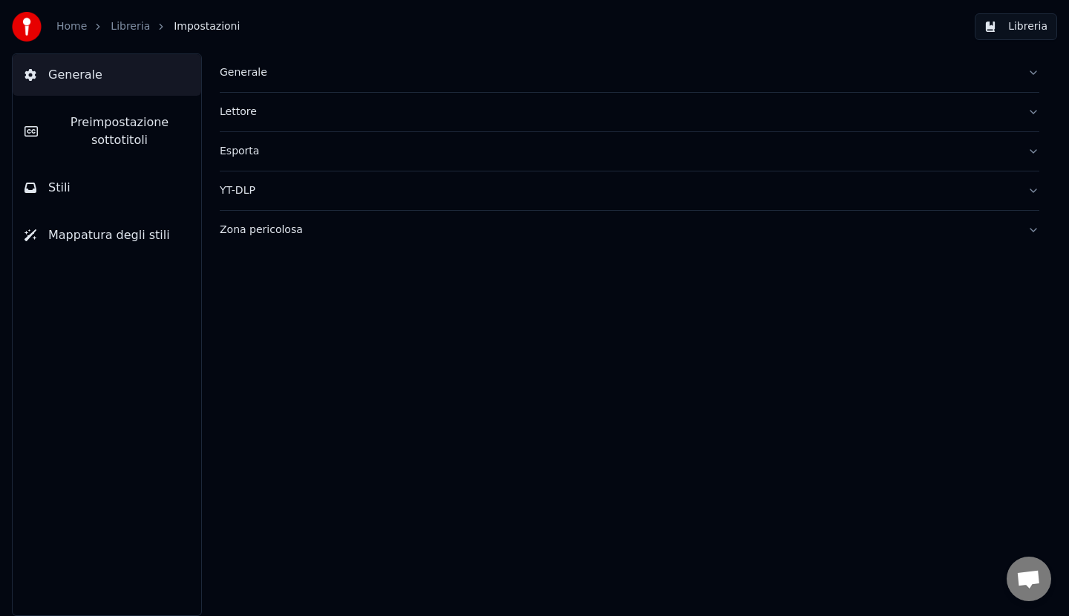
click at [1031, 194] on button "YT-DLP" at bounding box center [630, 191] width 820 height 39
click at [1031, 230] on button "Zona pericolosa" at bounding box center [630, 230] width 820 height 39
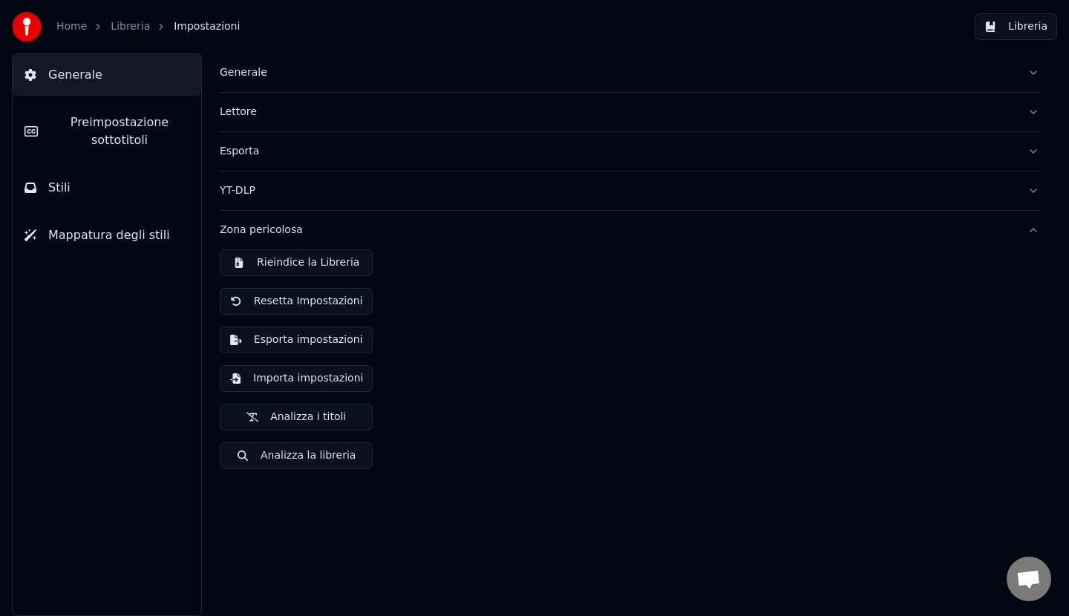
click at [1031, 230] on button "Zona pericolosa" at bounding box center [630, 230] width 820 height 39
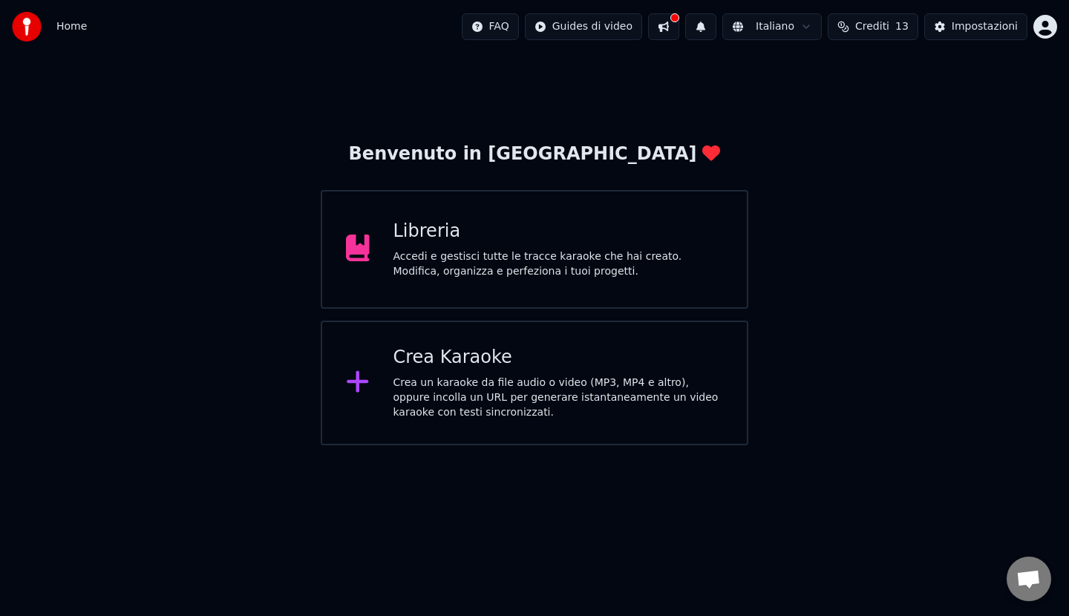
click at [479, 259] on div "Accedi e gestisci tutte le tracce karaoke che hai creato. Modifica, organizza e…" at bounding box center [559, 264] width 330 height 30
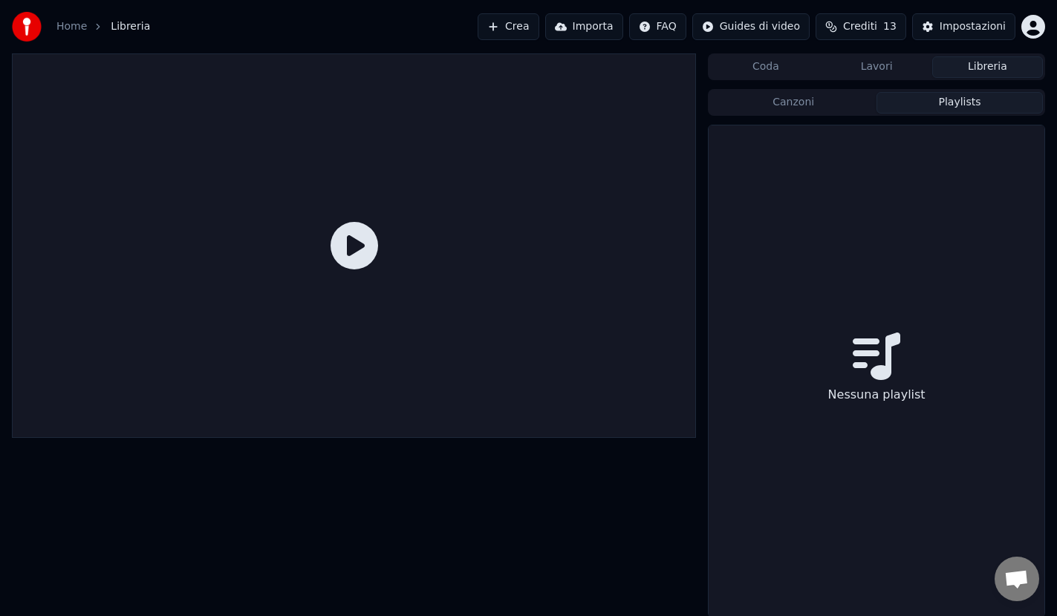
click at [936, 100] on button "Playlists" at bounding box center [959, 103] width 166 height 22
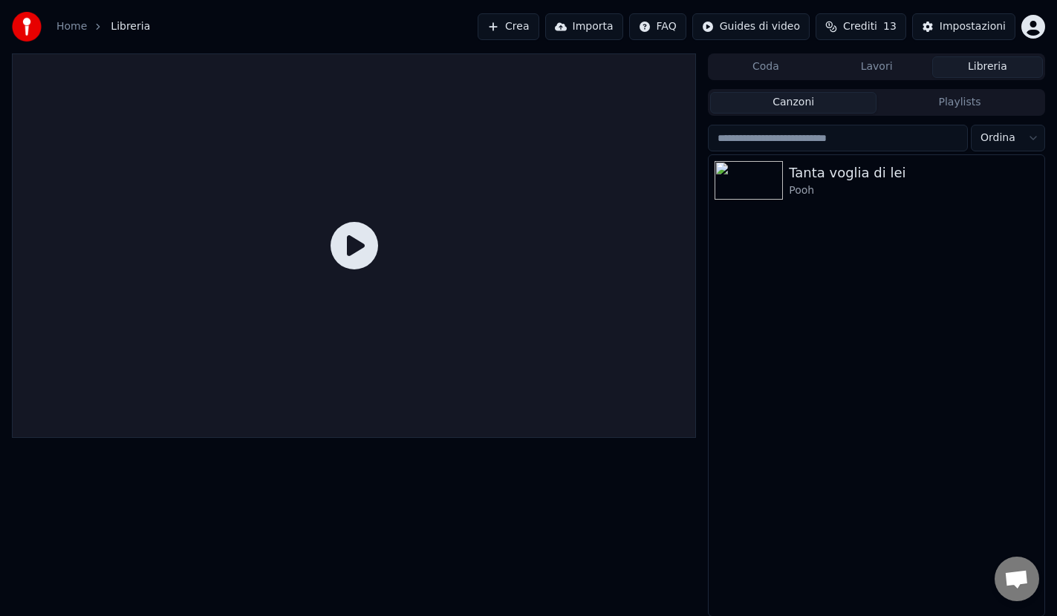
click at [813, 103] on button "Canzoni" at bounding box center [793, 103] width 166 height 22
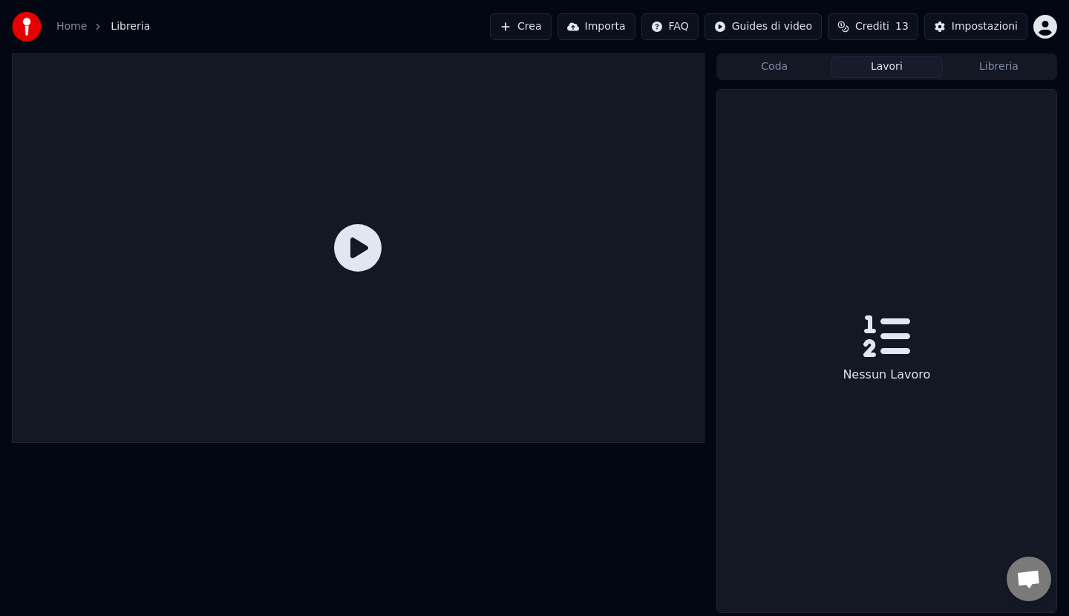
click at [883, 71] on button "Lavori" at bounding box center [887, 67] width 112 height 22
click at [780, 68] on button "Coda" at bounding box center [775, 67] width 112 height 22
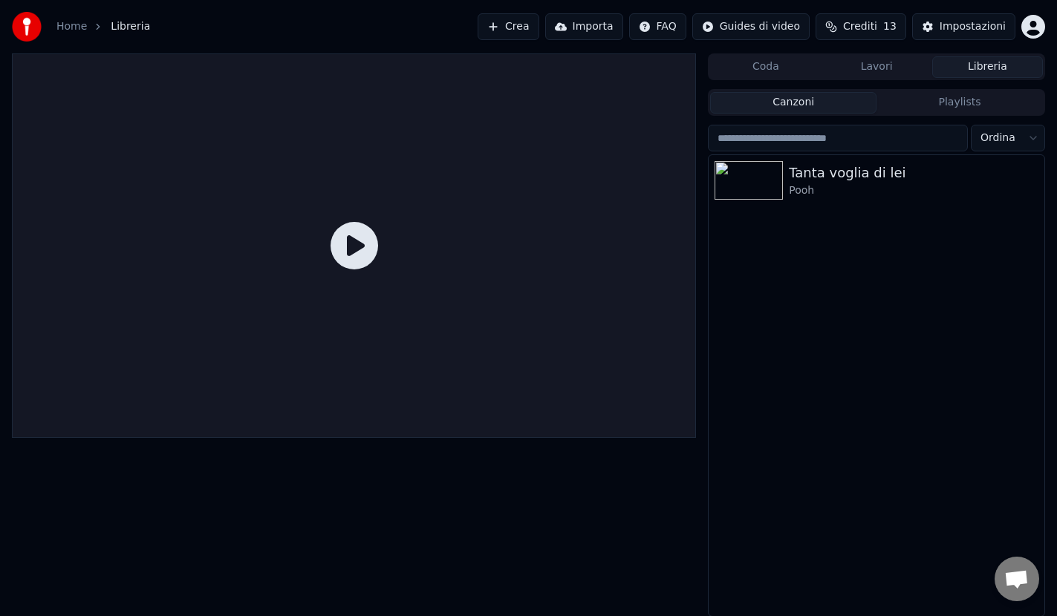
click at [1002, 63] on button "Libreria" at bounding box center [987, 67] width 111 height 22
click at [864, 28] on span "Crediti" at bounding box center [860, 26] width 34 height 15
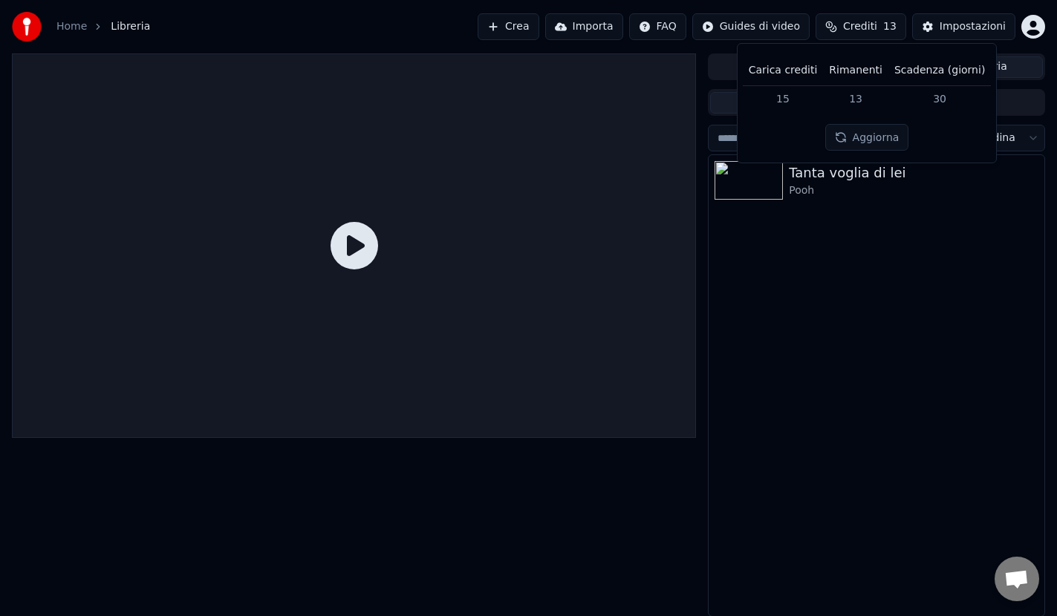
click at [856, 138] on button "Aggiorna" at bounding box center [867, 137] width 84 height 27
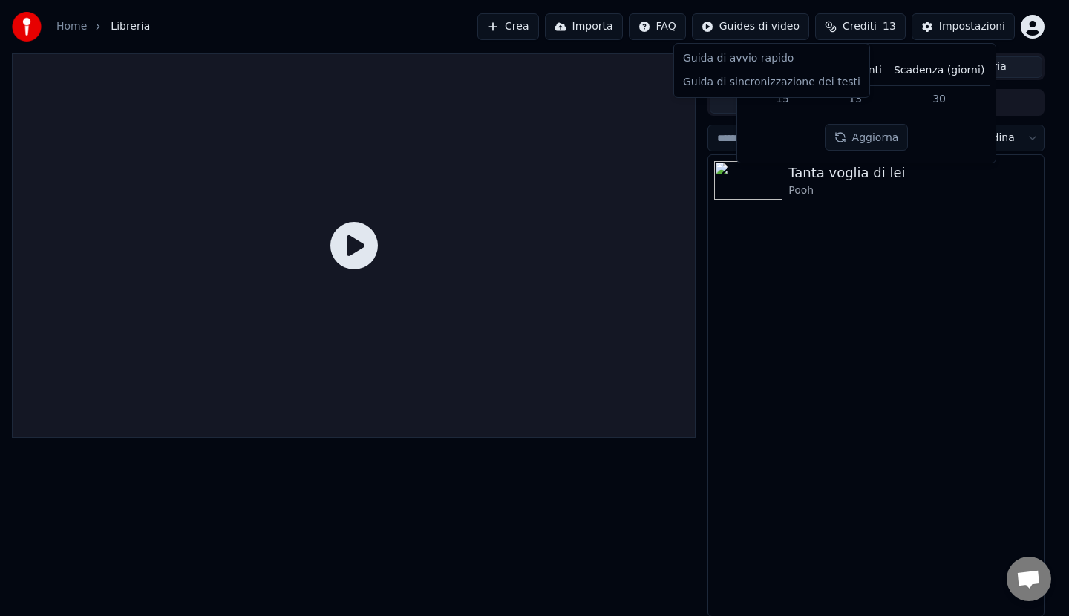
click at [763, 25] on html "Home Libreria Crea Importa FAQ Guides di video Crediti 13 Impostazioni Coda Lav…" at bounding box center [534, 308] width 1069 height 616
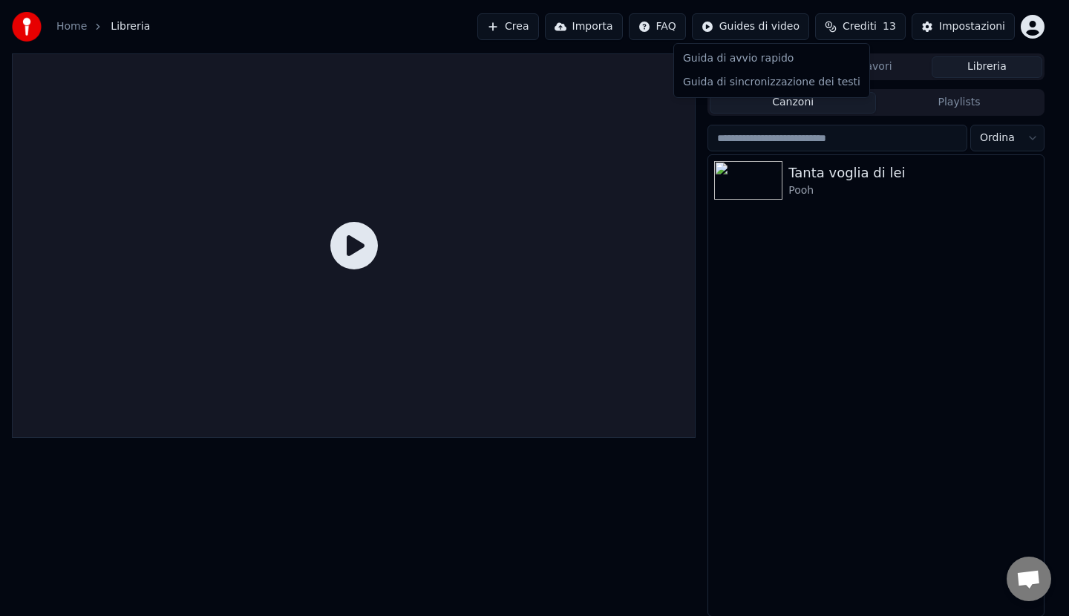
click at [685, 31] on html "Home Libreria Crea Importa FAQ Guides di video Crediti 13 Impostazioni Coda Lav…" at bounding box center [534, 308] width 1069 height 616
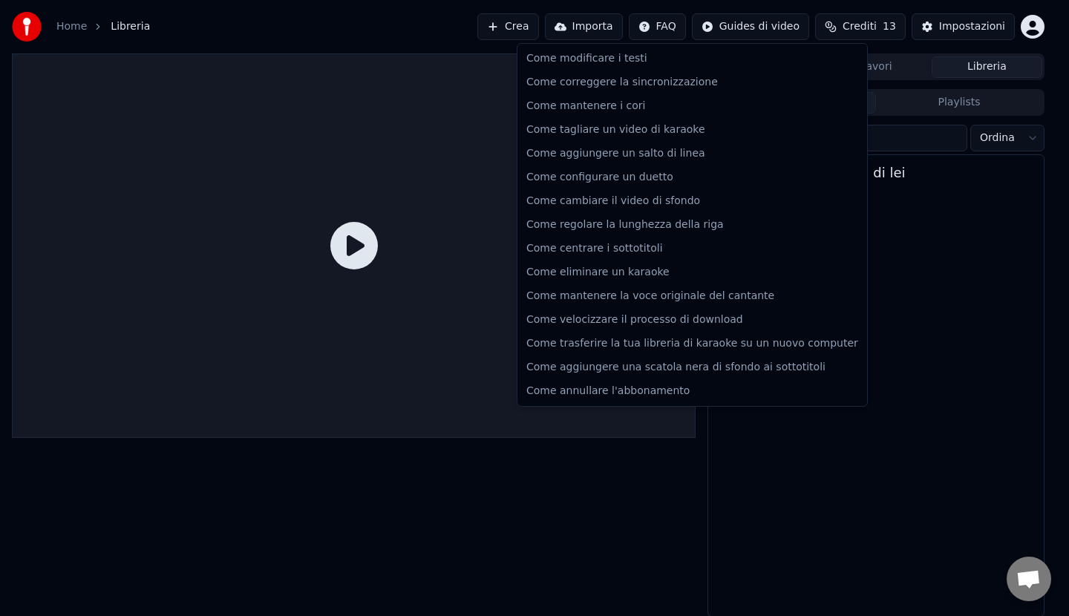
click at [684, 28] on html "Home Libreria Crea Importa FAQ Guides di video Crediti 13 Impostazioni Coda Lav…" at bounding box center [534, 308] width 1069 height 616
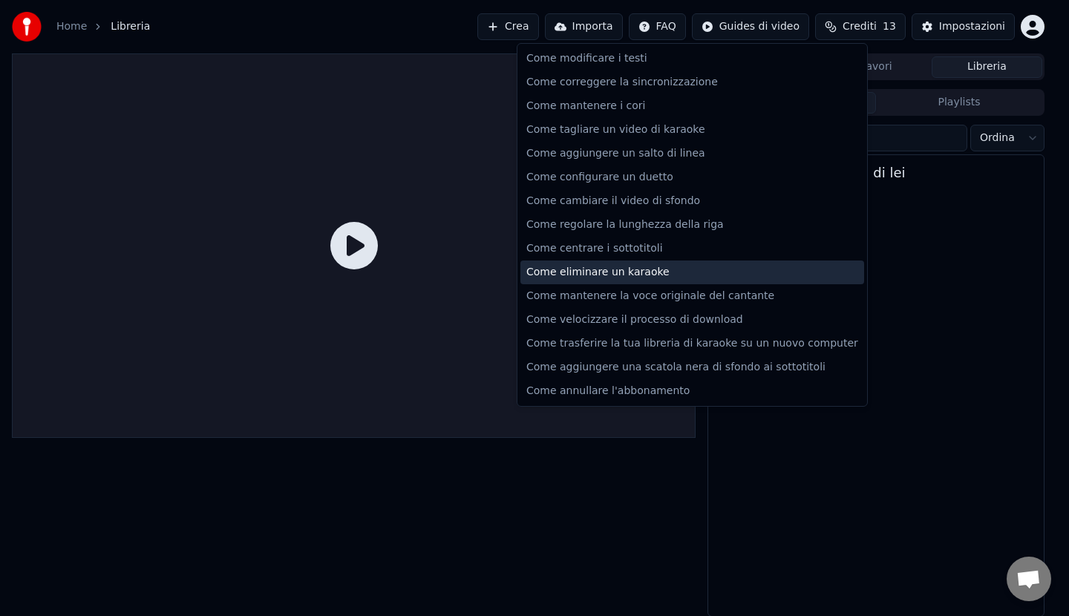
click at [582, 273] on div "Come eliminare un karaoke" at bounding box center [692, 273] width 344 height 24
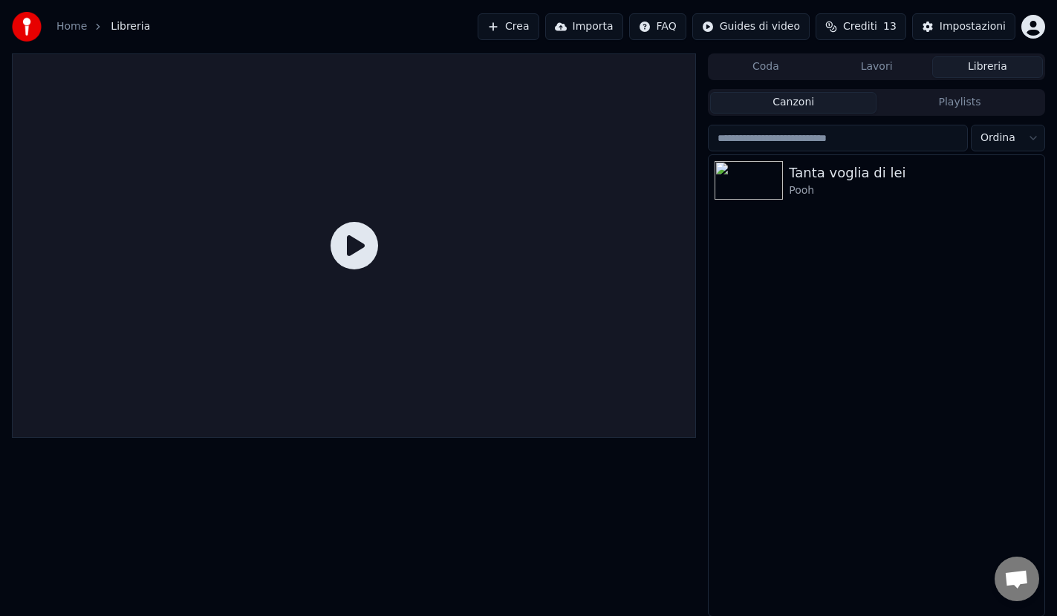
click at [783, 68] on button "Coda" at bounding box center [765, 67] width 111 height 22
click at [1008, 68] on button "Libreria" at bounding box center [987, 67] width 111 height 22
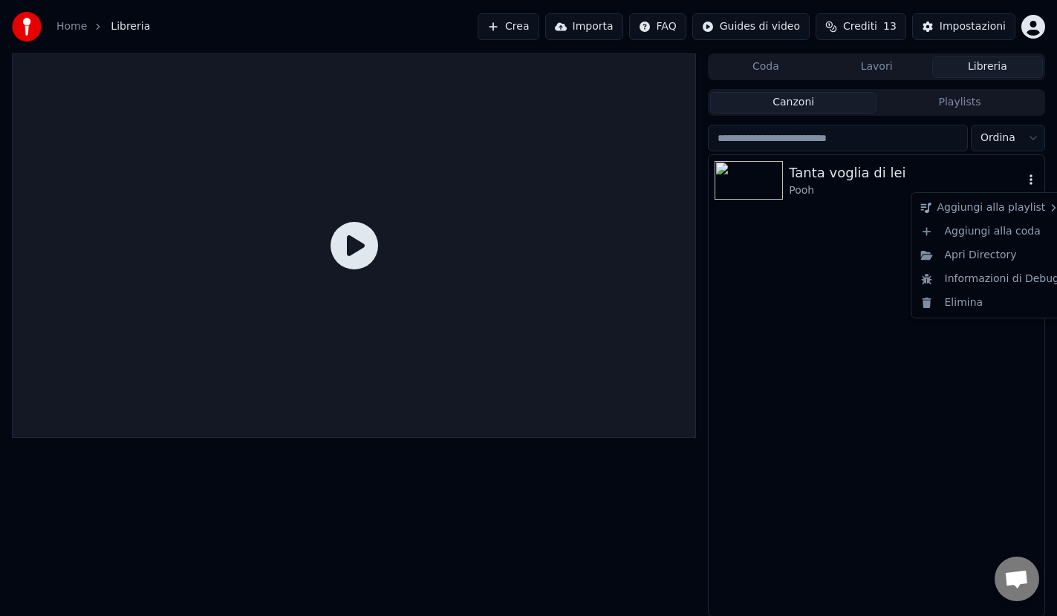
click at [1030, 177] on icon "button" at bounding box center [1030, 179] width 3 height 10
click at [966, 303] on div "Elimina" at bounding box center [990, 303] width 151 height 24
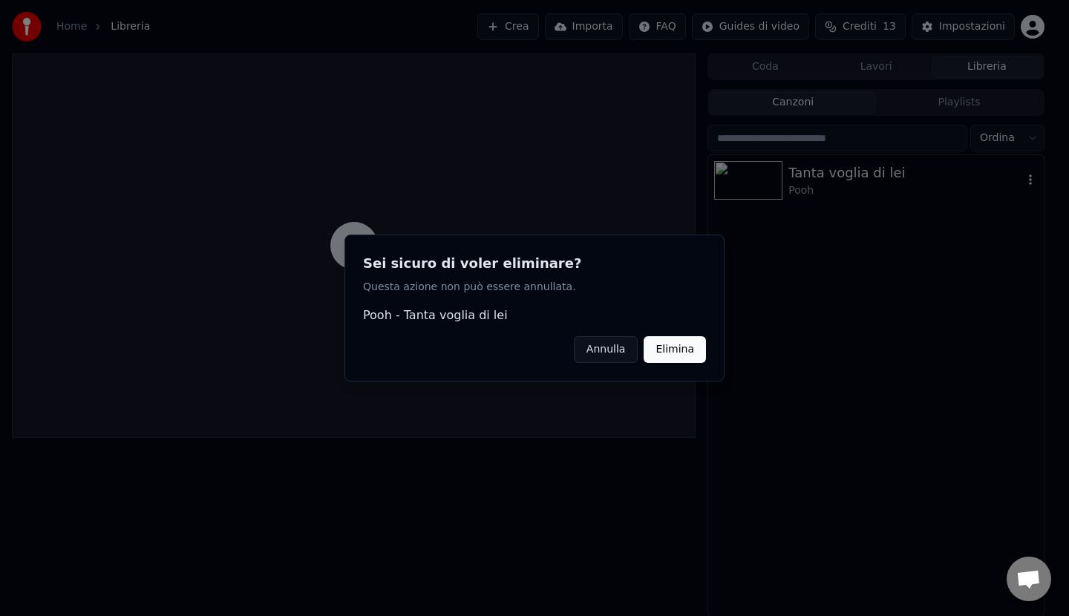
click at [668, 354] on button "Elimina" at bounding box center [675, 349] width 62 height 27
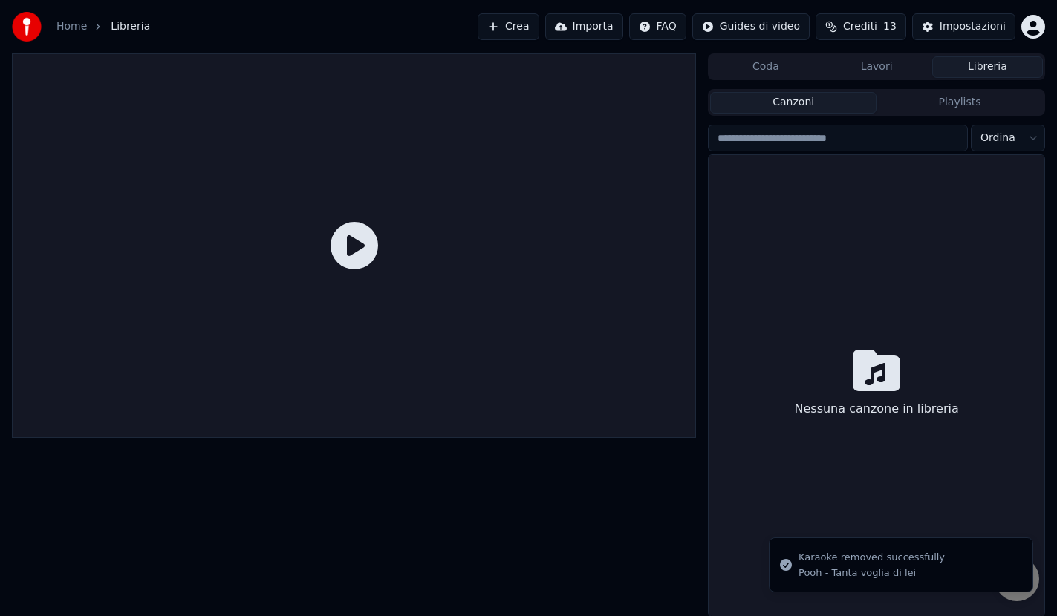
click at [794, 97] on button "Canzoni" at bounding box center [793, 103] width 166 height 22
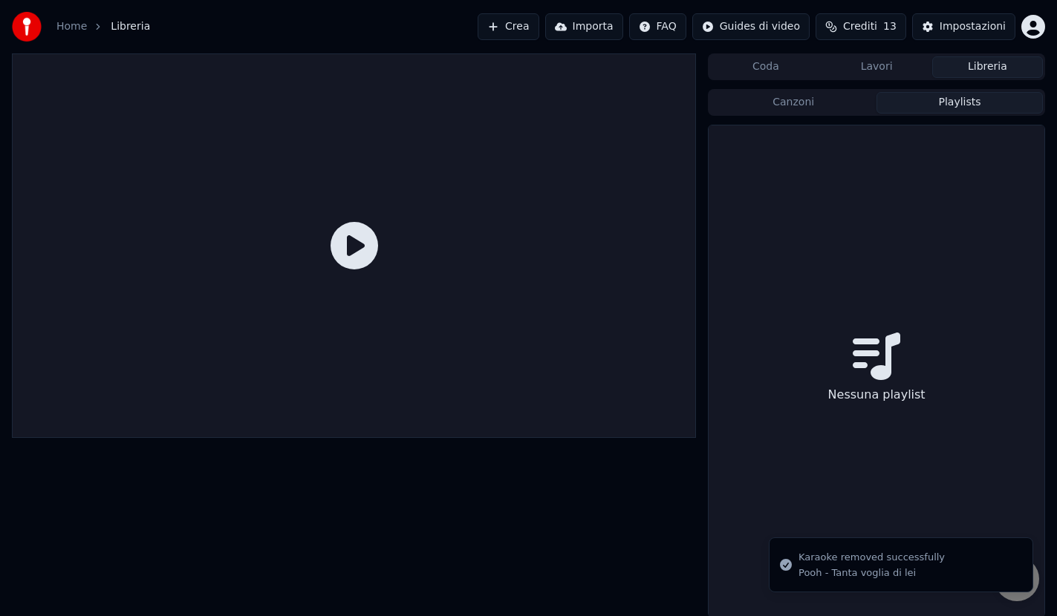
click at [962, 99] on button "Playlists" at bounding box center [959, 103] width 166 height 22
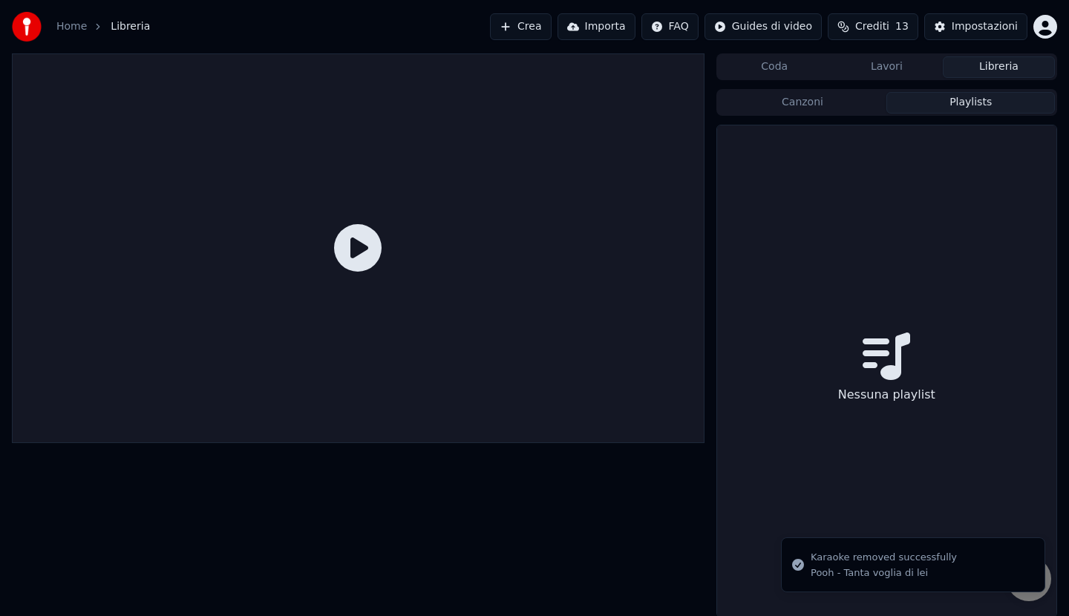
click at [874, 65] on button "Lavori" at bounding box center [887, 67] width 112 height 22
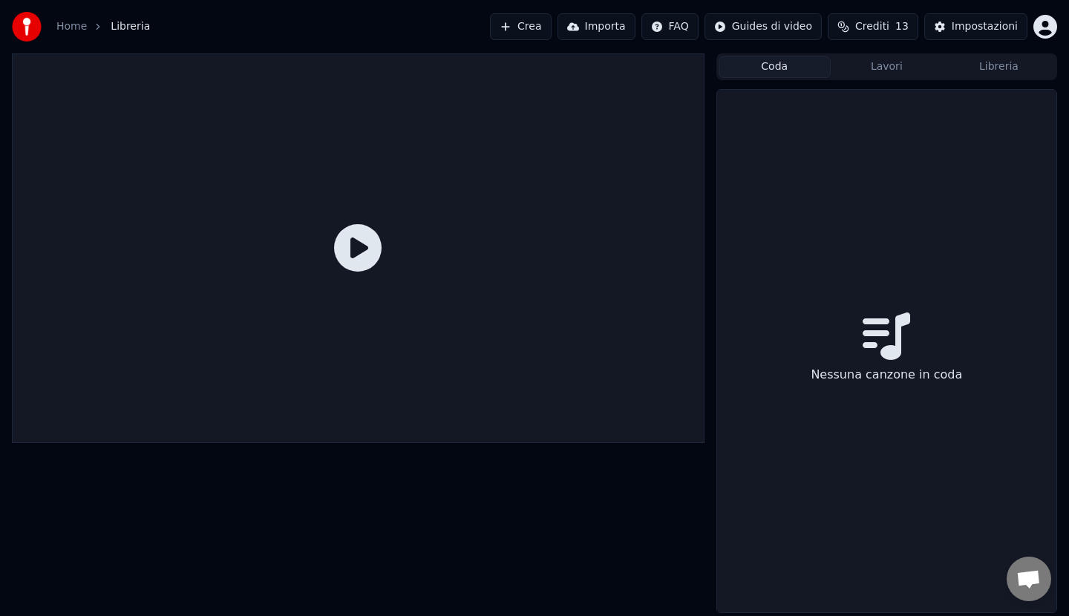
click at [789, 66] on button "Coda" at bounding box center [775, 67] width 112 height 22
drag, startPoint x: 884, startPoint y: 70, endPoint x: 864, endPoint y: 74, distance: 19.8
click at [879, 71] on button "Lavori" at bounding box center [887, 67] width 112 height 22
click at [356, 252] on icon at bounding box center [358, 248] width 48 height 48
click at [614, 28] on button "Importa" at bounding box center [597, 26] width 78 height 27
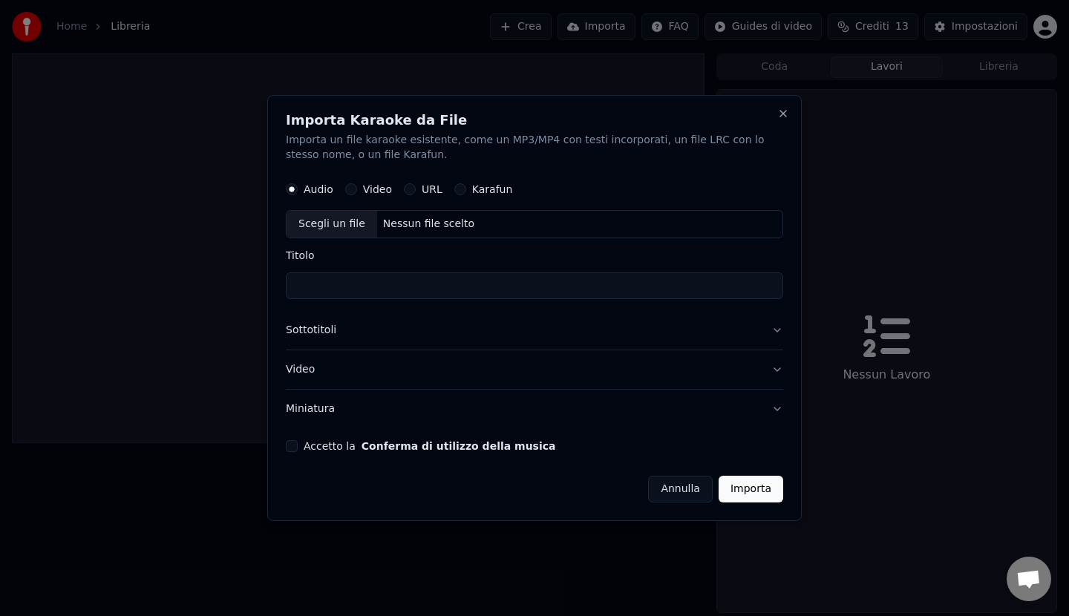
click at [455, 192] on button "Karafun" at bounding box center [460, 189] width 12 height 12
click at [535, 281] on input "Titolo" at bounding box center [534, 285] width 497 height 27
type input "**********"
click at [758, 495] on button "Importa" at bounding box center [751, 489] width 65 height 27
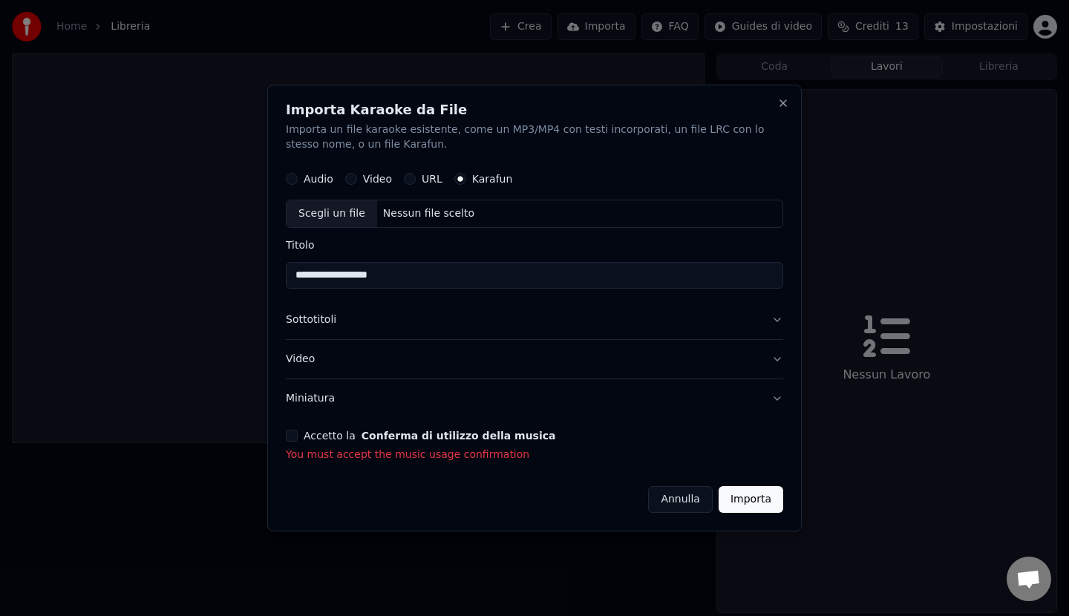
click at [295, 437] on button "Accetto la Conferma di utilizzo della musica" at bounding box center [292, 436] width 12 height 12
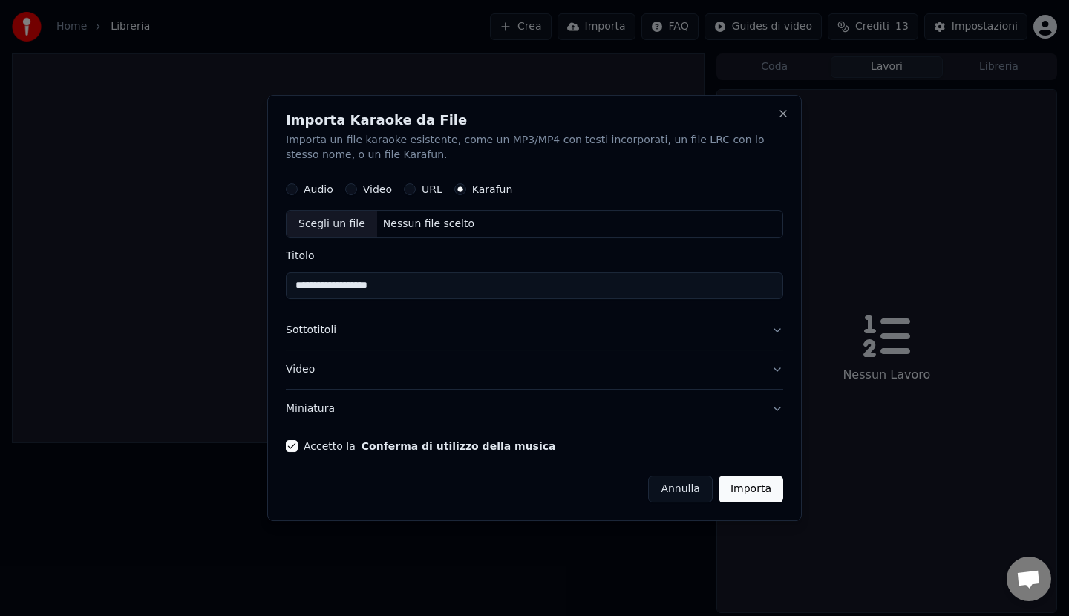
click at [757, 486] on button "Importa" at bounding box center [751, 489] width 65 height 27
click at [352, 226] on div "Scegli un file" at bounding box center [332, 224] width 91 height 27
click at [409, 192] on button "URL" at bounding box center [410, 189] width 12 height 12
click at [771, 223] on button "button" at bounding box center [769, 222] width 30 height 27
type input "**********"
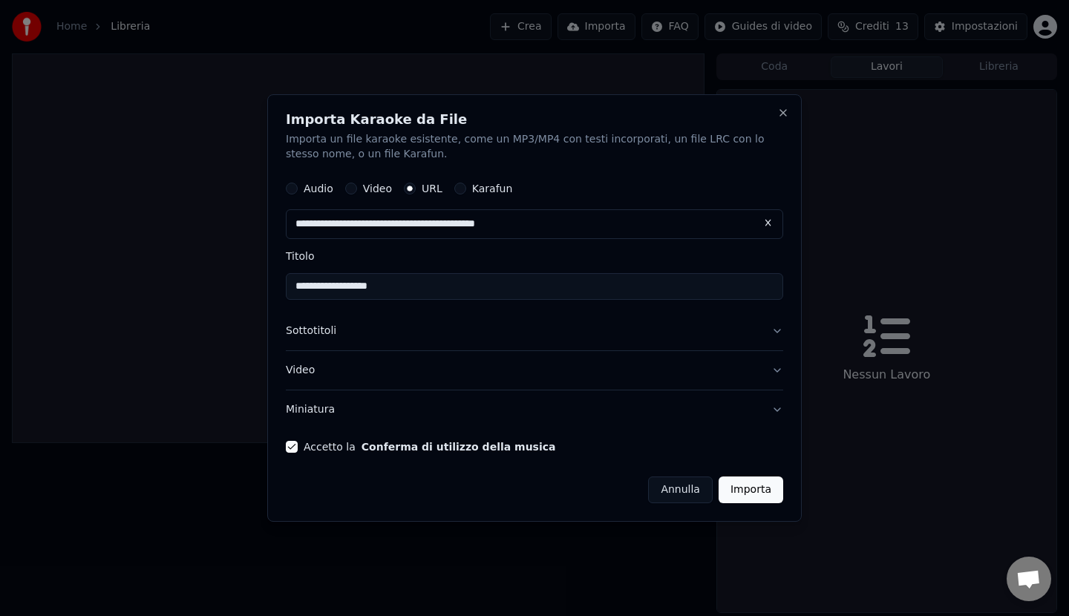
type input "**********"
click at [751, 494] on button "Importa" at bounding box center [751, 490] width 65 height 27
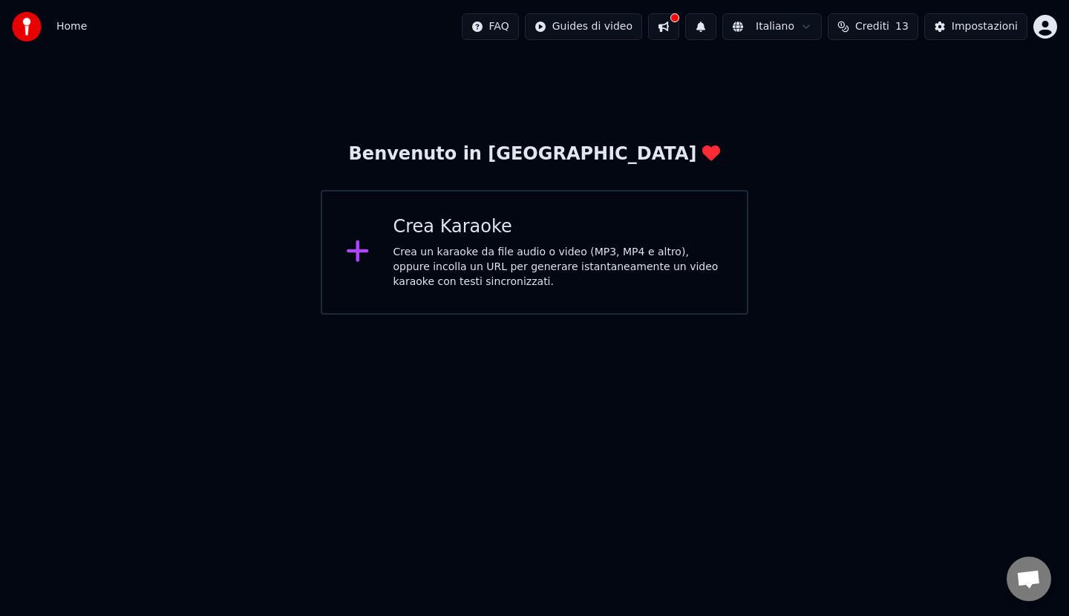
click at [495, 266] on div "Crea un karaoke da file audio o video (MP3, MP4 e altro), oppure incolla un URL…" at bounding box center [559, 267] width 330 height 45
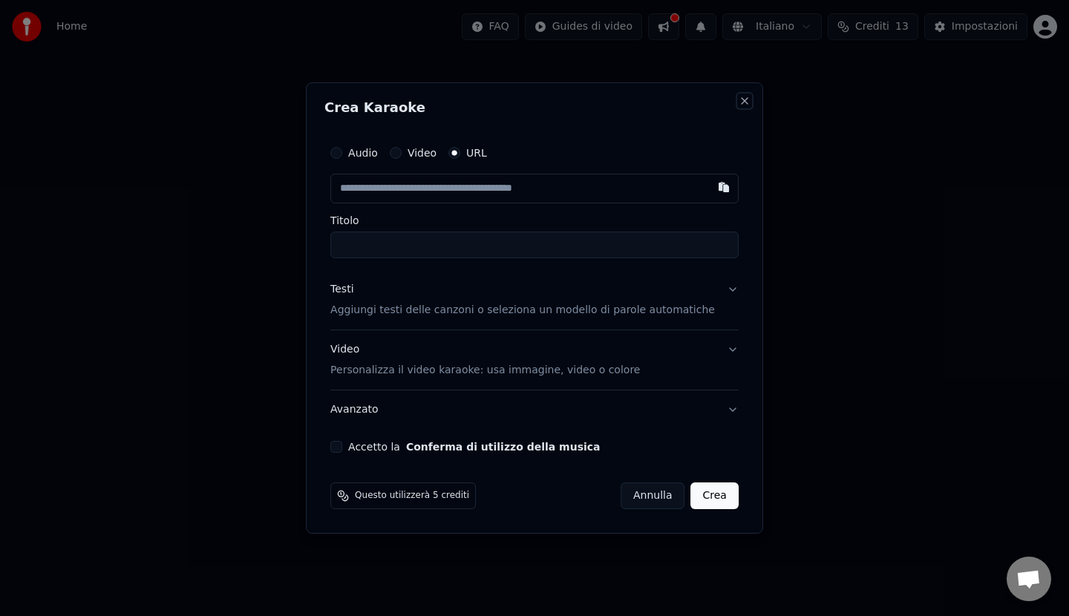
click at [739, 99] on button "Close" at bounding box center [745, 101] width 12 height 12
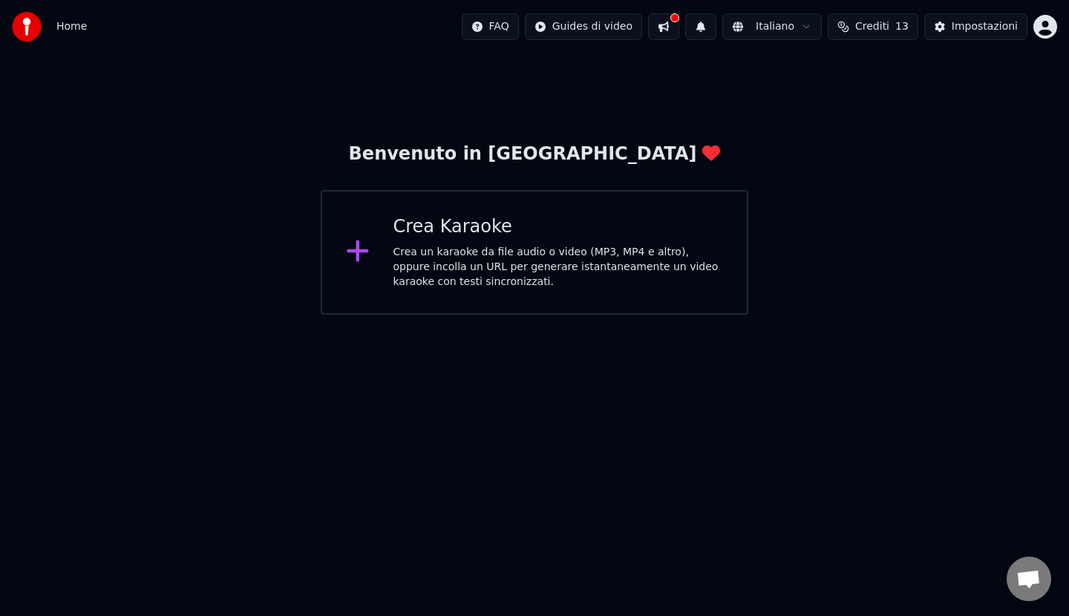
click at [506, 157] on div "Benvenuto in [GEOGRAPHIC_DATA]" at bounding box center [535, 155] width 372 height 24
click at [566, 154] on div "Benvenuto in [GEOGRAPHIC_DATA]" at bounding box center [535, 155] width 372 height 24
click at [567, 27] on html "Home FAQ Guides di video Italiano Crediti 13 Impostazioni Benvenuto in Youka Cr…" at bounding box center [534, 157] width 1069 height 315
click at [567, 62] on div "Guida di avvio rapido" at bounding box center [609, 59] width 189 height 24
click at [461, 248] on div "Crea un karaoke da file audio o video (MP3, MP4 e altro), oppure incolla un URL…" at bounding box center [559, 267] width 330 height 45
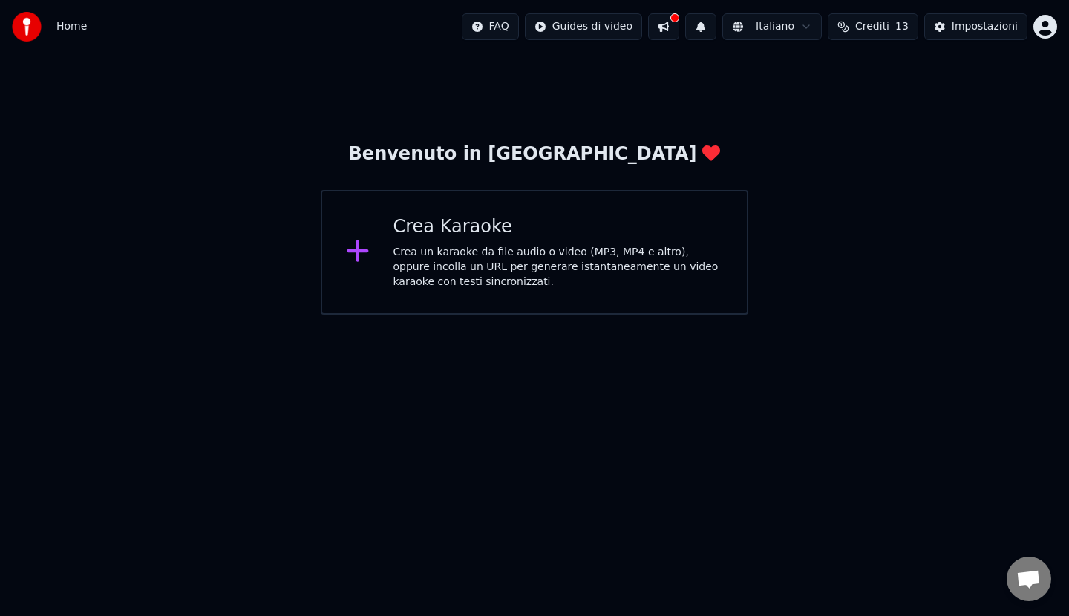
click at [552, 154] on div "Benvenuto in [GEOGRAPHIC_DATA]" at bounding box center [535, 155] width 372 height 24
click at [37, 32] on img at bounding box center [27, 27] width 30 height 30
click at [678, 31] on button at bounding box center [663, 26] width 31 height 27
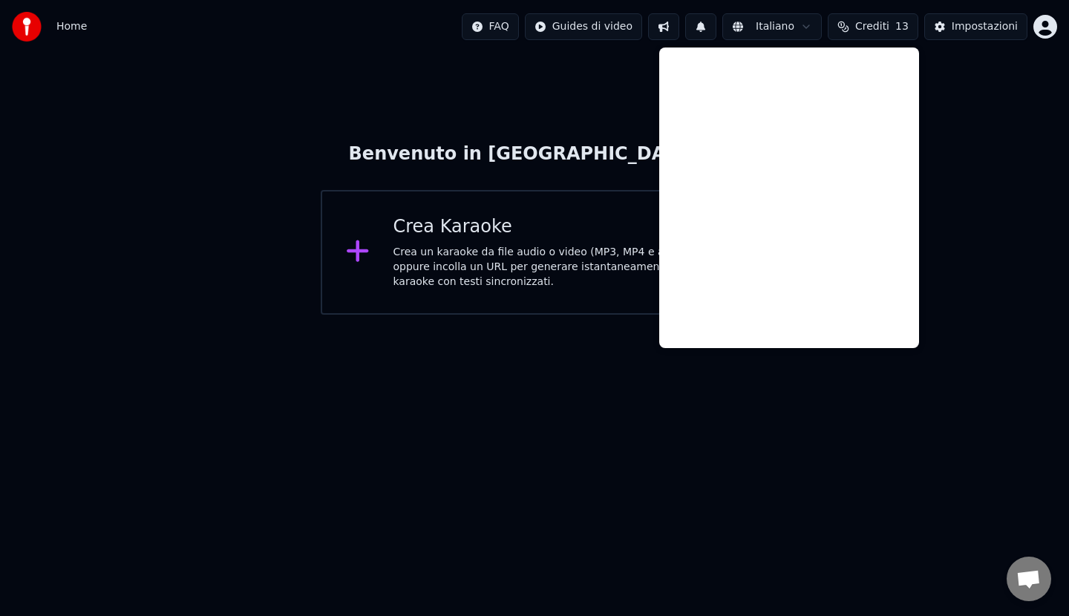
click at [713, 27] on button at bounding box center [700, 26] width 31 height 27
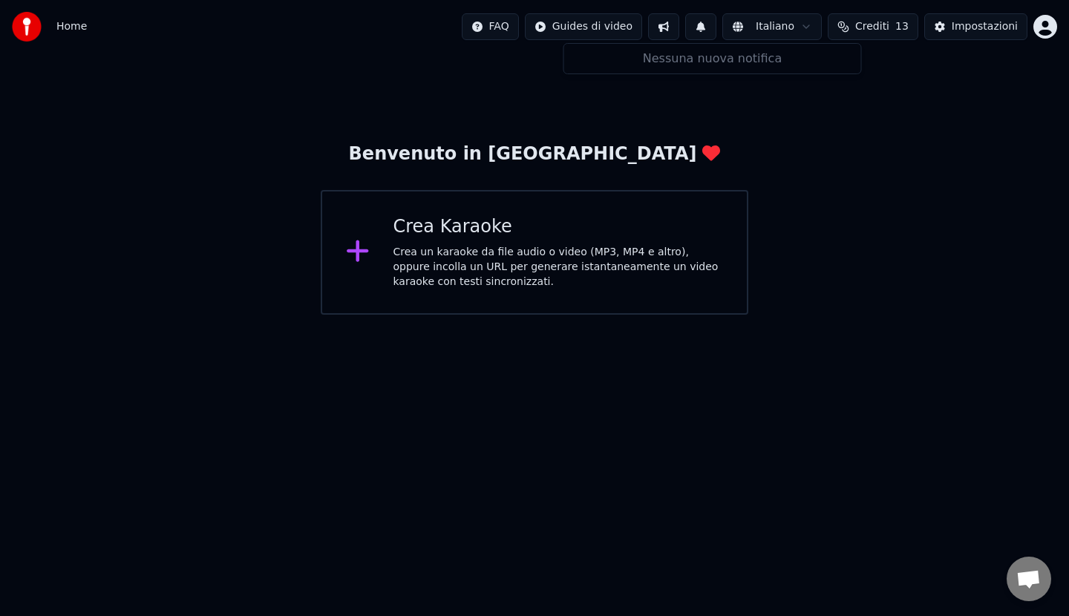
click at [745, 28] on html "Home FAQ Guides di video Italiano Crediti 13 Impostazioni Benvenuto in Youka Cr…" at bounding box center [534, 157] width 1069 height 315
click at [867, 29] on html "Home FAQ Guides di video Italiano Crediti 13 Impostazioni Benvenuto in Youka Cr…" at bounding box center [534, 157] width 1069 height 315
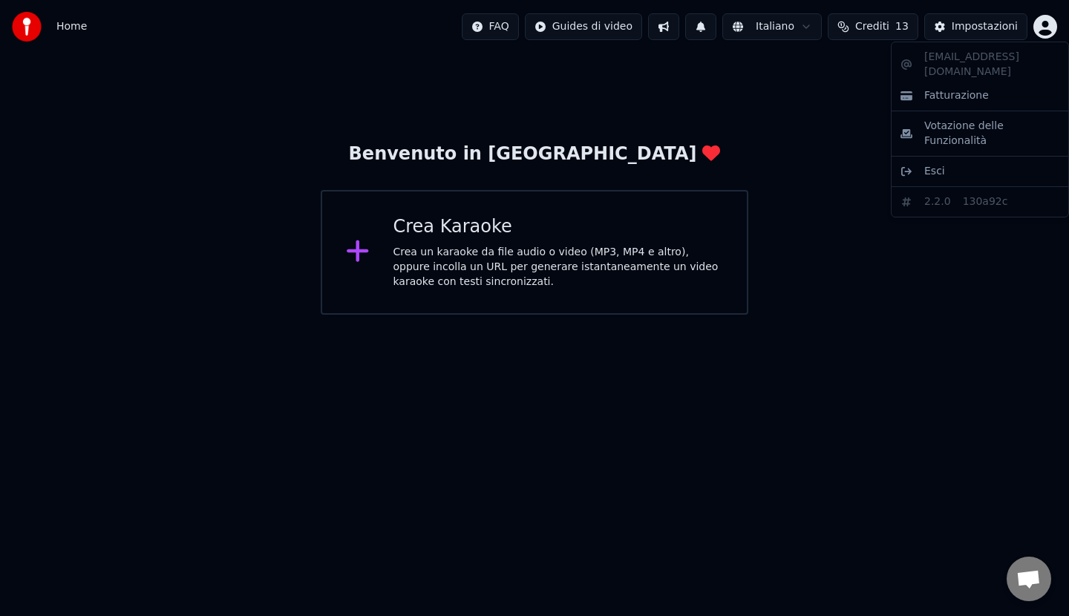
click at [1044, 22] on html "Home FAQ Guides di video Italiano Crediti 13 Impostazioni Benvenuto in Youka Cr…" at bounding box center [534, 157] width 1069 height 315
click at [521, 27] on html "Home FAQ Guides di video Italiano Crediti 13 Impostazioni Benvenuto in Youka Cr…" at bounding box center [534, 157] width 1069 height 315
click at [602, 23] on html "Home FAQ Guides di video Italiano Crediti 13 Impostazioni Benvenuto in Youka Cr…" at bounding box center [534, 157] width 1069 height 315
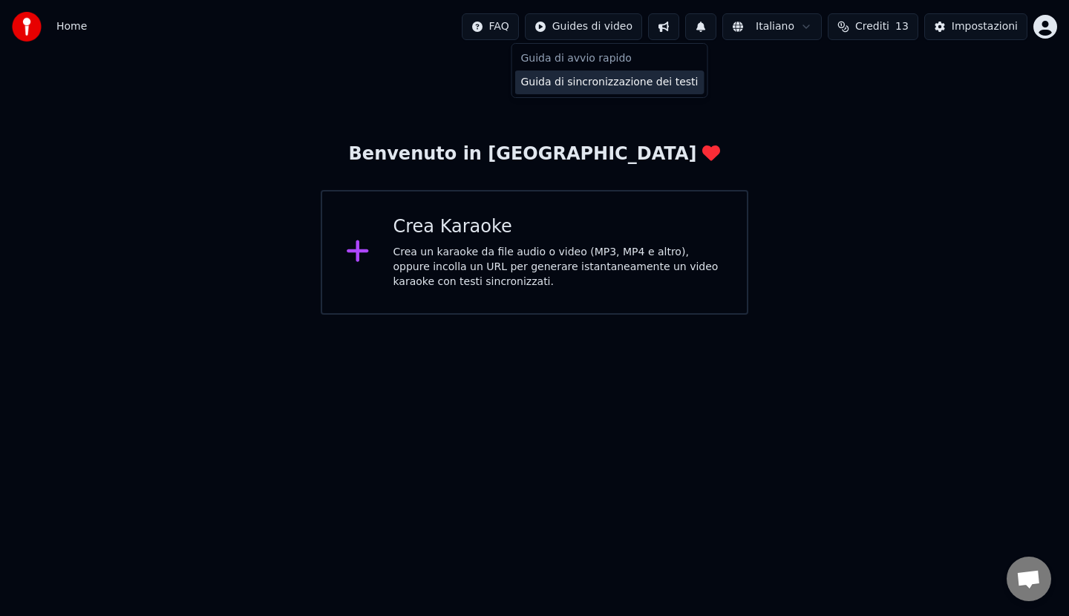
click at [578, 84] on div "Guida di sincronizzazione dei testi" at bounding box center [609, 83] width 189 height 24
click at [453, 226] on div "Crea Karaoke" at bounding box center [559, 227] width 330 height 24
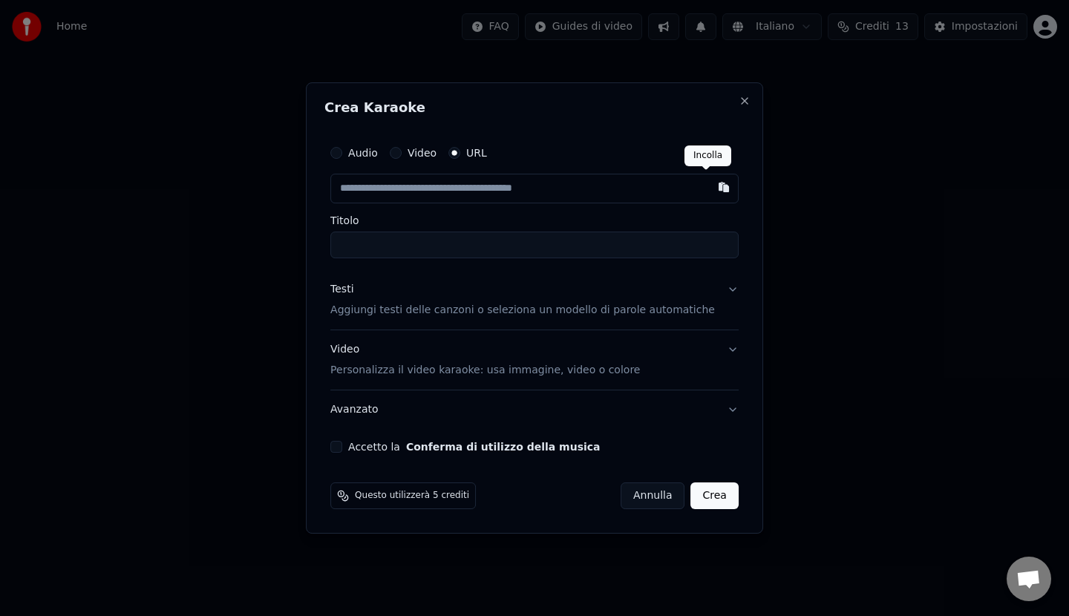
click at [709, 192] on button "button" at bounding box center [724, 187] width 30 height 27
type input "**********"
click at [705, 501] on button "Crea" at bounding box center [715, 496] width 48 height 27
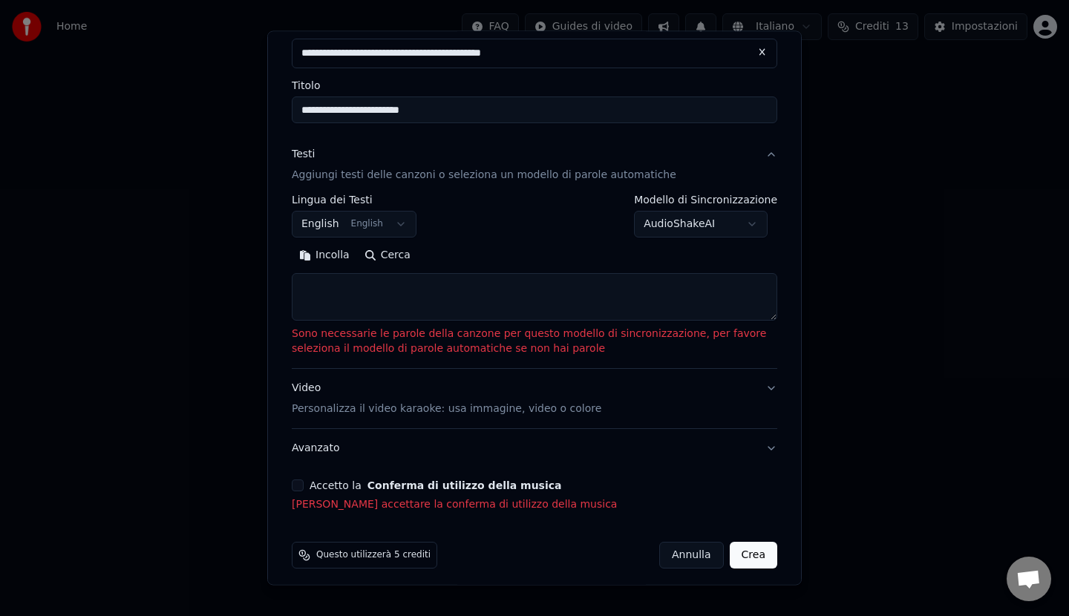
scroll to position [91, 0]
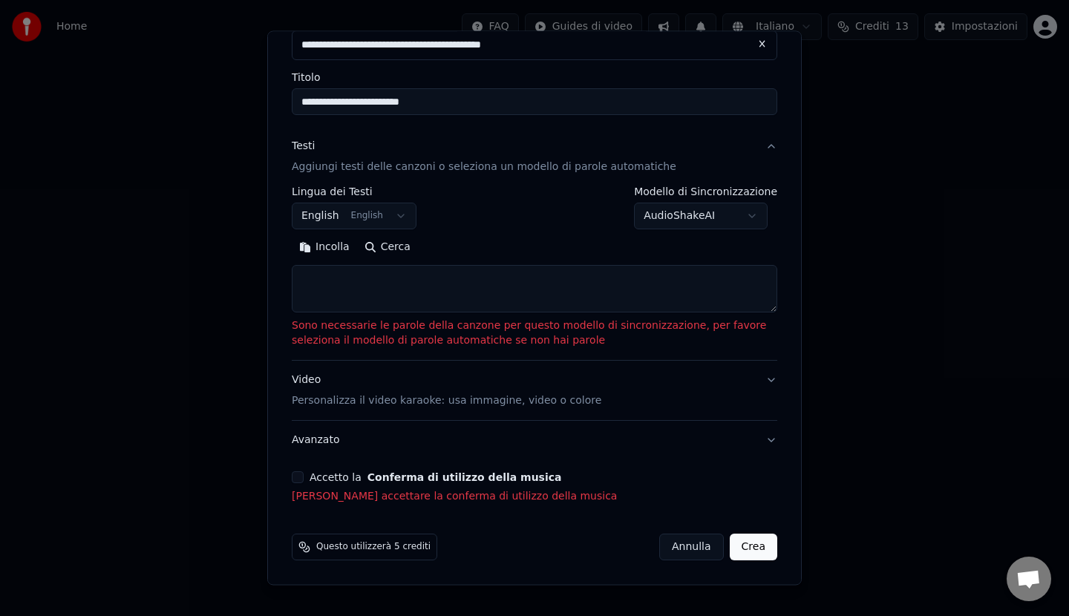
click at [297, 482] on button "Accetto la Conferma di utilizzo della musica" at bounding box center [298, 477] width 12 height 12
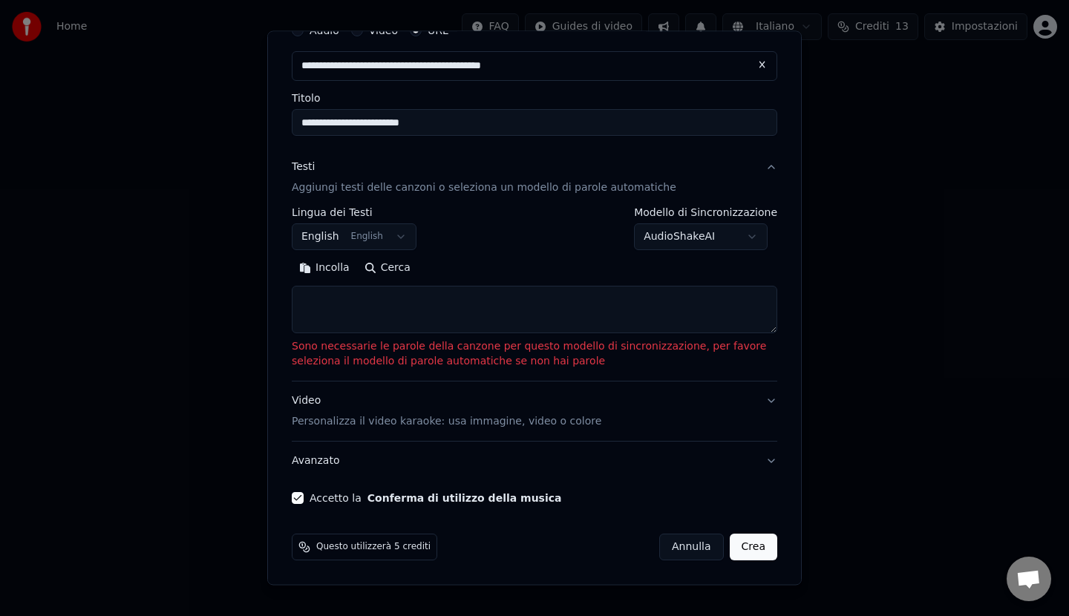
click at [745, 550] on button "Crea" at bounding box center [754, 547] width 48 height 27
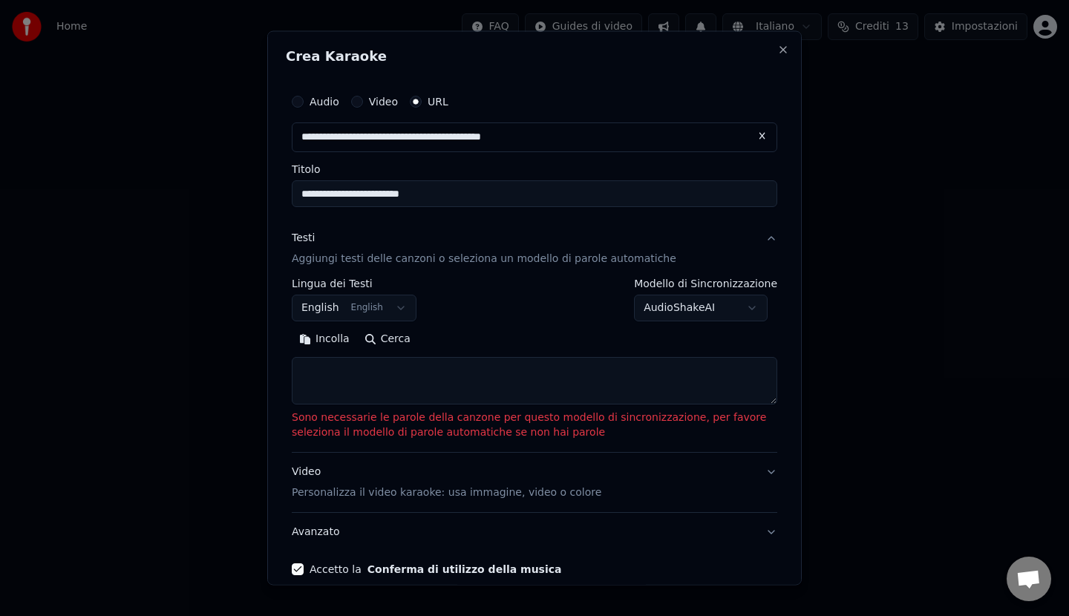
click at [357, 99] on button "Video" at bounding box center [357, 102] width 12 height 12
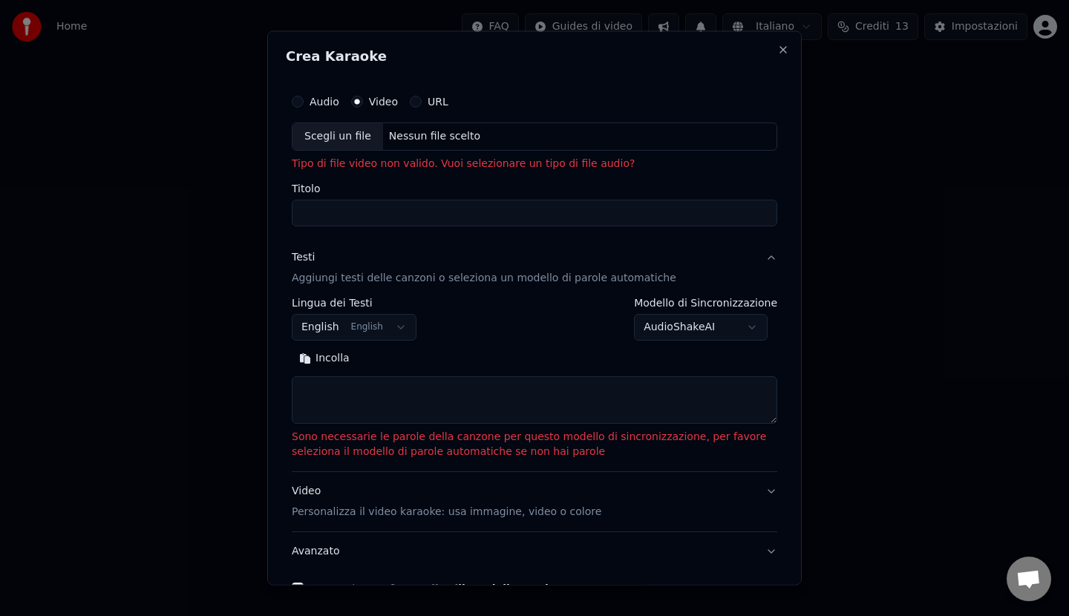
click at [302, 102] on button "Audio" at bounding box center [298, 102] width 12 height 12
click at [411, 105] on button "URL" at bounding box center [416, 102] width 12 height 12
click at [754, 135] on button "button" at bounding box center [763, 136] width 30 height 27
type input "**********"
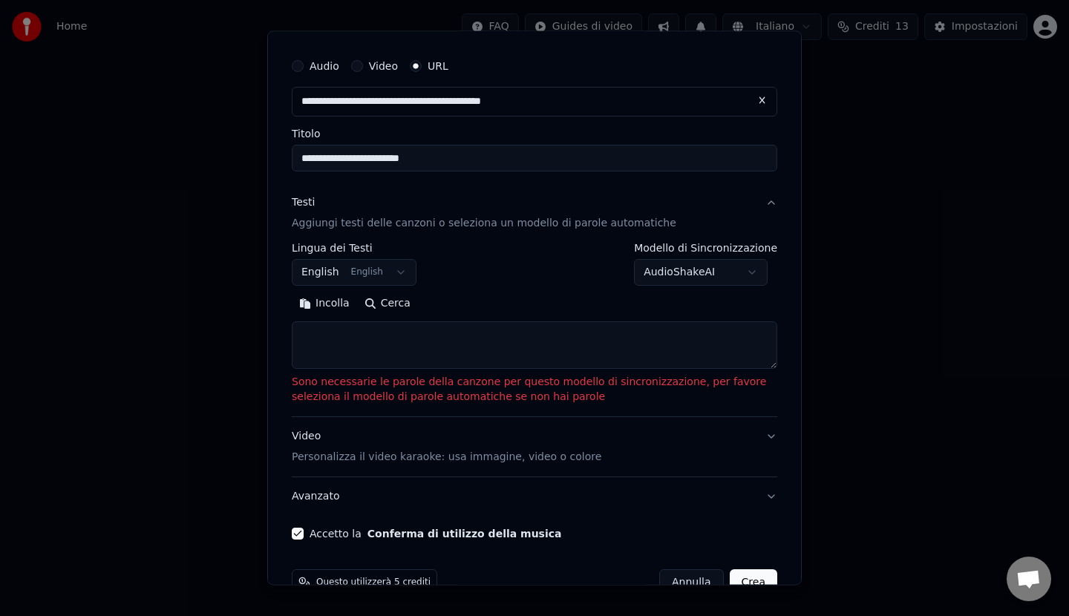
scroll to position [71, 0]
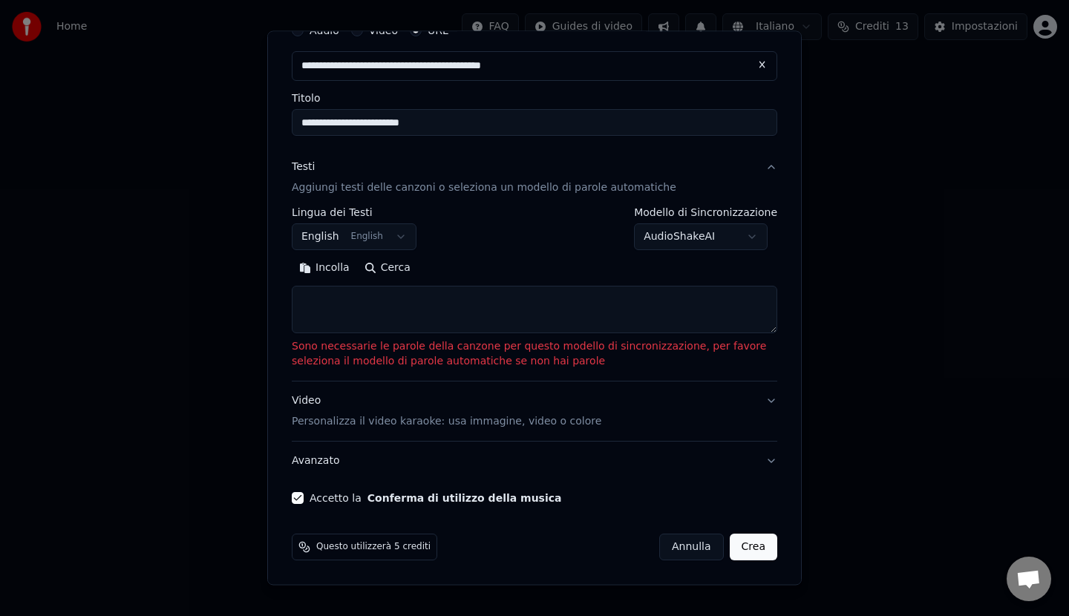
click at [330, 270] on button "Incolla" at bounding box center [324, 268] width 65 height 24
type textarea "**********"
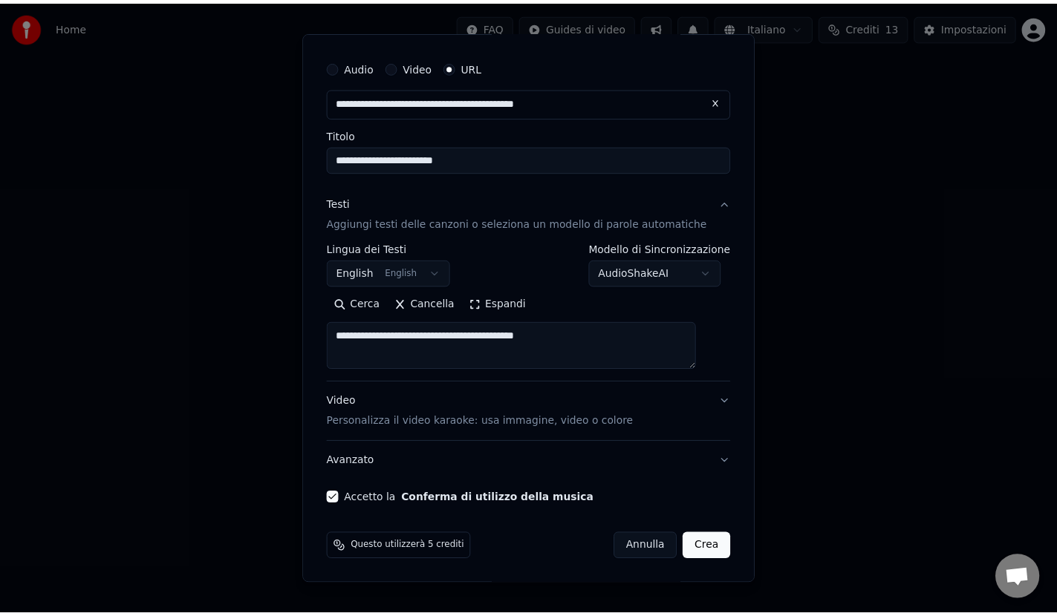
scroll to position [35, 0]
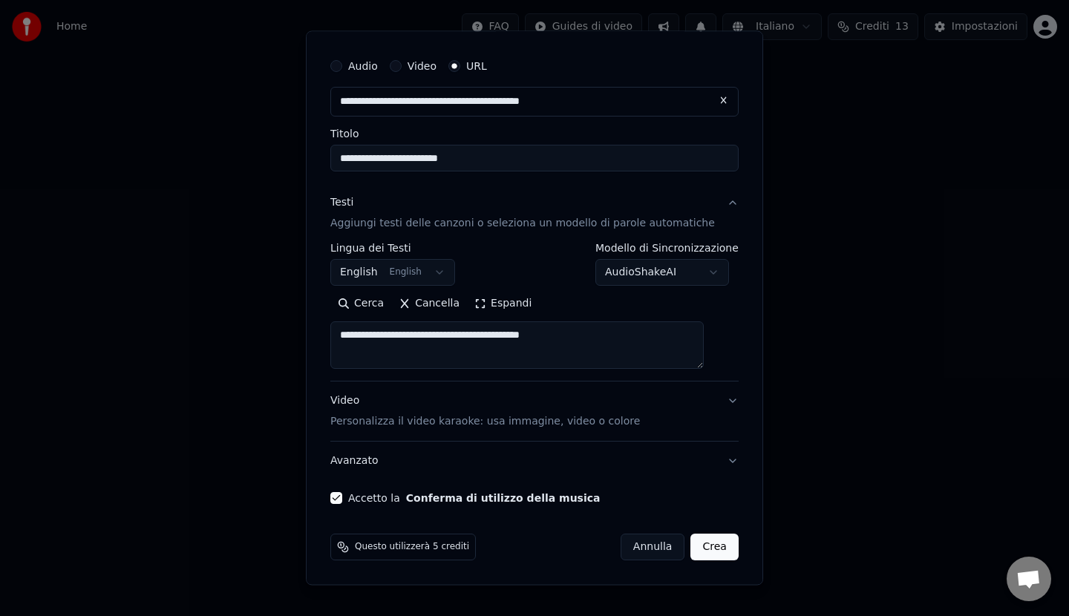
click at [696, 561] on div "Questo utilizzerà 5 crediti [PERSON_NAME]" at bounding box center [534, 547] width 420 height 39
click at [696, 550] on button "Crea" at bounding box center [715, 547] width 48 height 27
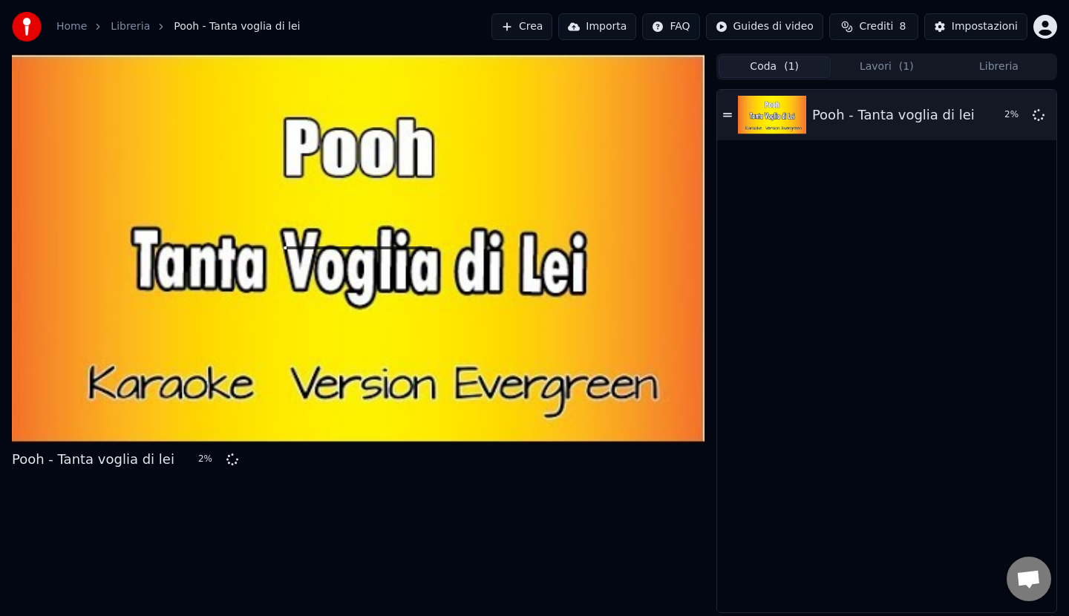
click at [780, 74] on button "Coda ( 1 )" at bounding box center [775, 67] width 112 height 22
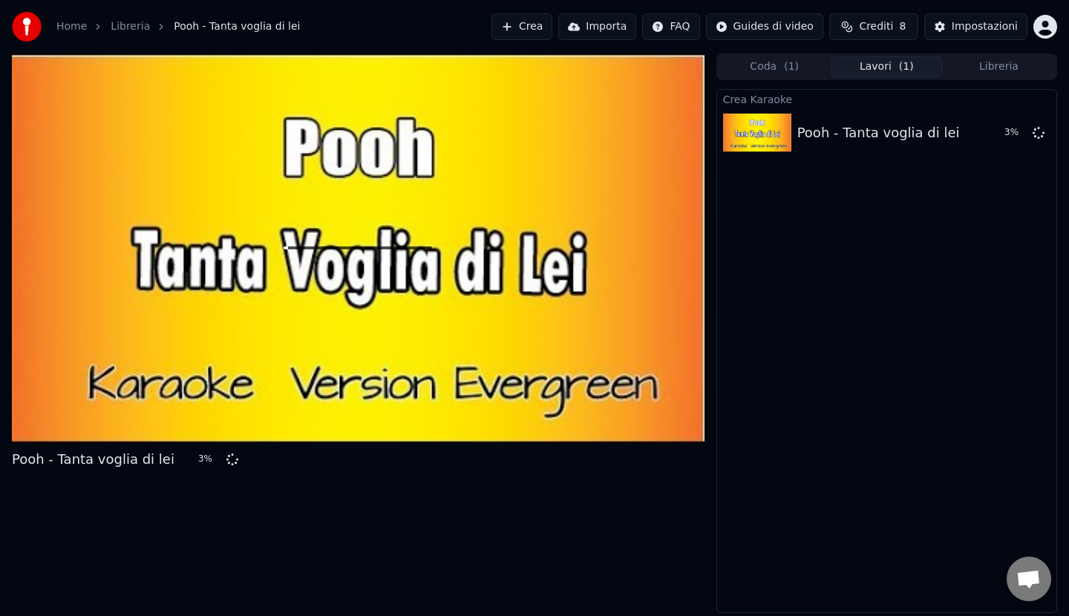
click at [861, 71] on button "Lavori ( 1 )" at bounding box center [887, 67] width 112 height 22
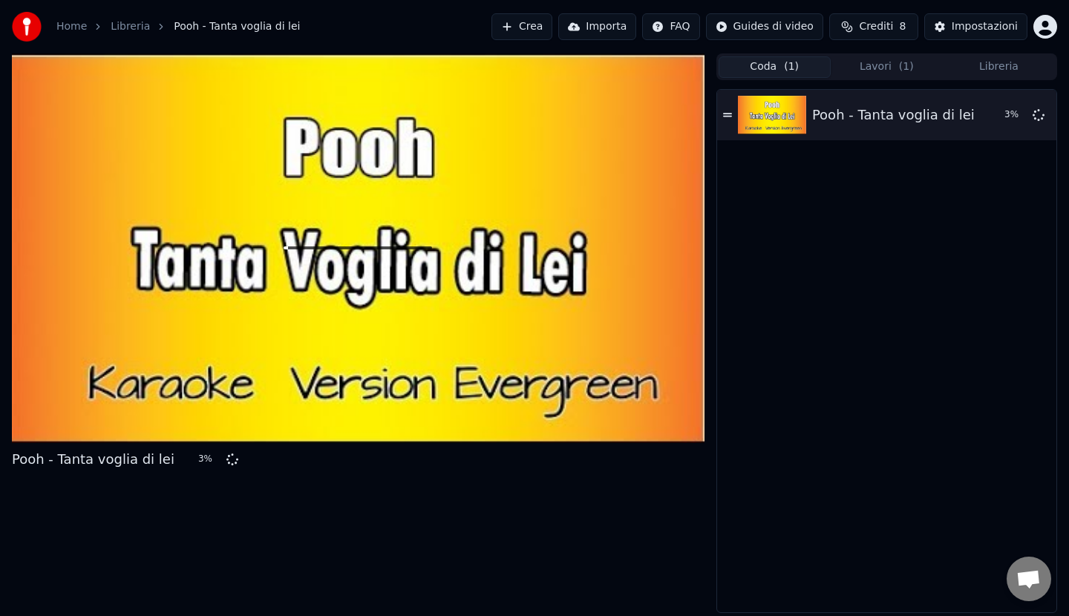
click at [794, 69] on span "( 1 )" at bounding box center [791, 66] width 15 height 15
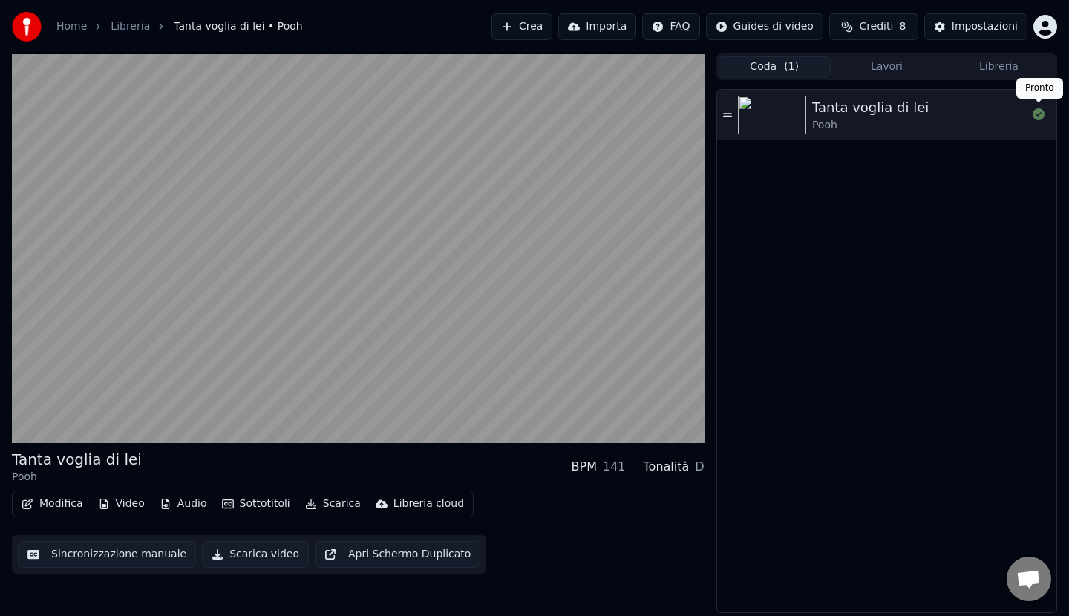
click at [1038, 115] on icon at bounding box center [1039, 114] width 12 height 12
click at [887, 120] on div "Pooh" at bounding box center [870, 125] width 117 height 15
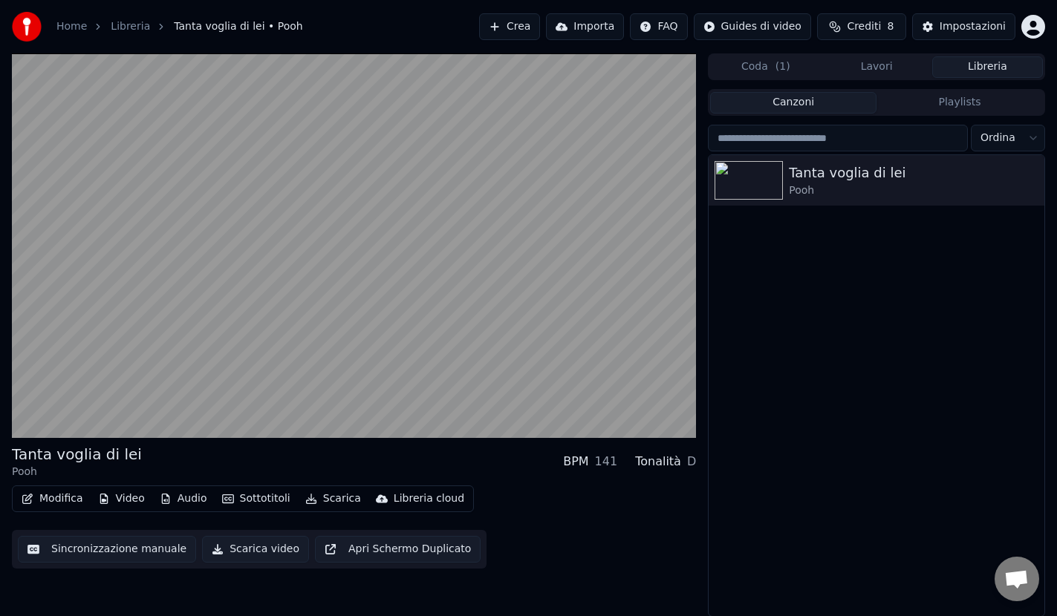
click at [995, 70] on button "Libreria" at bounding box center [987, 67] width 111 height 22
click at [1025, 183] on icon "button" at bounding box center [1030, 180] width 15 height 12
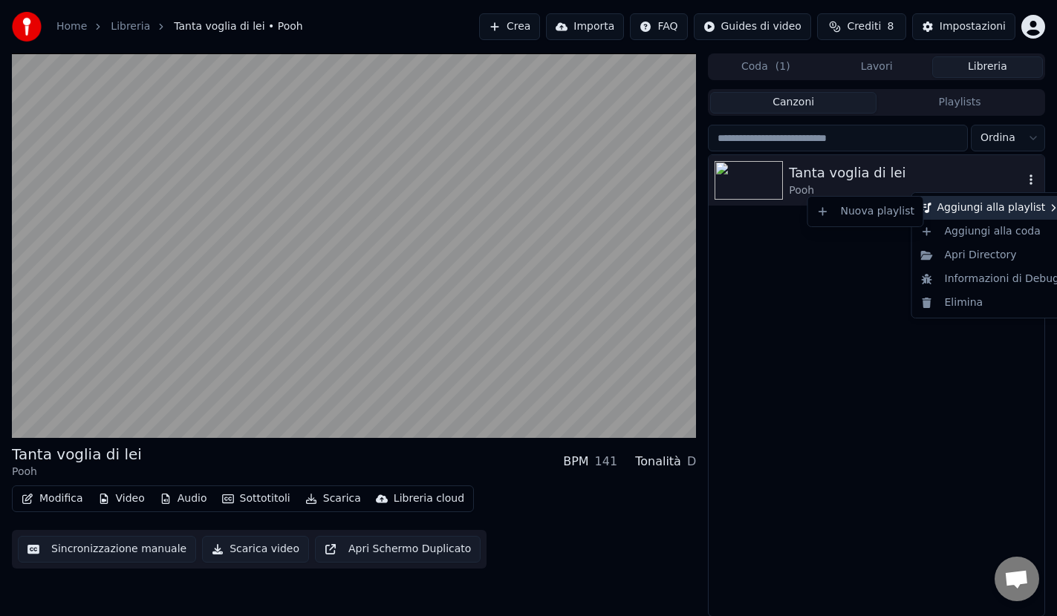
click at [967, 206] on div "Aggiungi alla playlist" at bounding box center [990, 208] width 151 height 24
click at [834, 212] on div "Nuova playlist" at bounding box center [865, 212] width 109 height 24
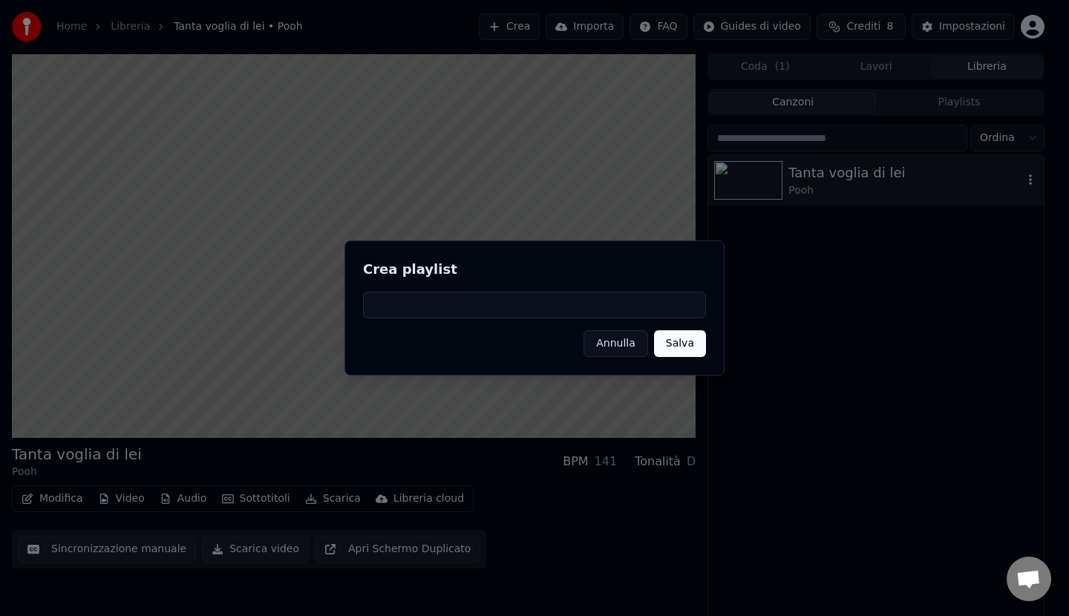
type input "*"
type input "****"
click at [682, 345] on button "Salva" at bounding box center [680, 343] width 52 height 27
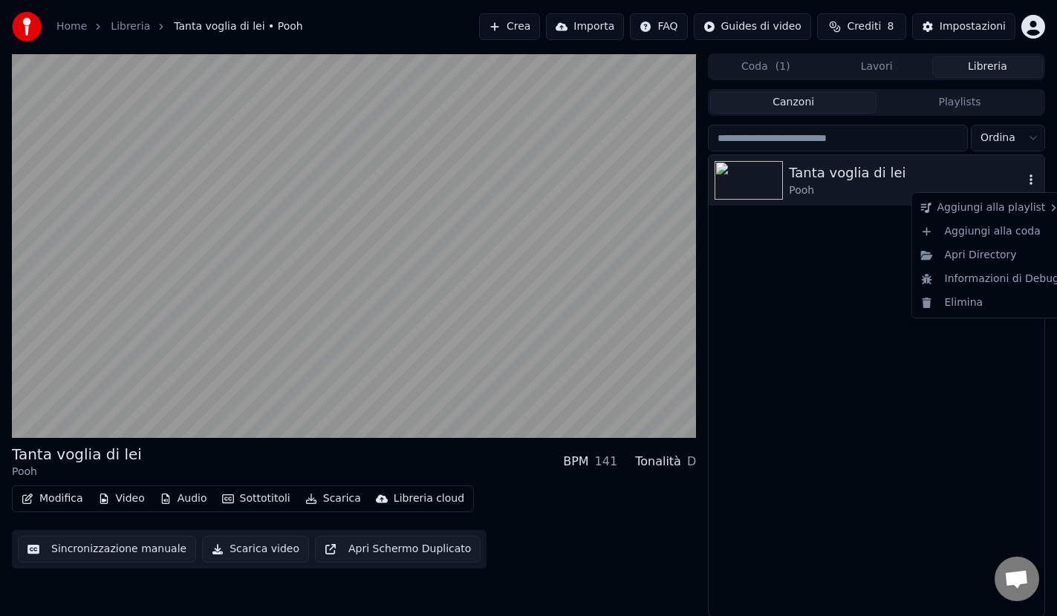
click at [1031, 182] on icon "button" at bounding box center [1030, 180] width 15 height 12
click at [988, 211] on div "Aggiungi alla playlist" at bounding box center [990, 208] width 151 height 24
click at [856, 210] on div "Nuova playlist" at bounding box center [865, 212] width 109 height 24
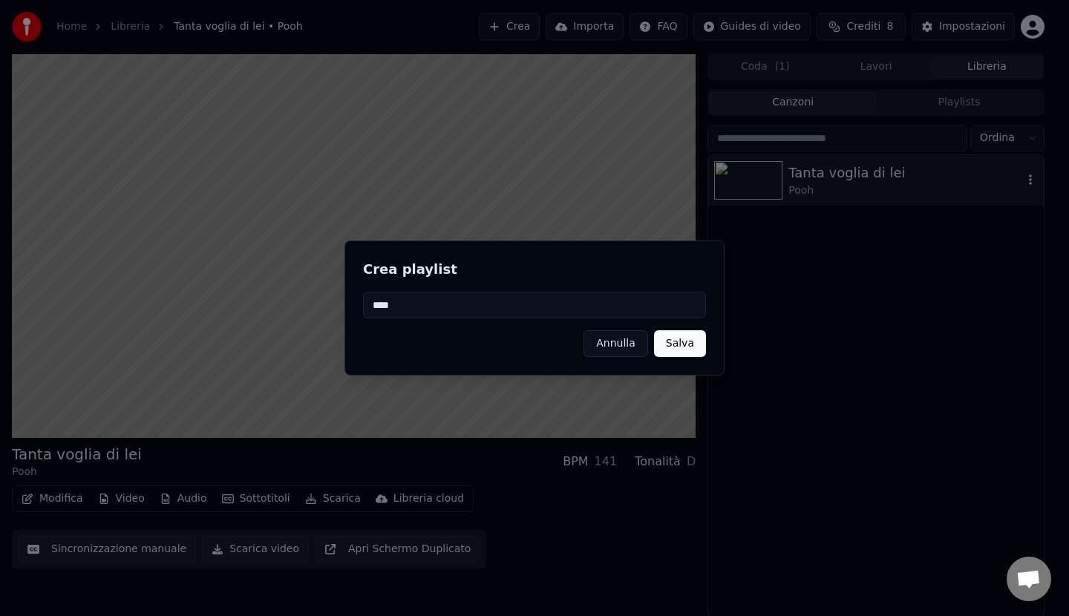
click at [675, 347] on button "Salva" at bounding box center [680, 343] width 52 height 27
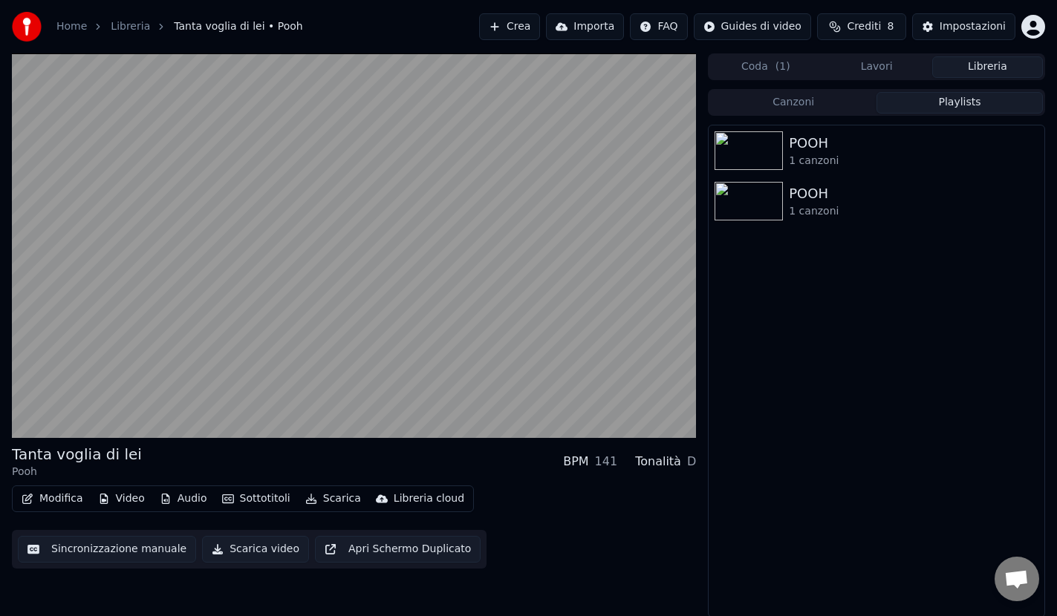
click at [970, 107] on button "Playlists" at bounding box center [959, 103] width 166 height 22
click at [1028, 201] on icon "button" at bounding box center [1030, 201] width 15 height 12
click at [1017, 229] on div "Modifica" at bounding box center [1009, 229] width 88 height 24
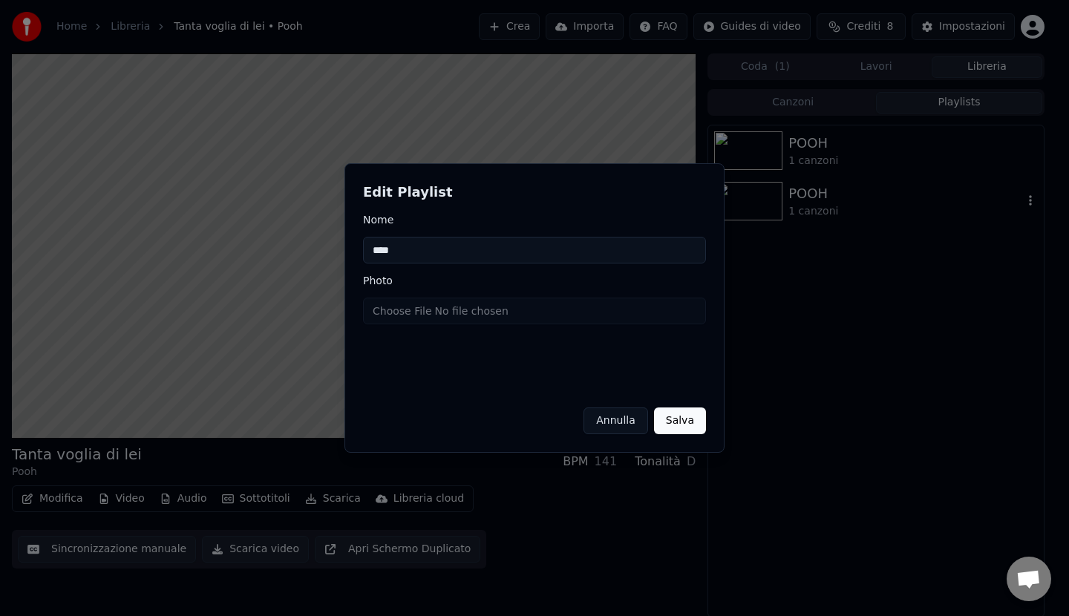
click at [466, 255] on input "****" at bounding box center [534, 250] width 343 height 27
type input "*"
type input "*****"
click at [685, 417] on button "Salva" at bounding box center [680, 421] width 52 height 27
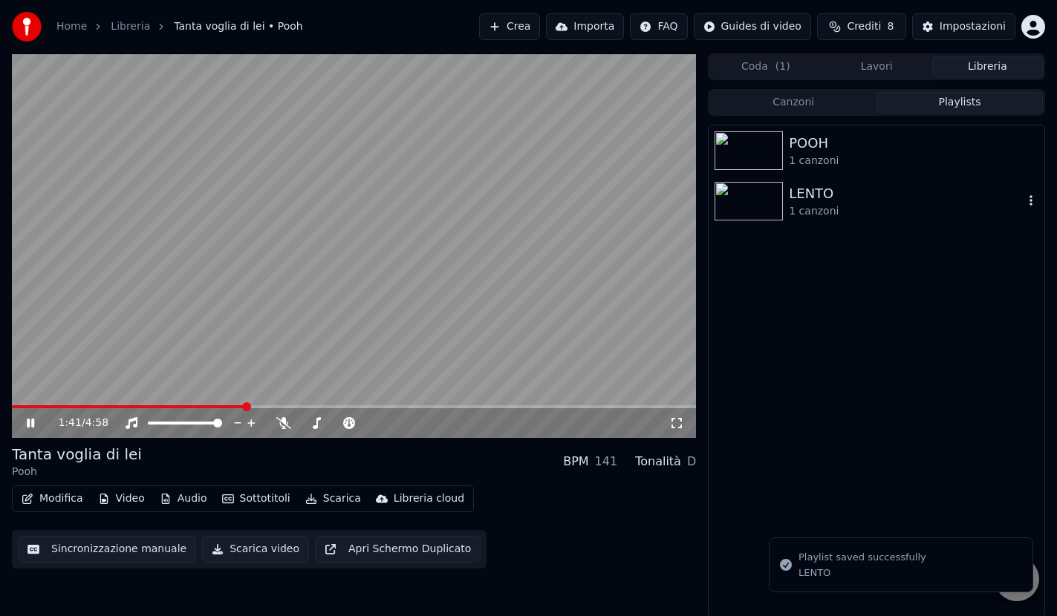
click at [1028, 200] on icon "button" at bounding box center [1030, 201] width 15 height 12
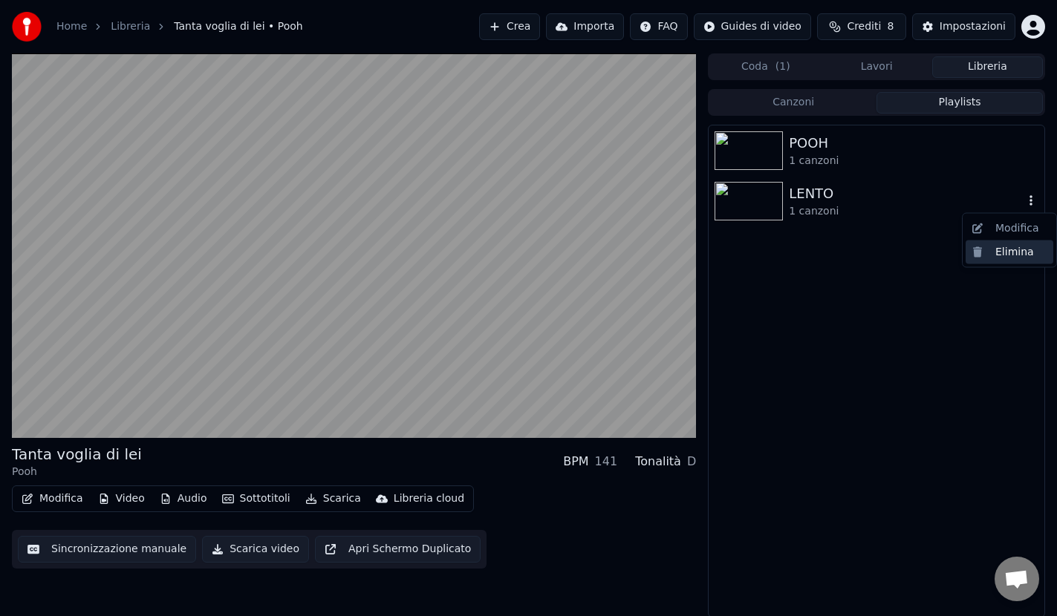
click at [1013, 250] on div "Elimina" at bounding box center [1009, 252] width 88 height 24
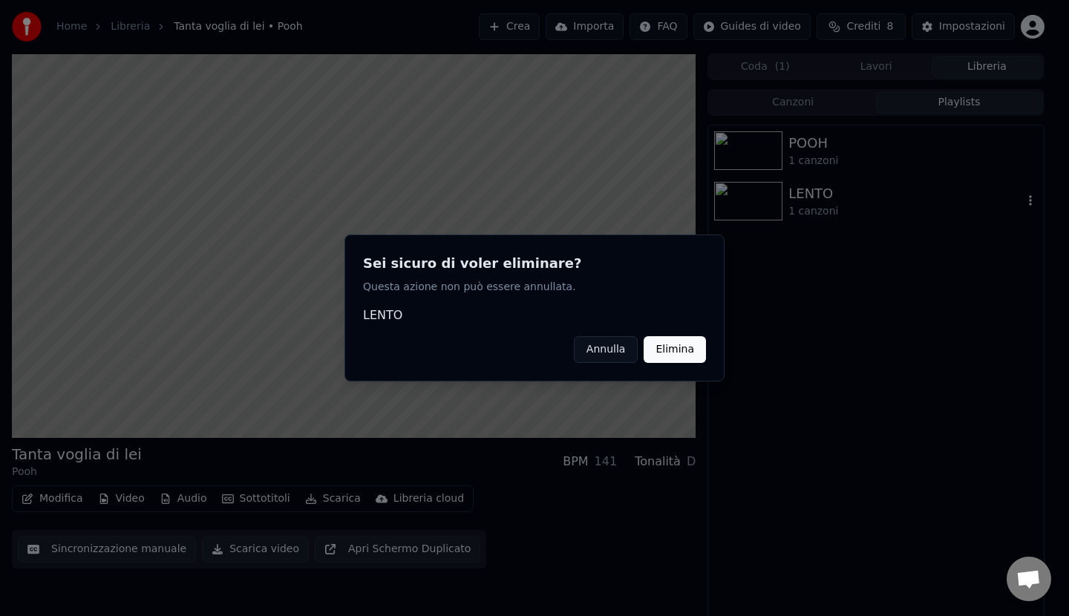
click at [682, 355] on button "Elimina" at bounding box center [675, 349] width 62 height 27
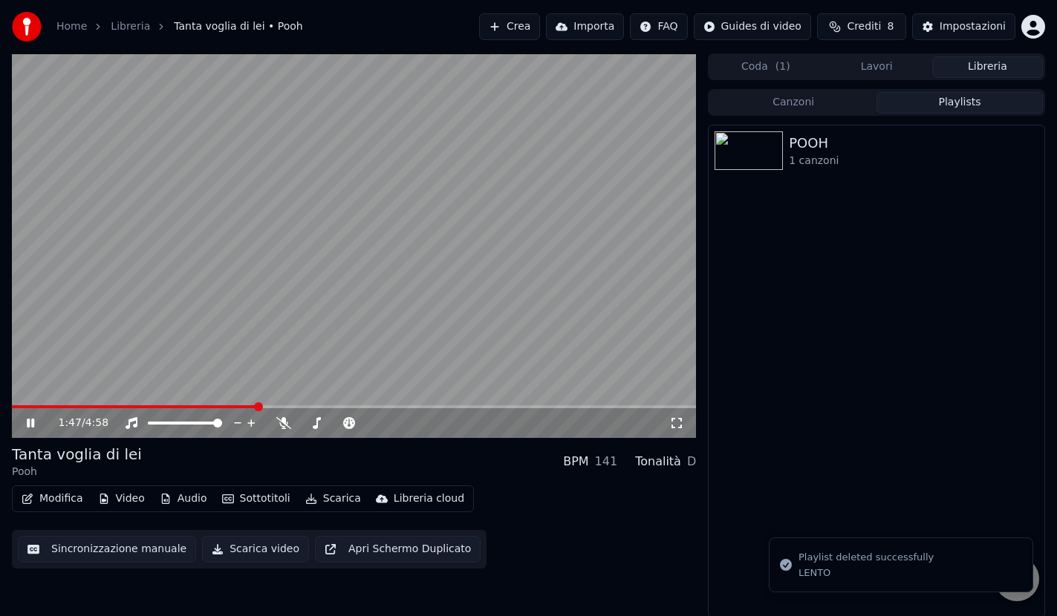
click at [967, 102] on button "Playlists" at bounding box center [959, 103] width 166 height 22
click at [982, 64] on button "Libreria" at bounding box center [987, 67] width 111 height 22
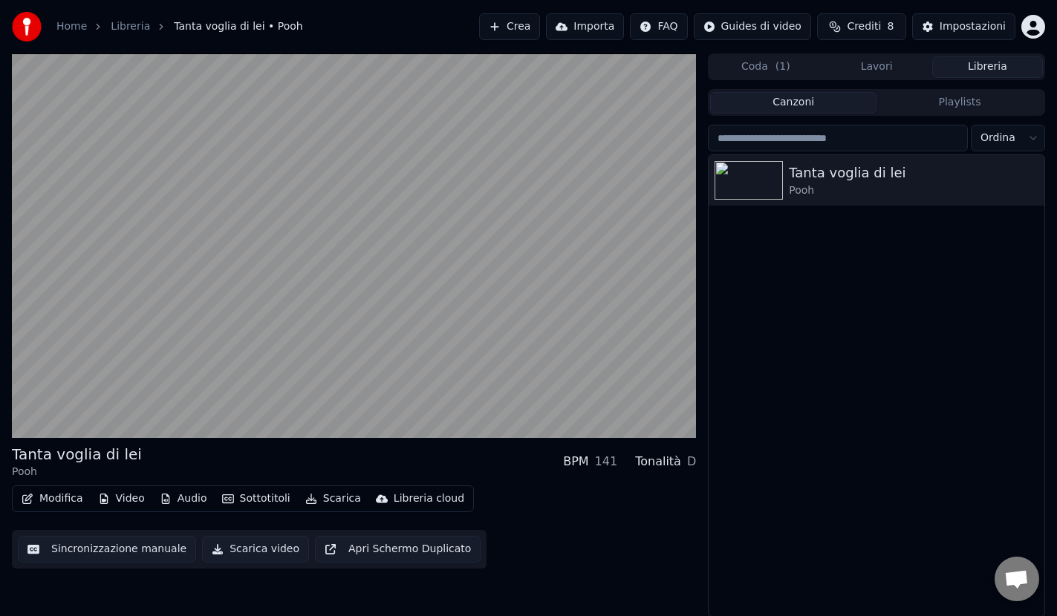
click at [794, 100] on button "Canzoni" at bounding box center [793, 103] width 166 height 22
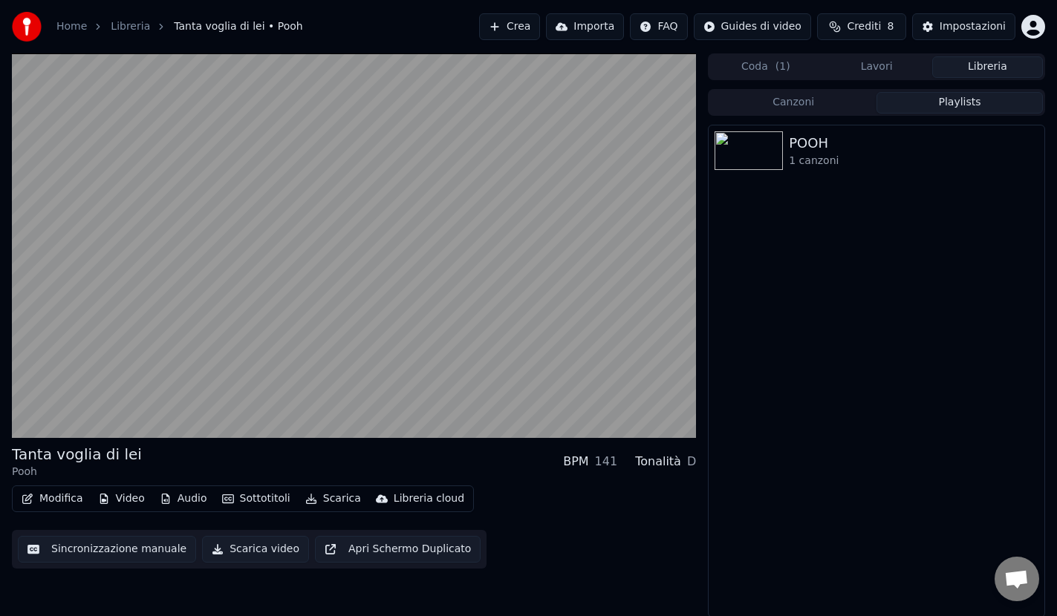
click at [966, 102] on button "Playlists" at bounding box center [959, 103] width 166 height 22
click at [797, 146] on div "POOH" at bounding box center [906, 143] width 235 height 21
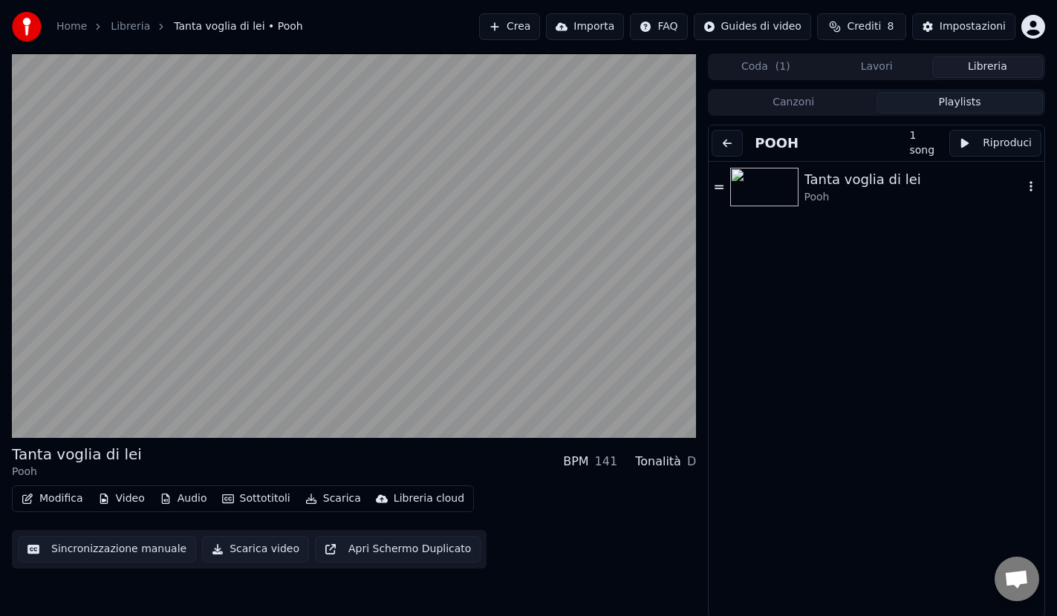
click at [798, 179] on div at bounding box center [767, 187] width 74 height 39
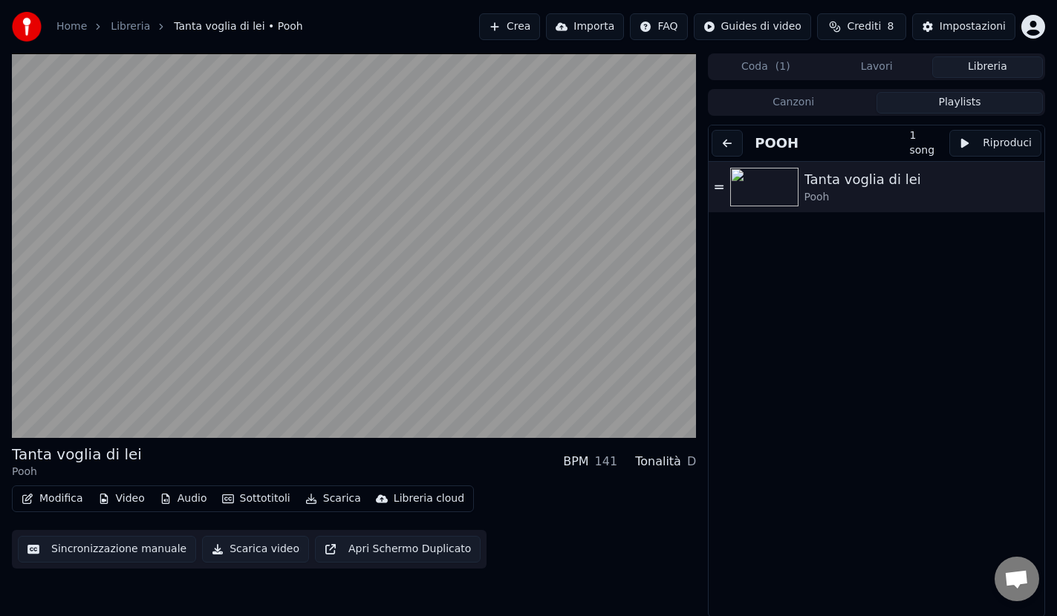
click at [979, 143] on button "Riproduci" at bounding box center [995, 143] width 92 height 27
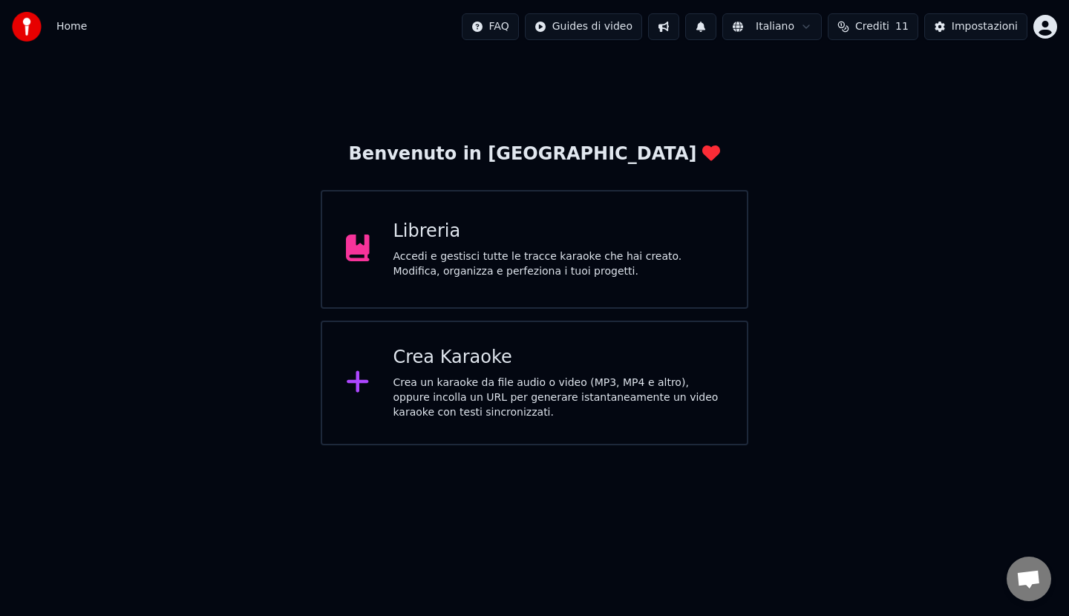
click at [457, 255] on div "Accedi e gestisci tutte le tracce karaoke che hai creato. Modifica, organizza e…" at bounding box center [559, 264] width 330 height 30
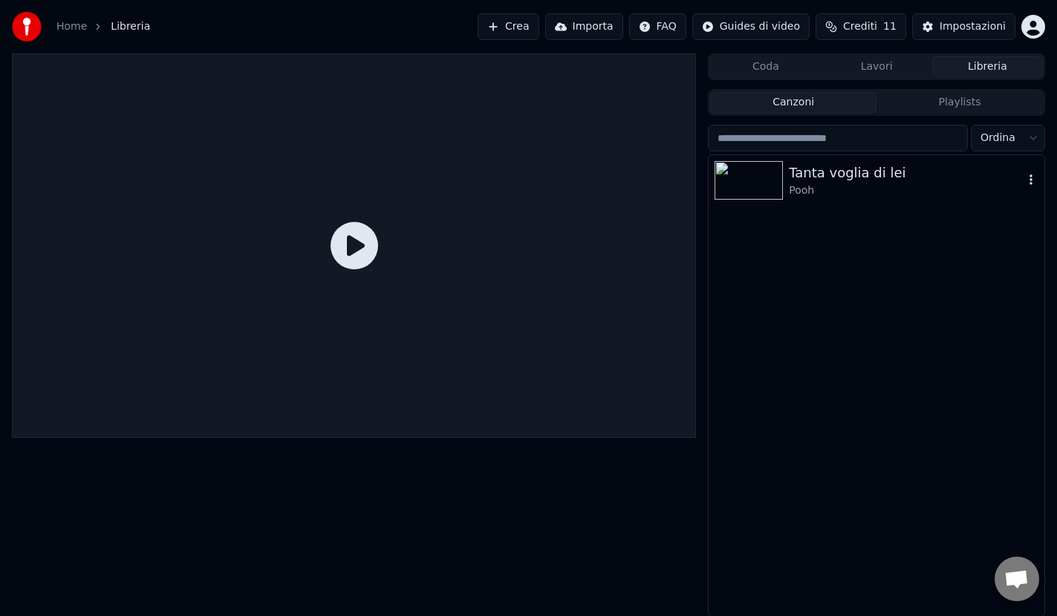
click at [830, 180] on div "Tanta voglia di lei" at bounding box center [906, 173] width 235 height 21
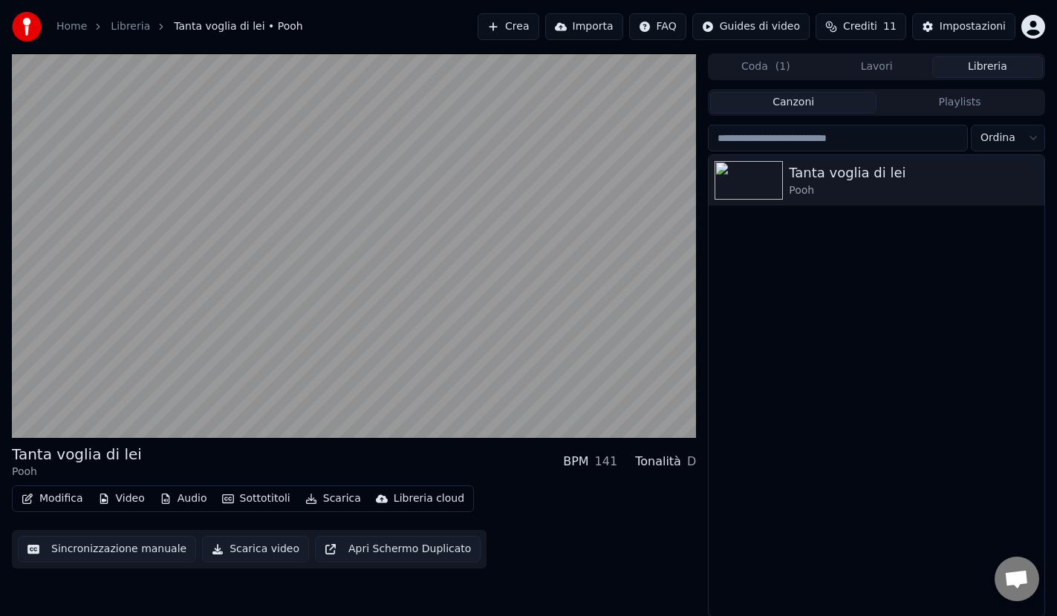
click at [988, 70] on button "Libreria" at bounding box center [987, 67] width 111 height 22
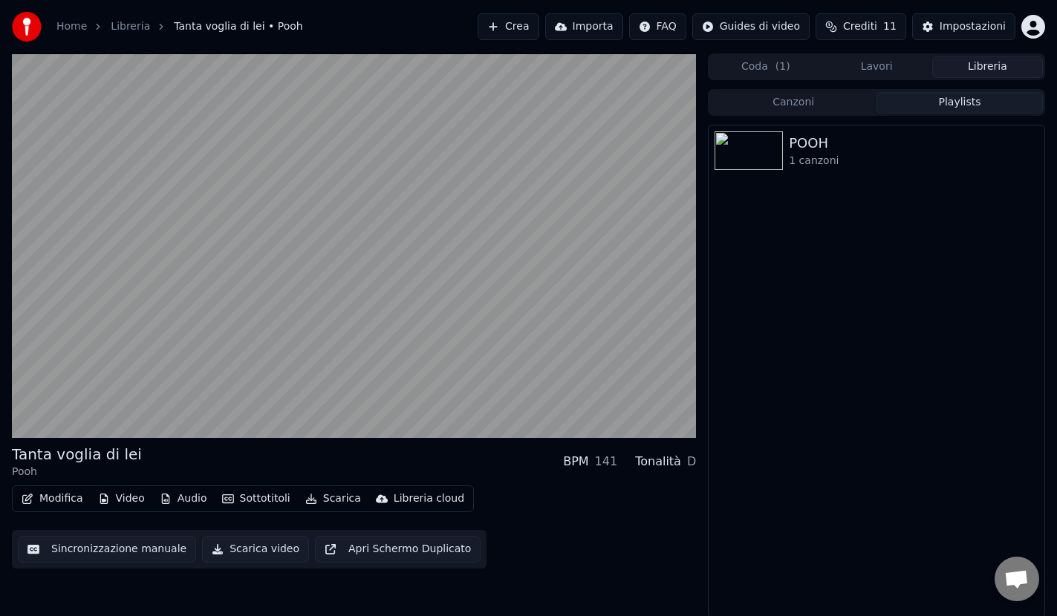
click at [977, 108] on button "Playlists" at bounding box center [959, 103] width 166 height 22
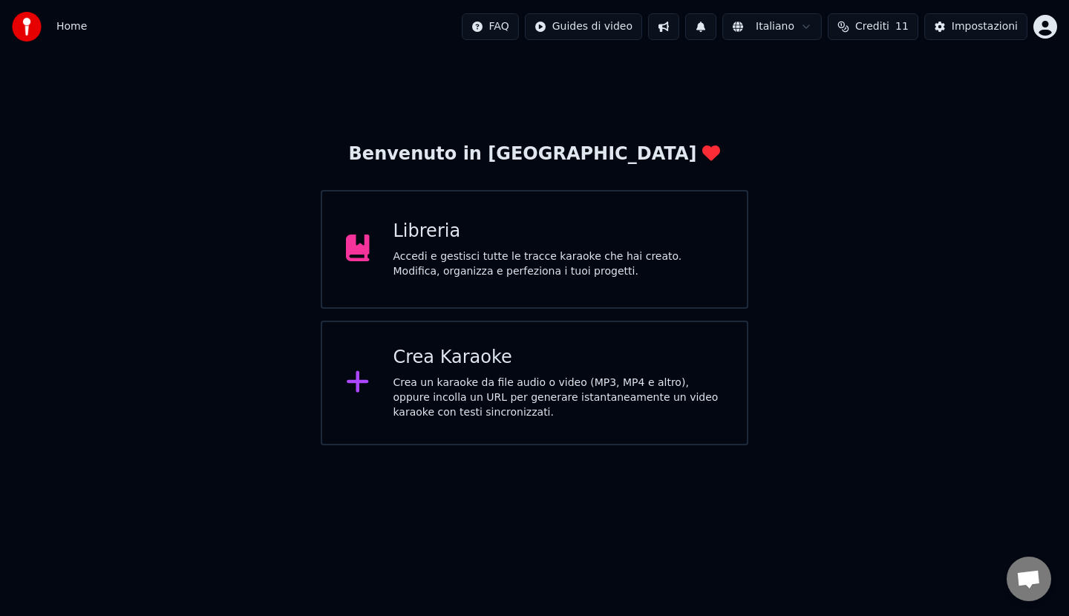
click at [476, 382] on div "Crea un karaoke da file audio o video (MP3, MP4 e altro), oppure incolla un URL…" at bounding box center [559, 398] width 330 height 45
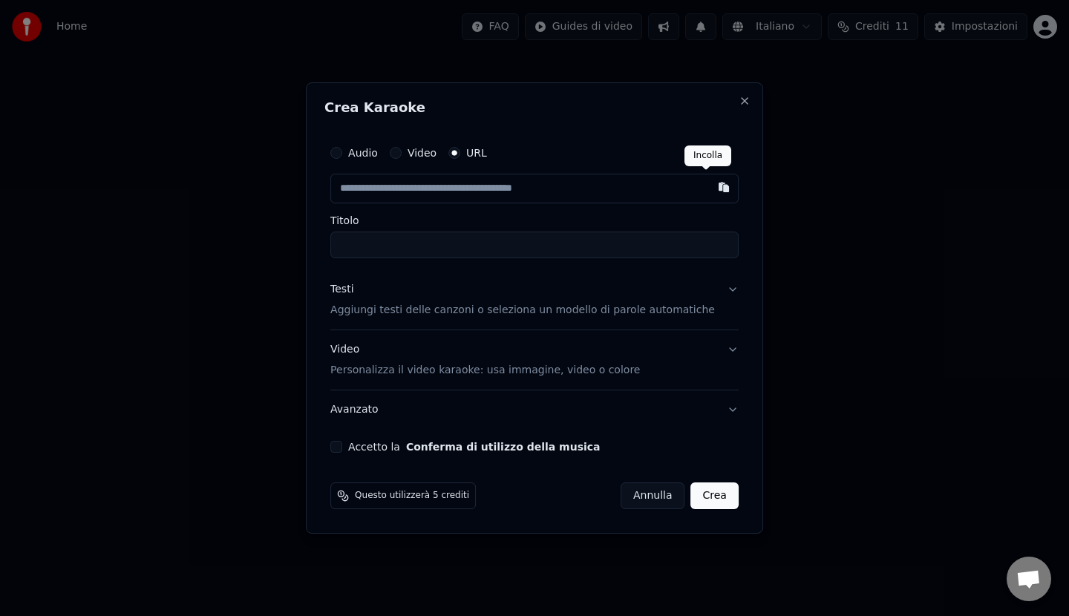
click at [709, 189] on button "button" at bounding box center [724, 187] width 30 height 27
type input "**********"
click at [342, 448] on button "Accetto la Conferma di utilizzo della musica" at bounding box center [336, 447] width 12 height 12
click at [699, 494] on button "Crea" at bounding box center [715, 496] width 48 height 27
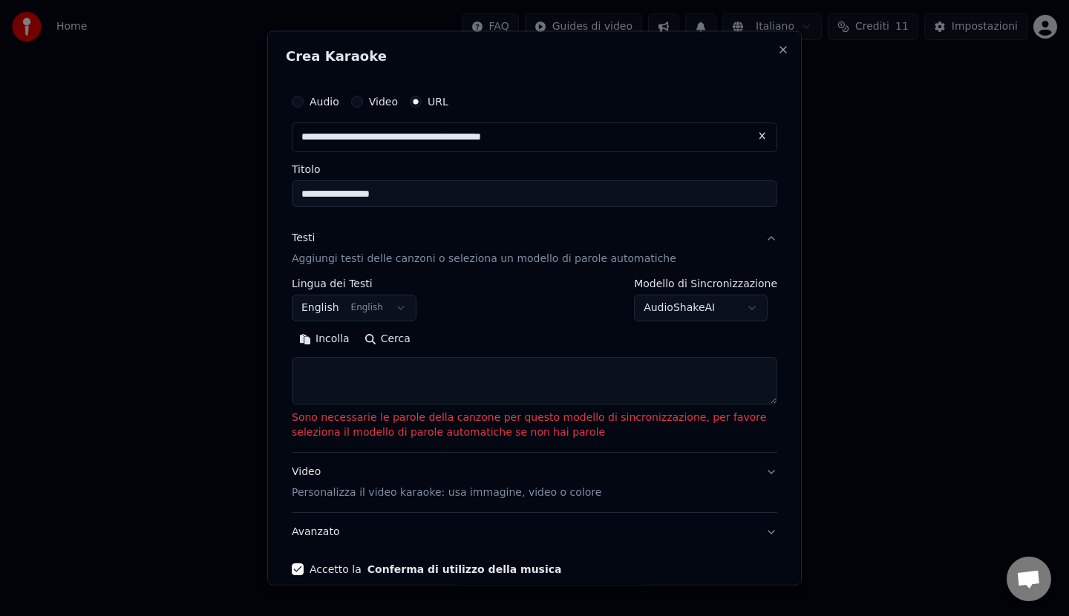
click at [333, 339] on button "Incolla" at bounding box center [324, 339] width 65 height 24
type textarea "**********"
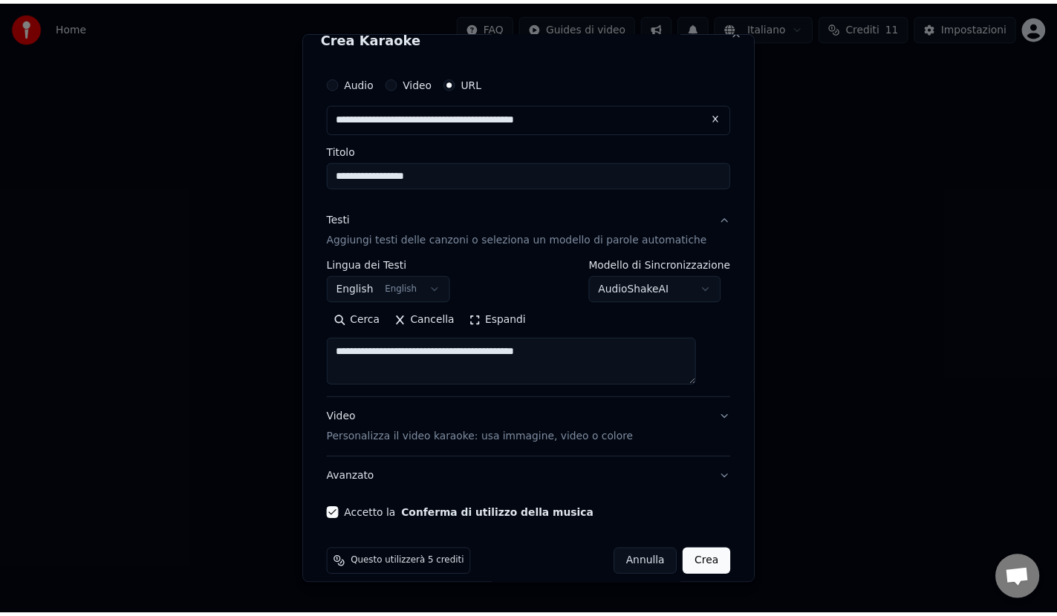
scroll to position [35, 0]
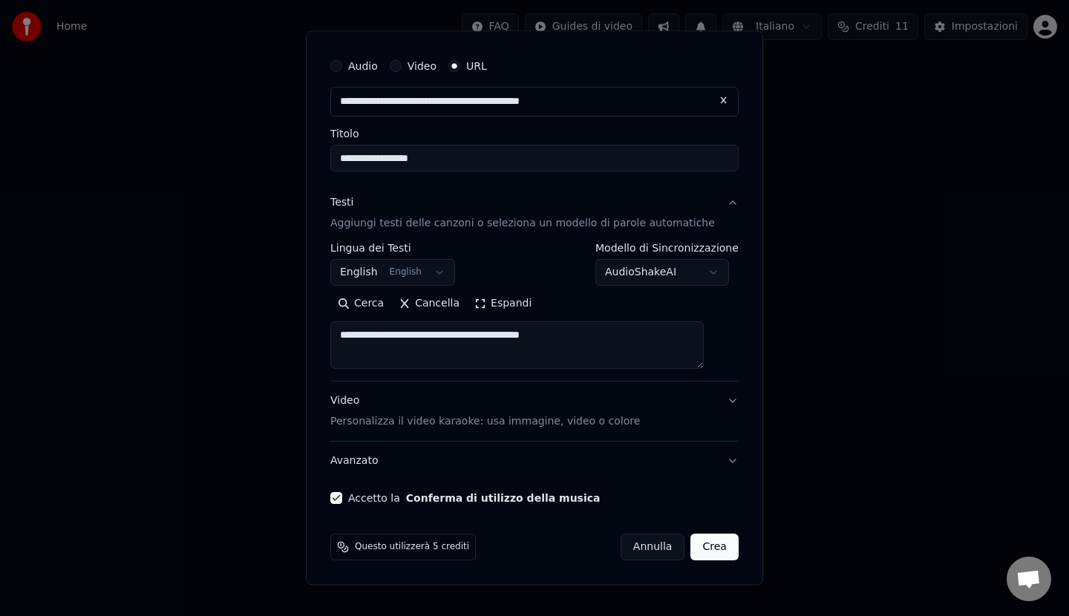
click at [698, 549] on button "Crea" at bounding box center [715, 547] width 48 height 27
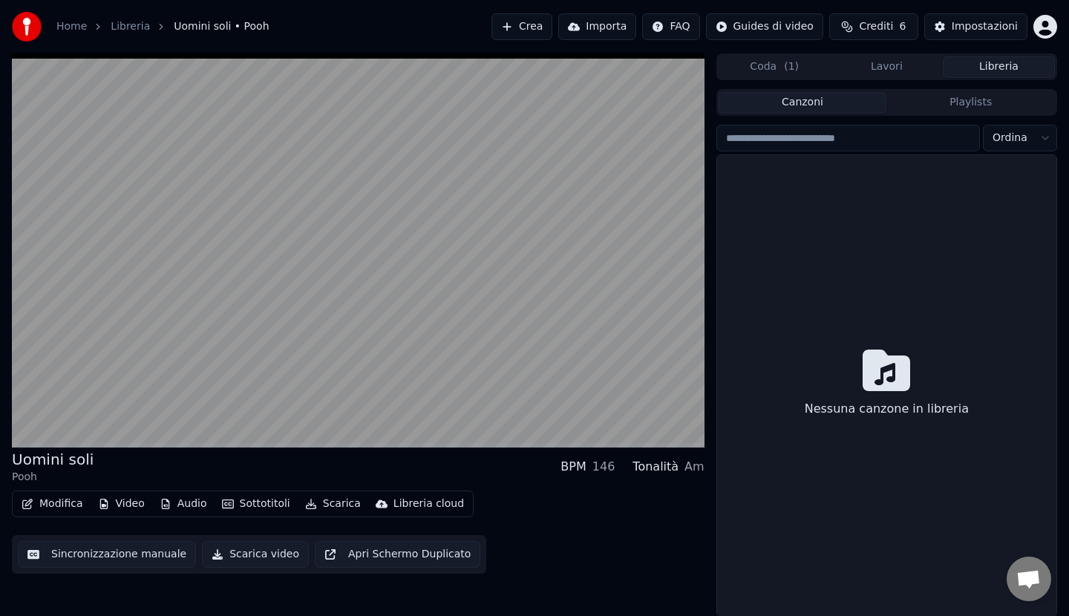
click at [997, 72] on button "Libreria" at bounding box center [999, 67] width 112 height 22
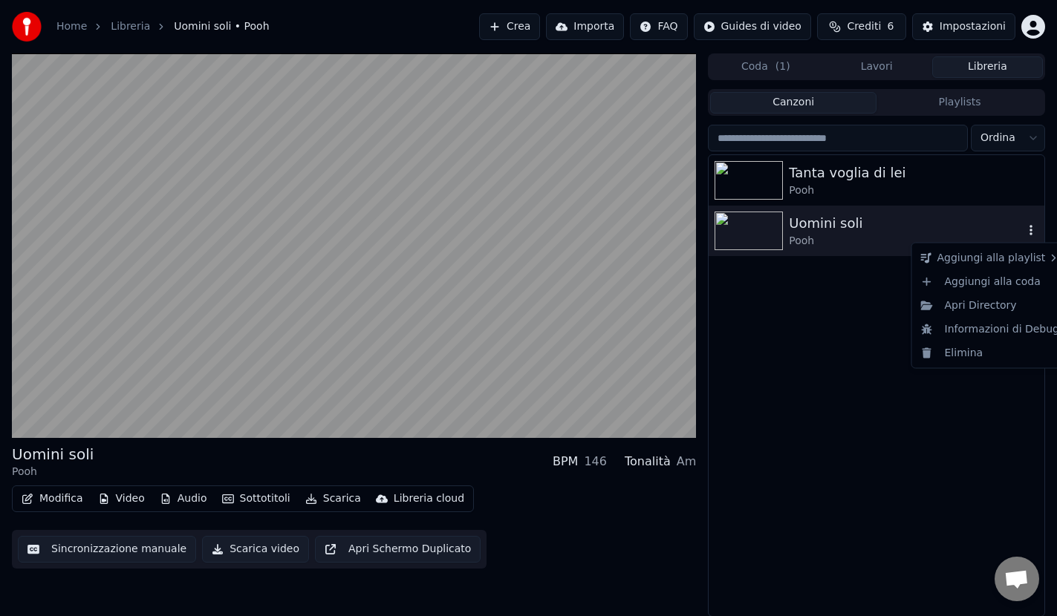
click at [1024, 233] on icon "button" at bounding box center [1030, 230] width 15 height 12
click at [824, 290] on div "POOH" at bounding box center [865, 292] width 109 height 24
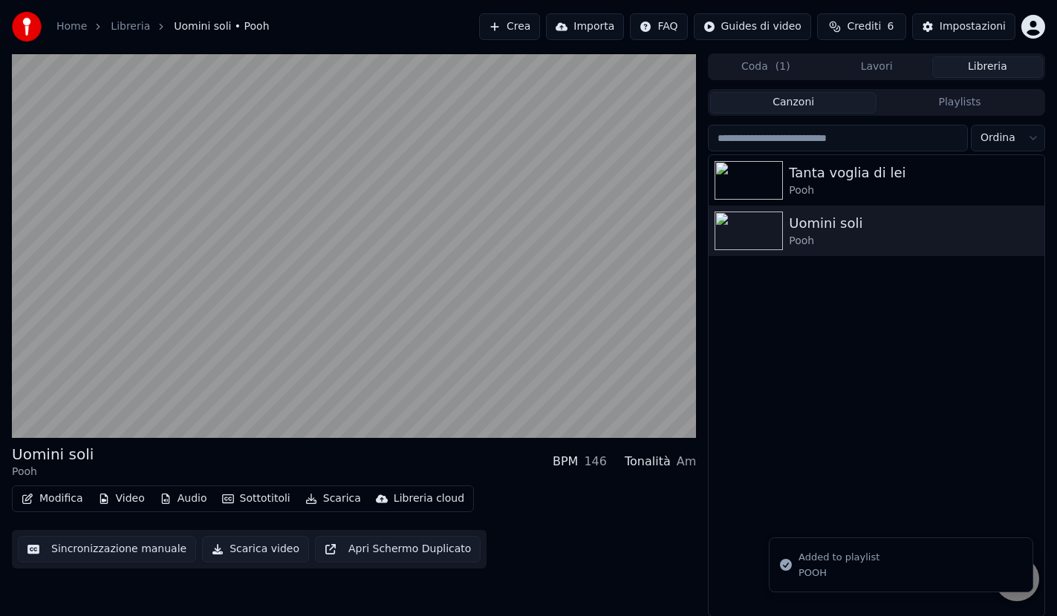
click at [980, 108] on button "Playlists" at bounding box center [959, 103] width 166 height 22
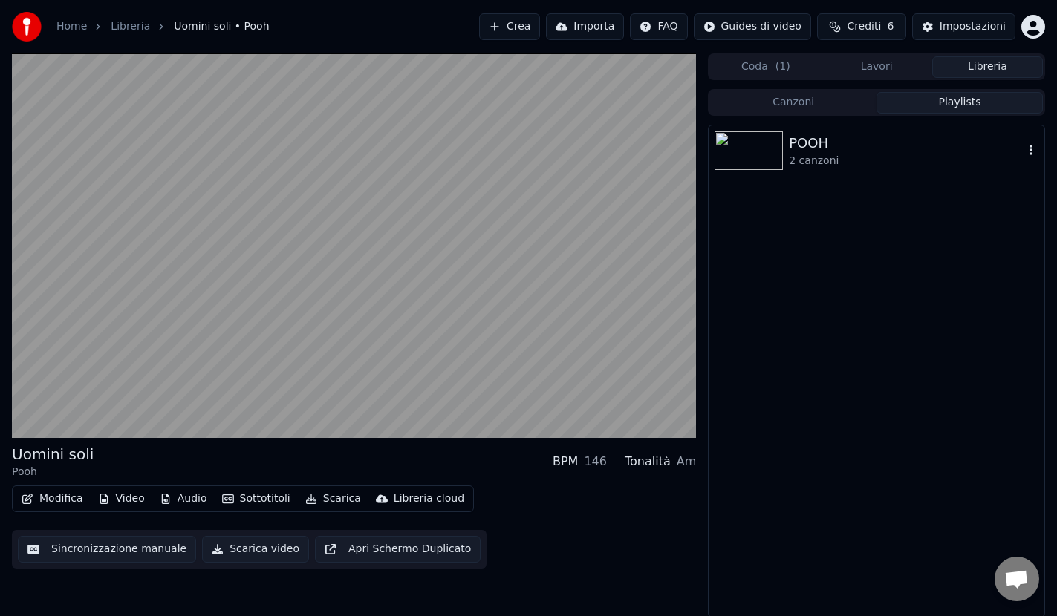
click at [791, 145] on div "POOH" at bounding box center [906, 143] width 235 height 21
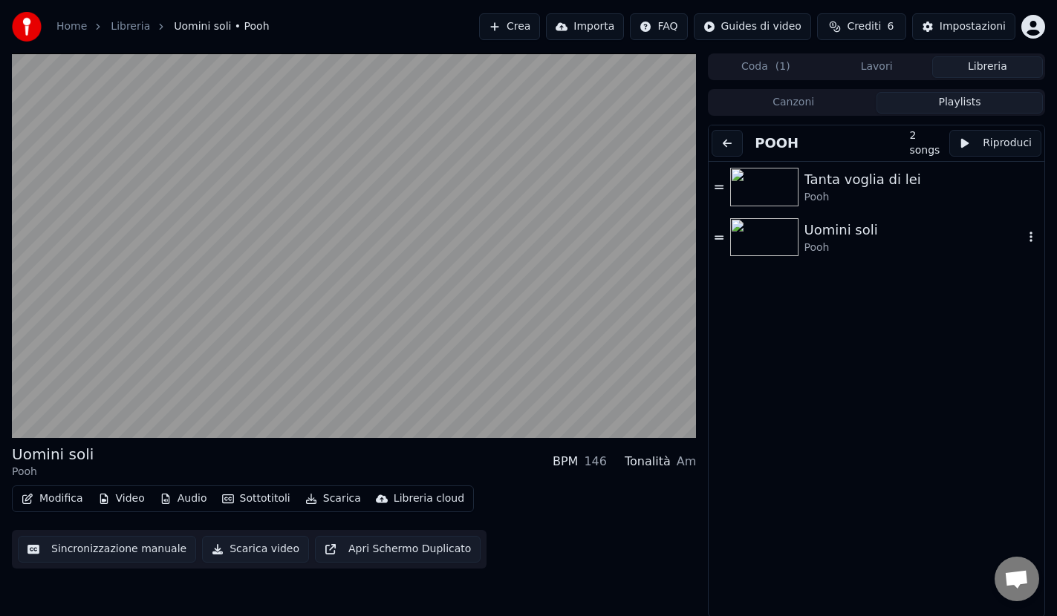
click at [778, 242] on img at bounding box center [764, 237] width 68 height 39
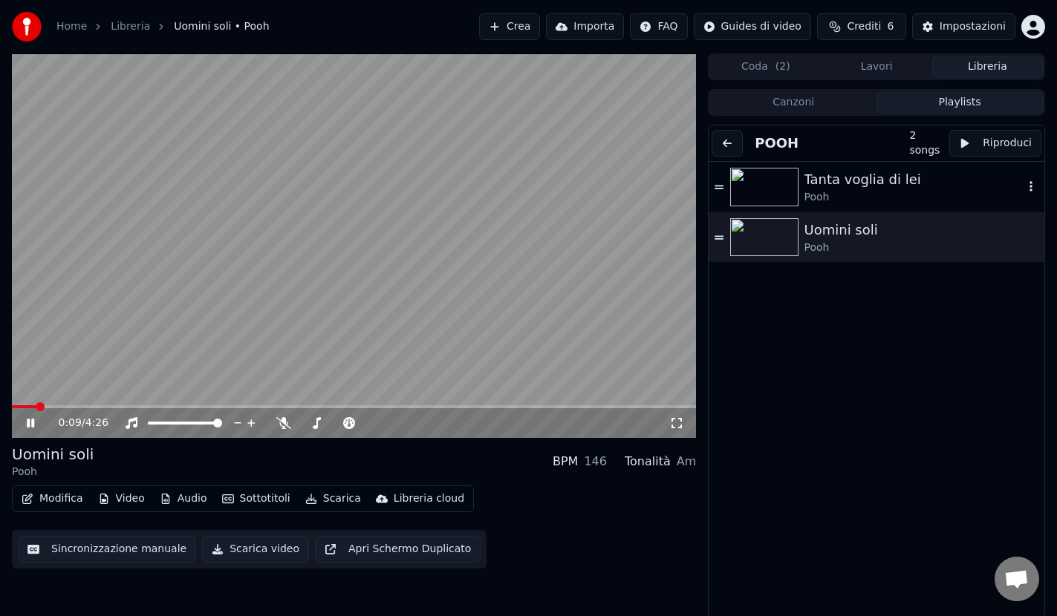
click at [810, 183] on div "Tanta voglia di lei" at bounding box center [914, 179] width 220 height 21
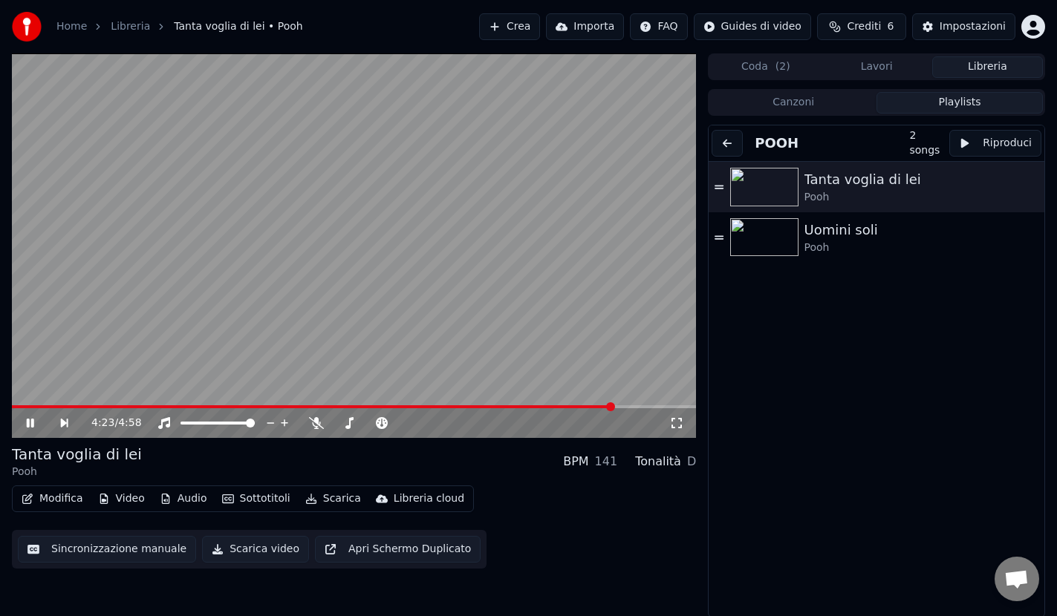
click at [613, 402] on span at bounding box center [610, 406] width 9 height 9
click at [689, 407] on span at bounding box center [684, 406] width 9 height 9
click at [694, 407] on span at bounding box center [689, 406] width 9 height 9
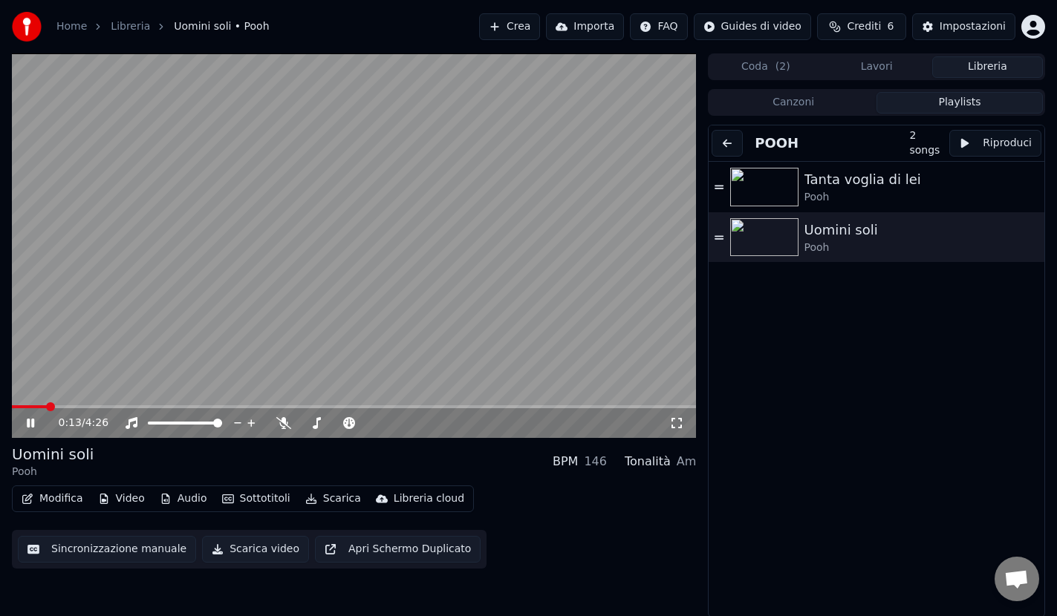
click at [27, 424] on icon at bounding box center [30, 423] width 7 height 9
click at [789, 185] on img at bounding box center [764, 187] width 68 height 39
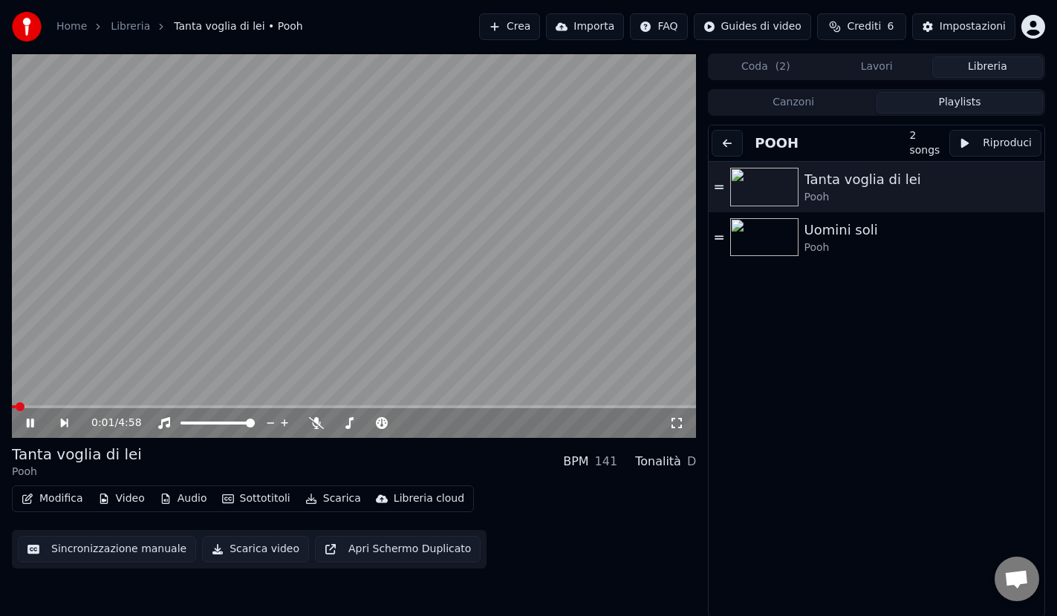
click at [36, 424] on icon at bounding box center [41, 423] width 34 height 12
click at [780, 239] on img at bounding box center [764, 237] width 68 height 39
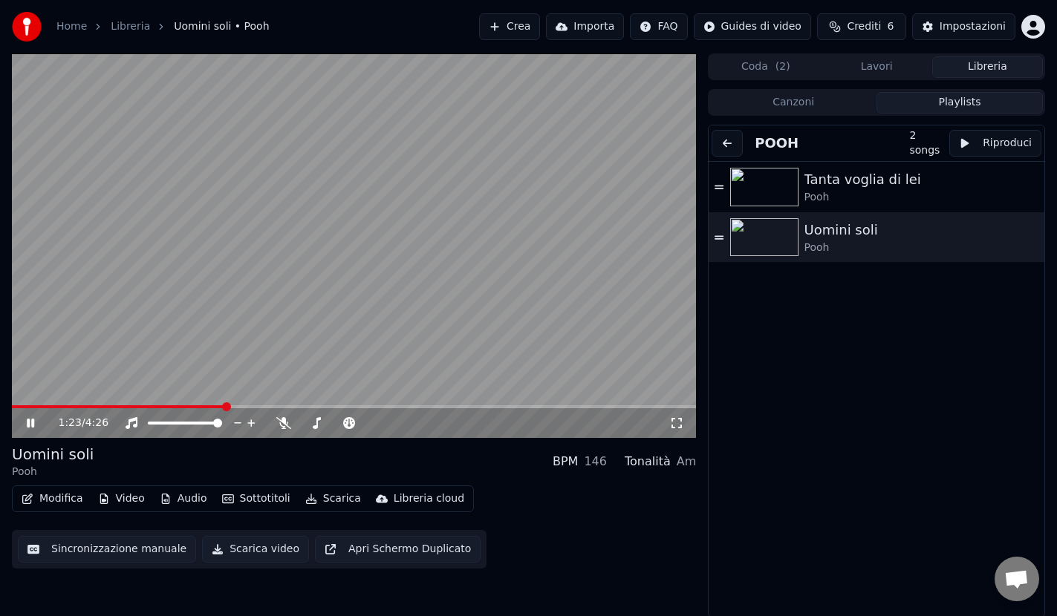
click at [225, 411] on span at bounding box center [226, 406] width 9 height 9
click at [187, 500] on button "Audio" at bounding box center [183, 499] width 59 height 21
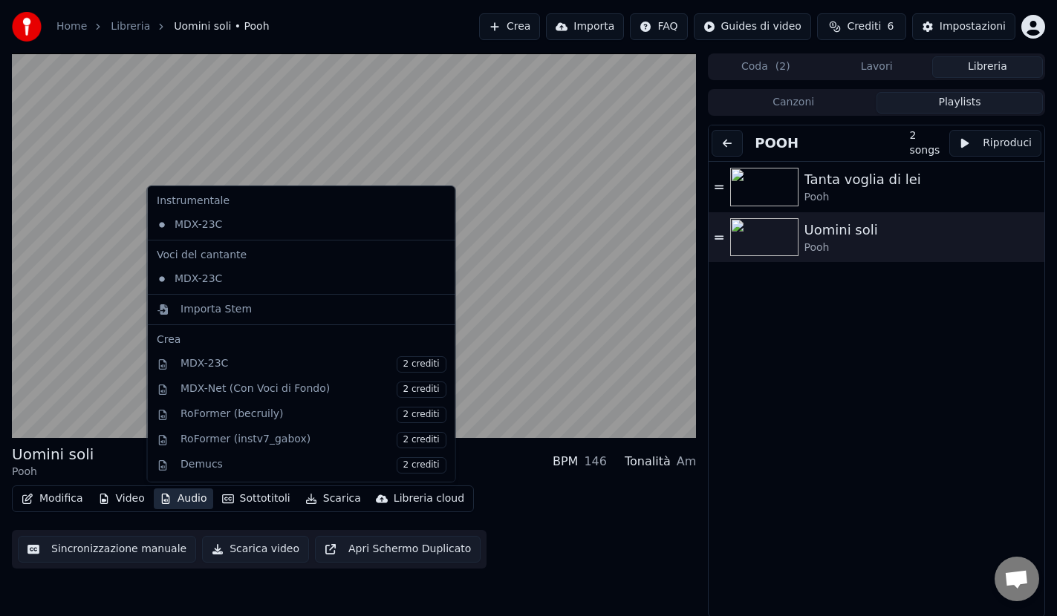
click at [187, 500] on button "Audio" at bounding box center [183, 499] width 59 height 21
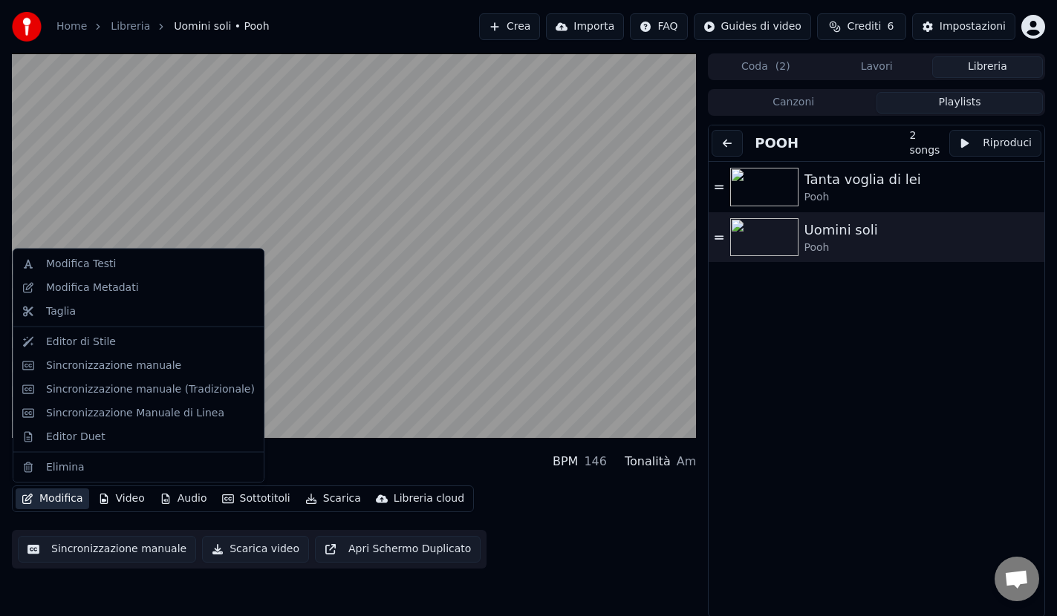
click at [67, 499] on button "Modifica" at bounding box center [53, 499] width 74 height 21
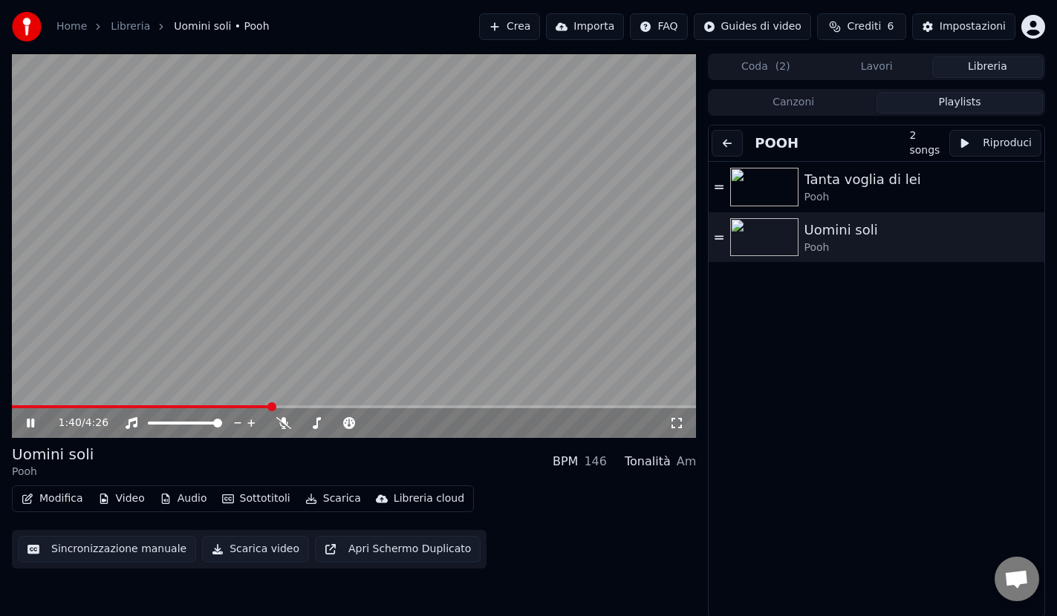
click at [32, 422] on icon at bounding box center [30, 423] width 7 height 9
click at [748, 226] on img at bounding box center [764, 237] width 68 height 39
click at [33, 421] on icon at bounding box center [30, 423] width 7 height 9
click at [738, 182] on img at bounding box center [764, 187] width 68 height 39
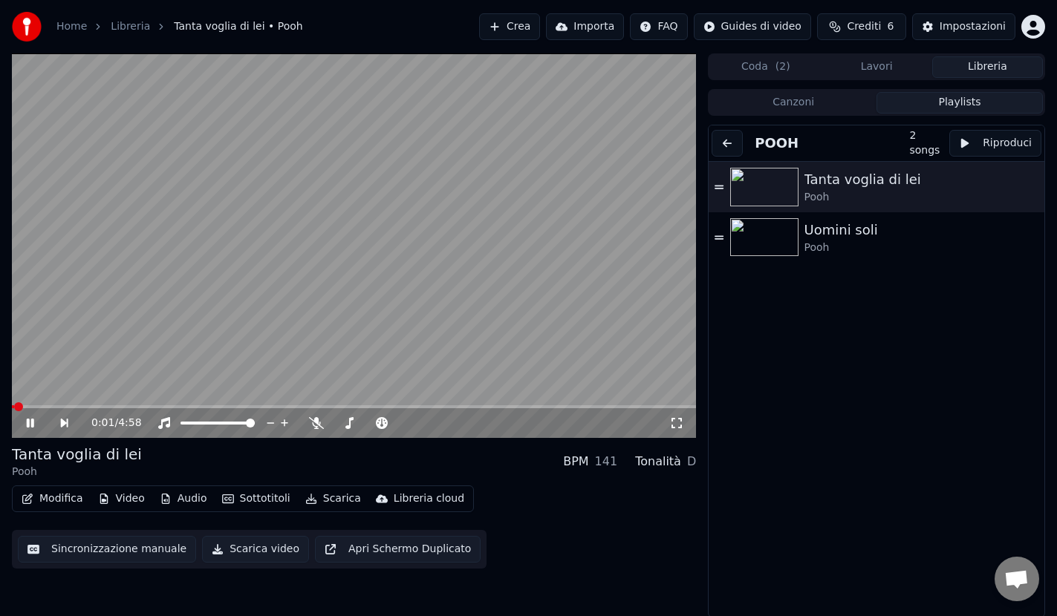
click at [36, 426] on icon at bounding box center [41, 423] width 34 height 12
click at [743, 236] on img at bounding box center [764, 237] width 68 height 39
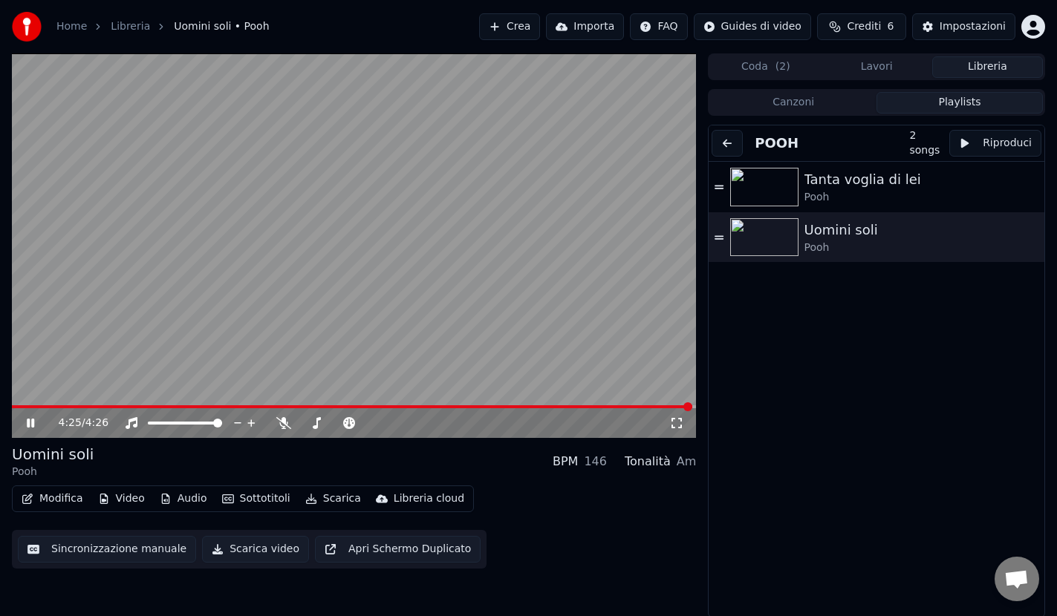
click at [691, 411] on span at bounding box center [687, 406] width 9 height 9
click at [281, 425] on icon at bounding box center [283, 423] width 15 height 12
click at [222, 425] on span at bounding box center [217, 423] width 9 height 9
click at [745, 188] on img at bounding box center [764, 187] width 68 height 39
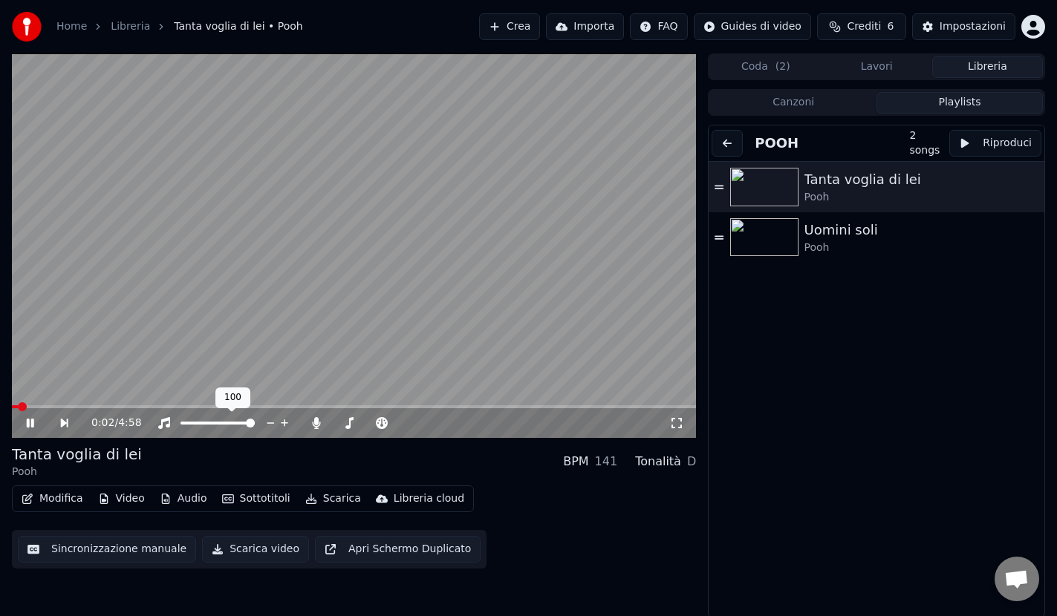
click at [255, 422] on span at bounding box center [250, 423] width 9 height 9
click at [984, 140] on button "Riproduci" at bounding box center [995, 143] width 92 height 27
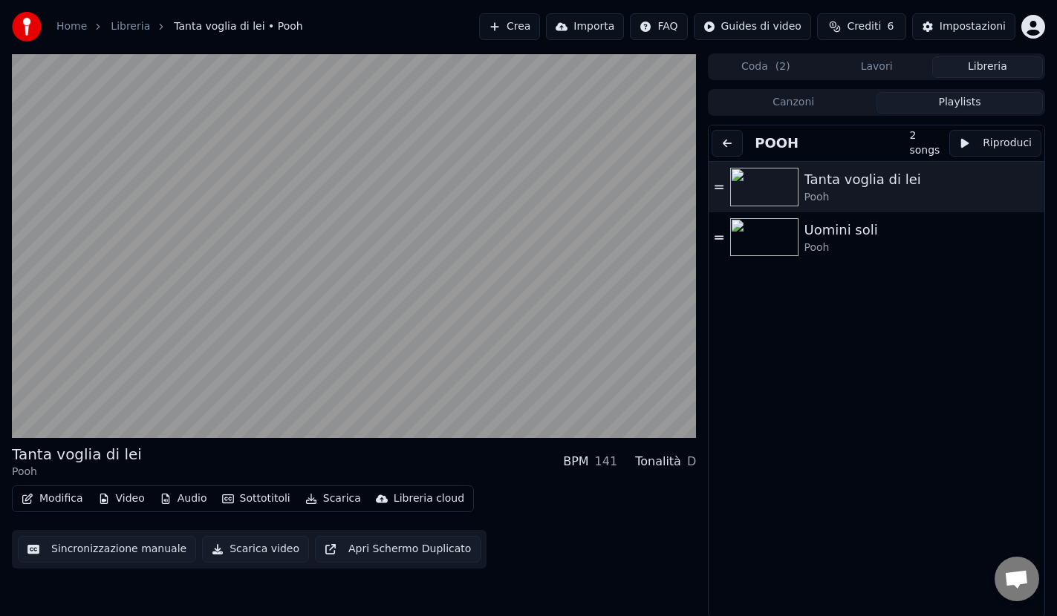
click at [990, 64] on button "Libreria" at bounding box center [987, 67] width 111 height 22
click at [973, 105] on button "Playlists" at bounding box center [959, 103] width 166 height 22
click at [964, 103] on button "Playlists" at bounding box center [959, 103] width 166 height 22
click at [785, 99] on button "Canzoni" at bounding box center [793, 103] width 166 height 22
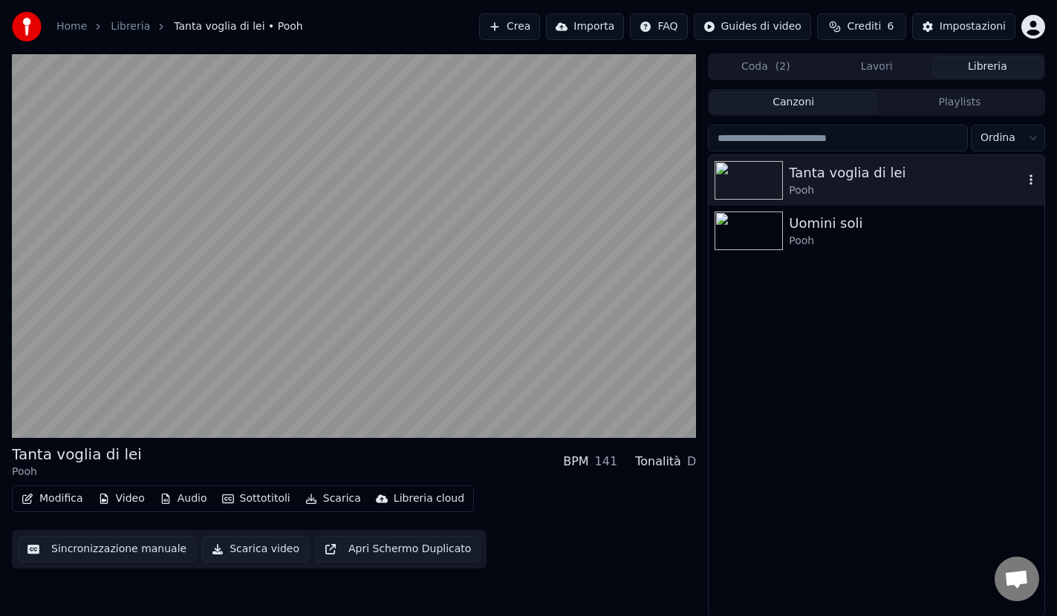
click at [779, 180] on img at bounding box center [748, 180] width 68 height 39
click at [753, 225] on img at bounding box center [748, 231] width 68 height 39
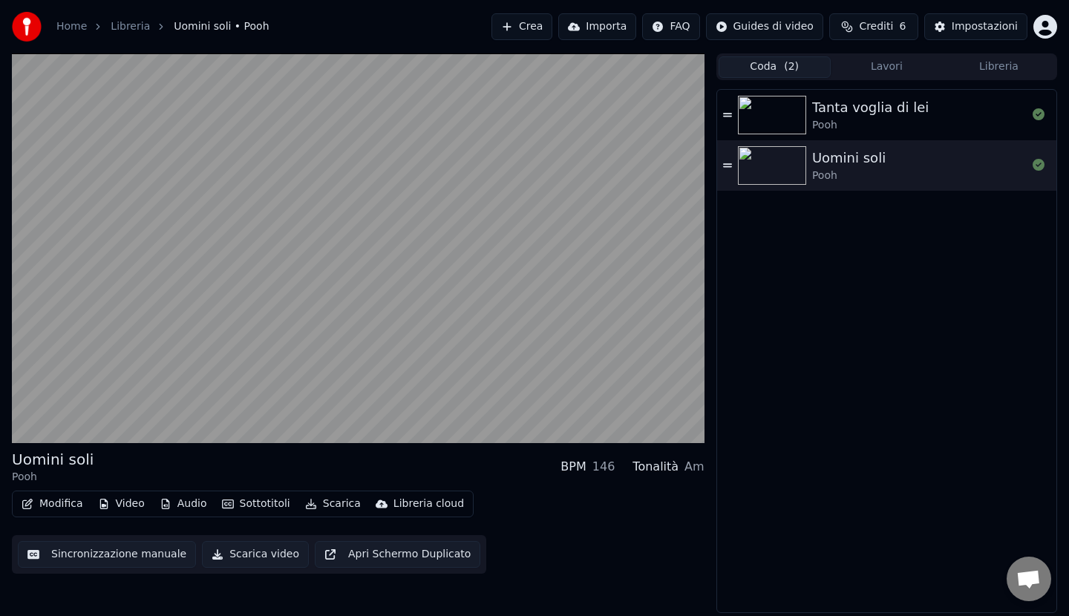
click at [757, 63] on button "Coda ( 2 )" at bounding box center [775, 67] width 112 height 22
click at [1036, 114] on icon at bounding box center [1039, 114] width 12 height 12
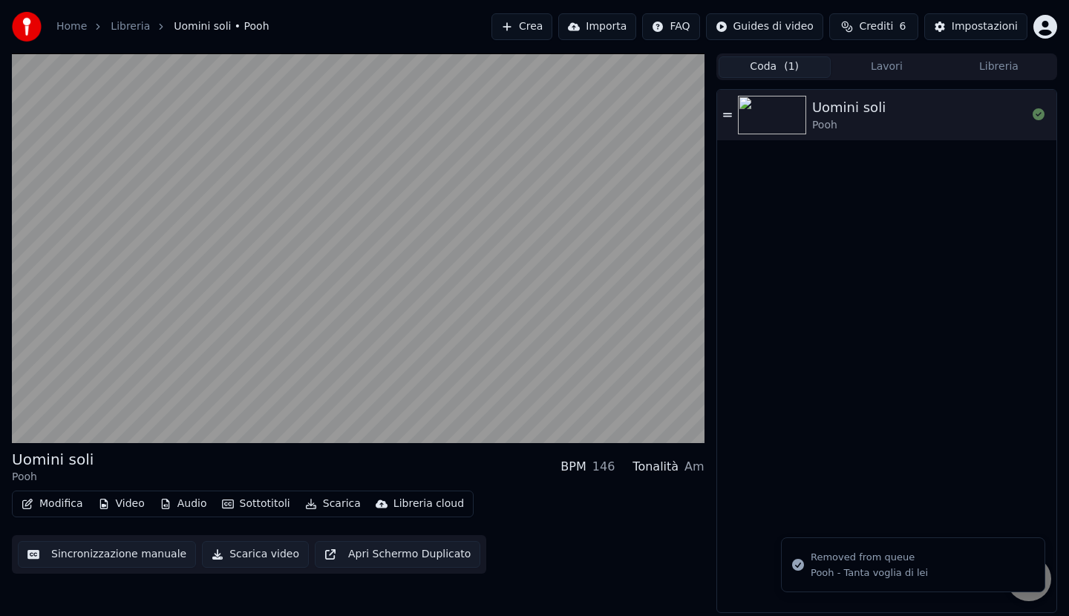
click at [885, 67] on button "Lavori" at bounding box center [887, 67] width 112 height 22
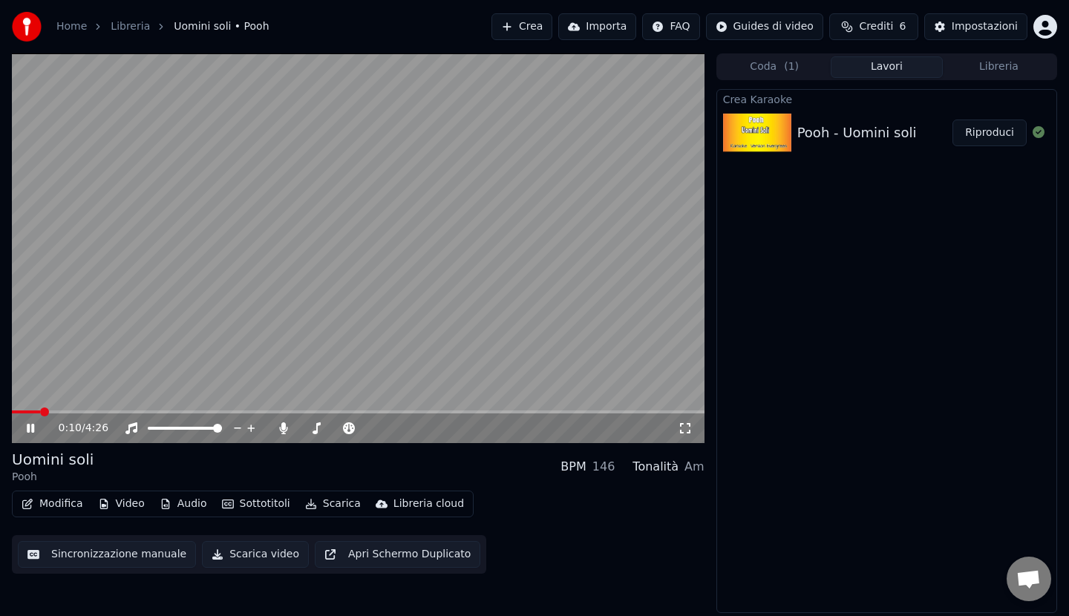
click at [755, 134] on img at bounding box center [757, 133] width 68 height 39
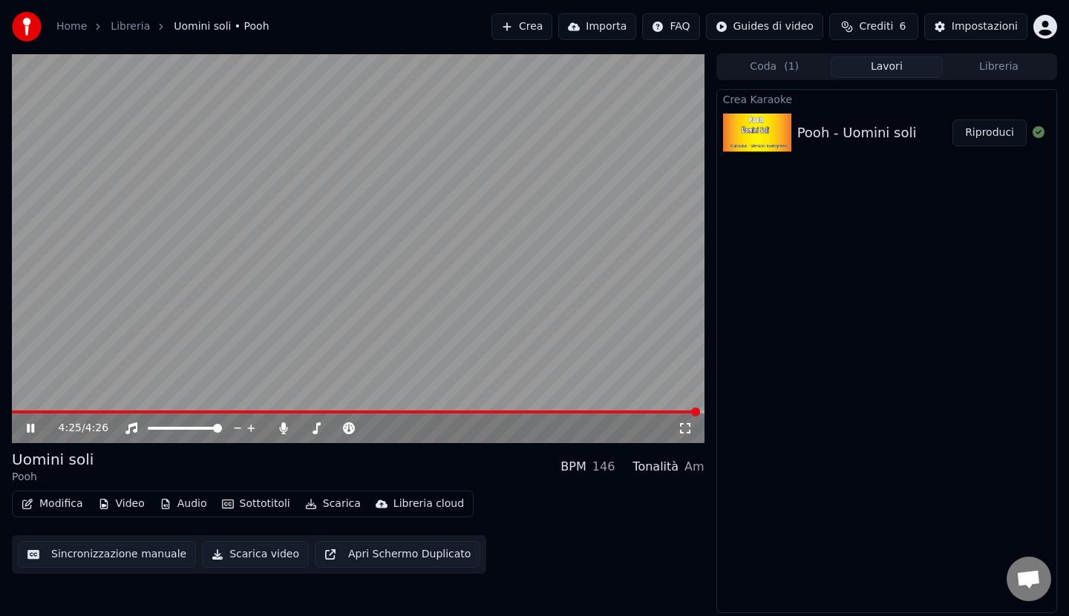
click at [699, 414] on span at bounding box center [695, 412] width 9 height 9
click at [402, 503] on div "Libreria cloud" at bounding box center [429, 504] width 71 height 15
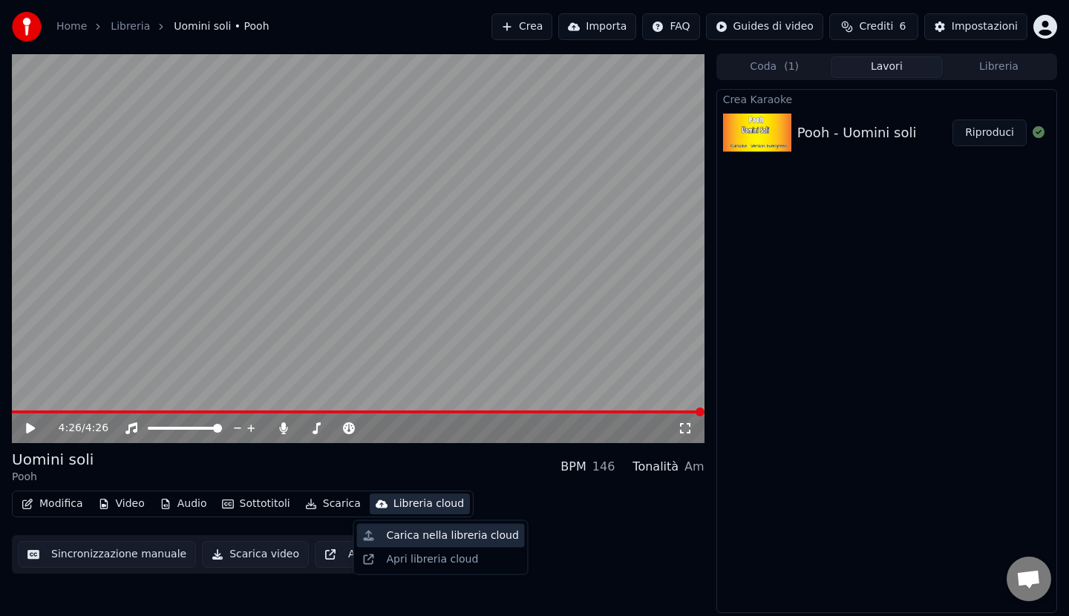
click at [424, 536] on div "Carica nella libreria cloud" at bounding box center [453, 536] width 132 height 15
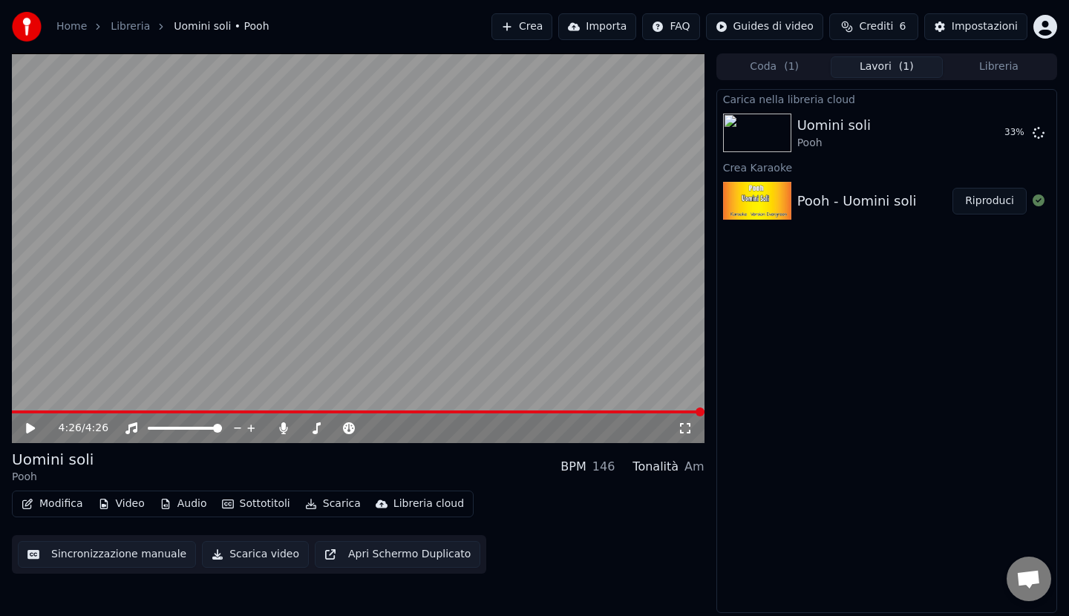
click at [29, 429] on icon at bounding box center [30, 428] width 9 height 10
click at [705, 408] on span at bounding box center [700, 412] width 9 height 9
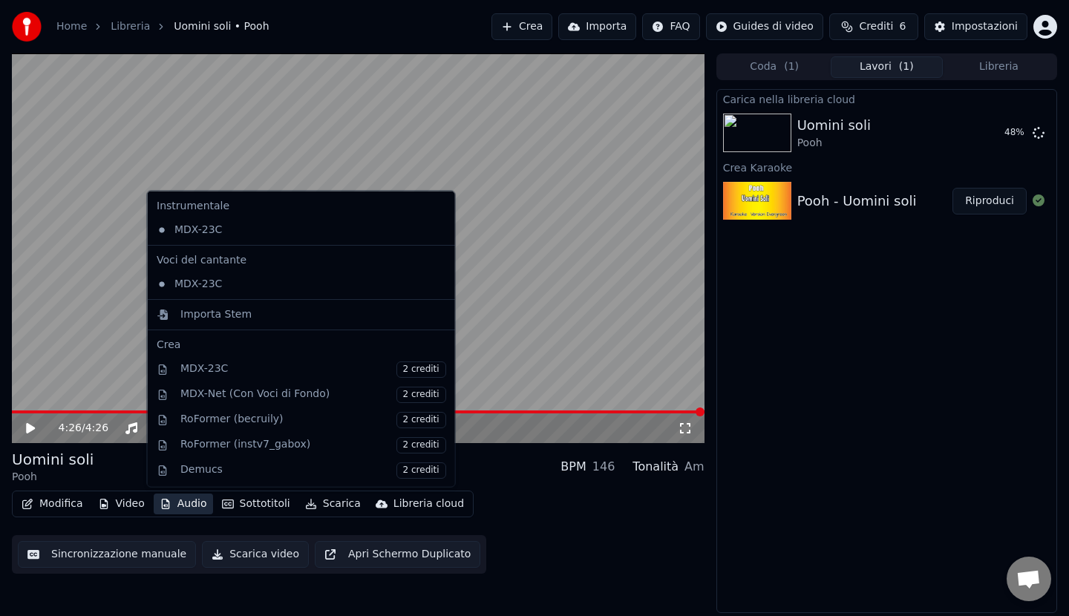
click at [182, 506] on button "Audio" at bounding box center [183, 504] width 59 height 21
click at [180, 506] on button "Audio" at bounding box center [183, 504] width 59 height 21
click at [500, 541] on div "Modifica Video Audio Sottotitoli Scarica Libreria cloud Sincronizzazione manual…" at bounding box center [358, 532] width 693 height 83
click at [539, 187] on video at bounding box center [358, 248] width 693 height 390
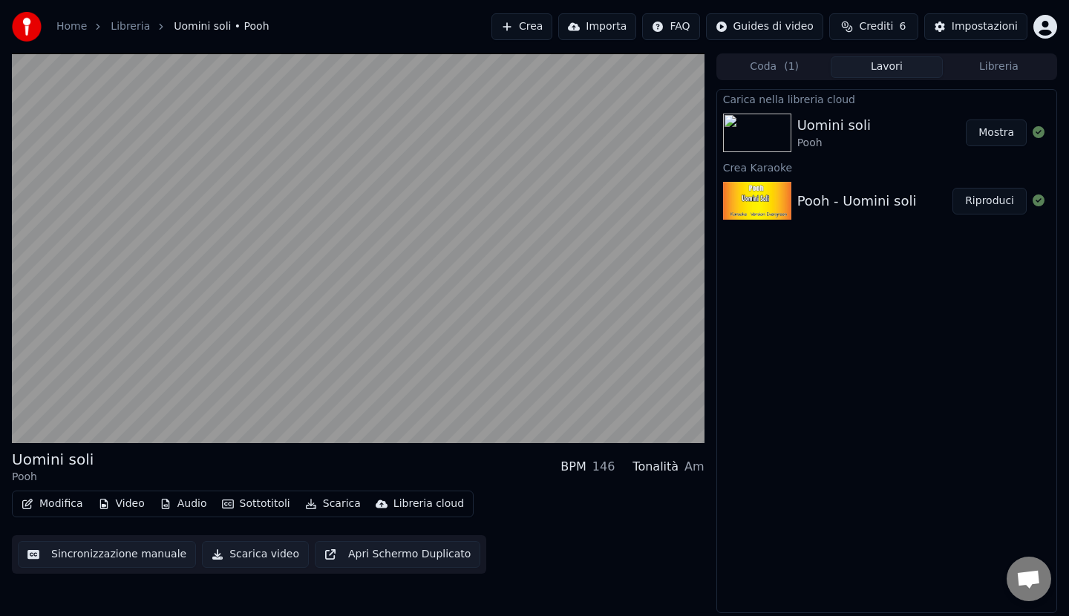
click at [1045, 130] on div at bounding box center [1039, 133] width 24 height 18
click at [1039, 132] on icon at bounding box center [1039, 132] width 12 height 12
click at [1040, 200] on icon at bounding box center [1039, 201] width 12 height 12
click at [1036, 130] on icon at bounding box center [1039, 132] width 12 height 12
